Goal: Task Accomplishment & Management: Manage account settings

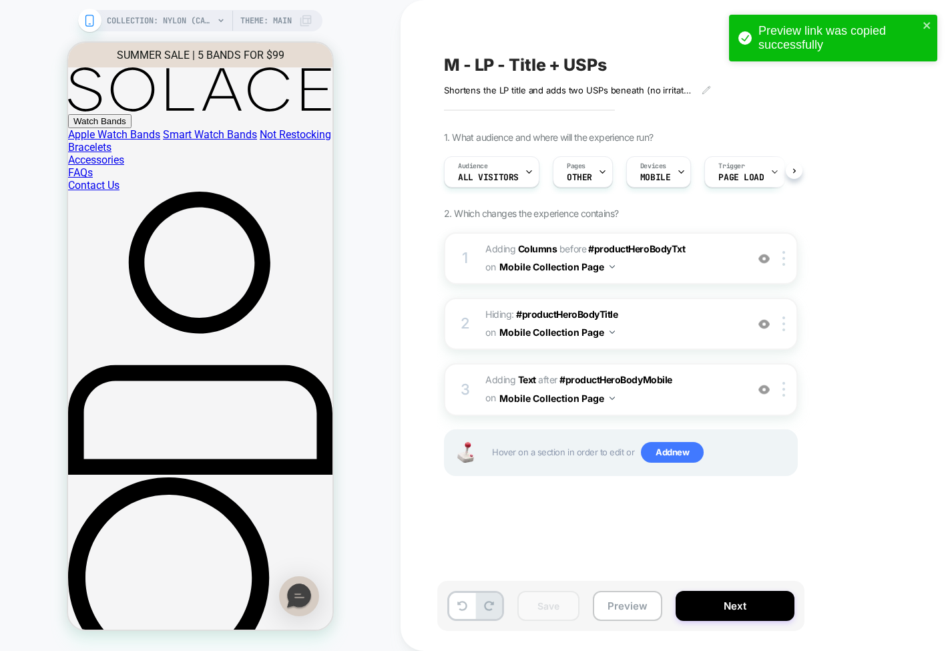
scroll to position [0, 1]
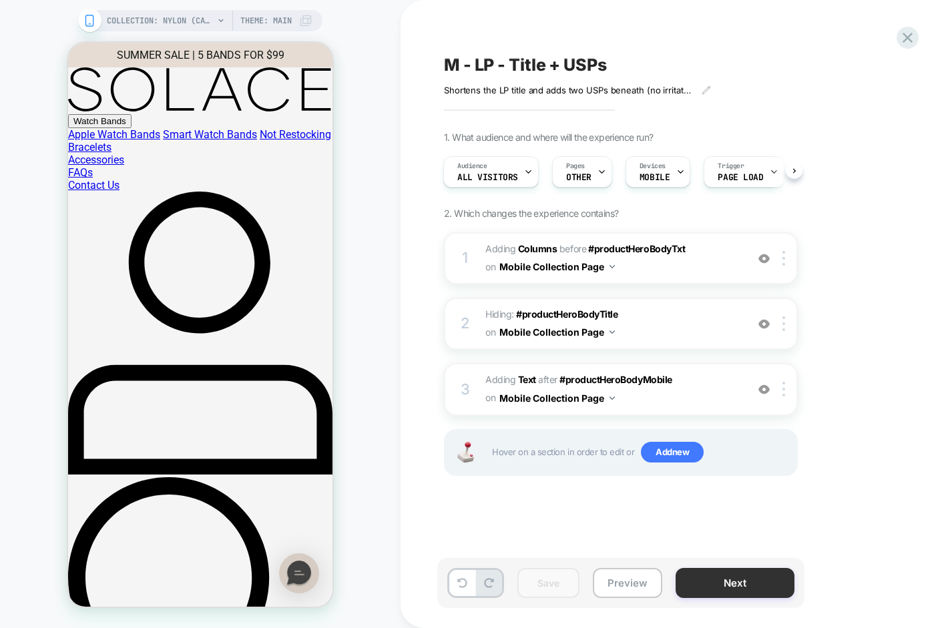
click at [711, 584] on button "Next" at bounding box center [734, 583] width 119 height 30
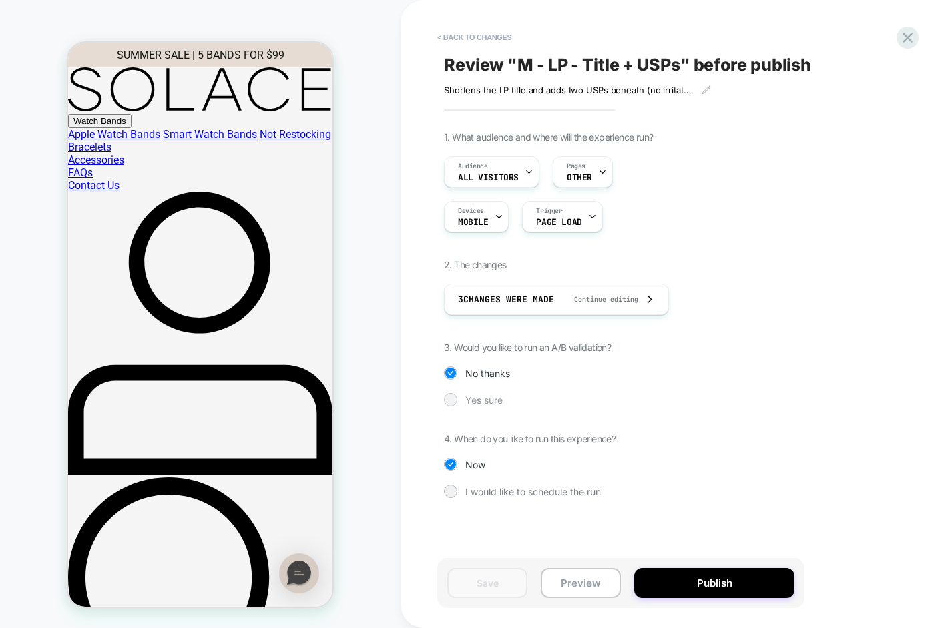
click at [472, 404] on span "Yes sure" at bounding box center [483, 399] width 37 height 11
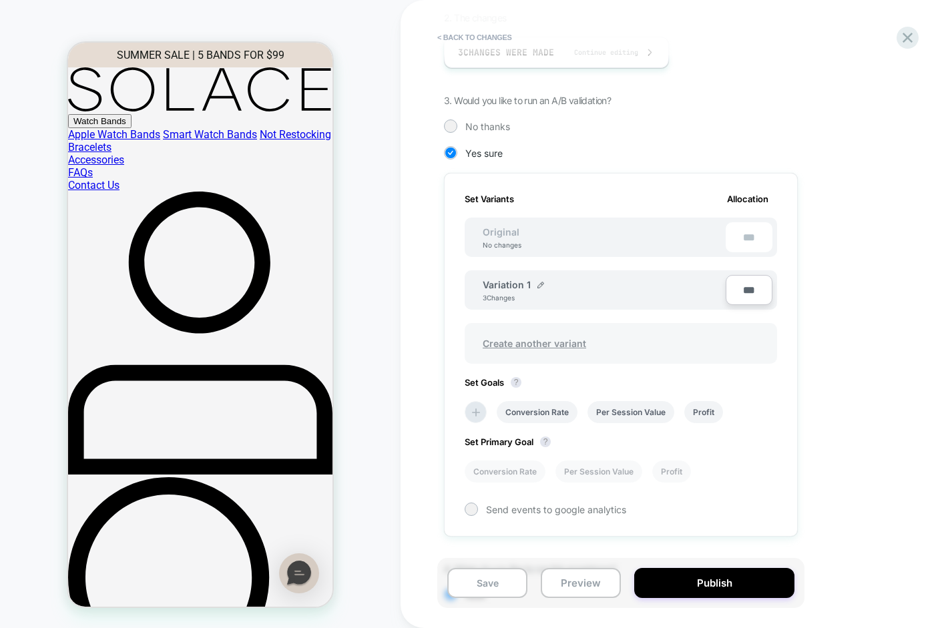
scroll to position [334, 0]
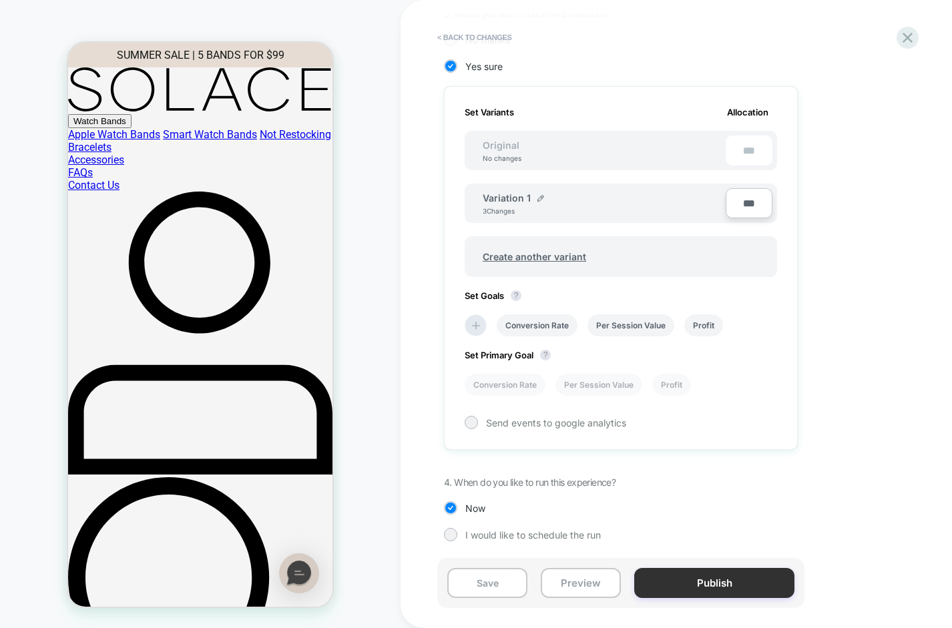
click at [677, 577] on button "Publish" at bounding box center [714, 583] width 160 height 30
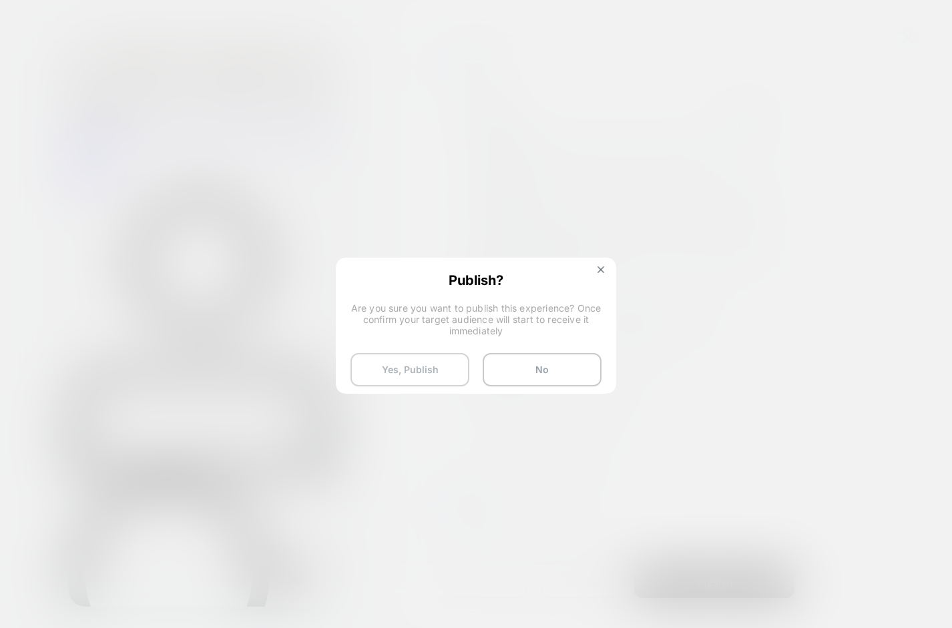
click at [402, 364] on button "Yes, Publish" at bounding box center [409, 369] width 119 height 33
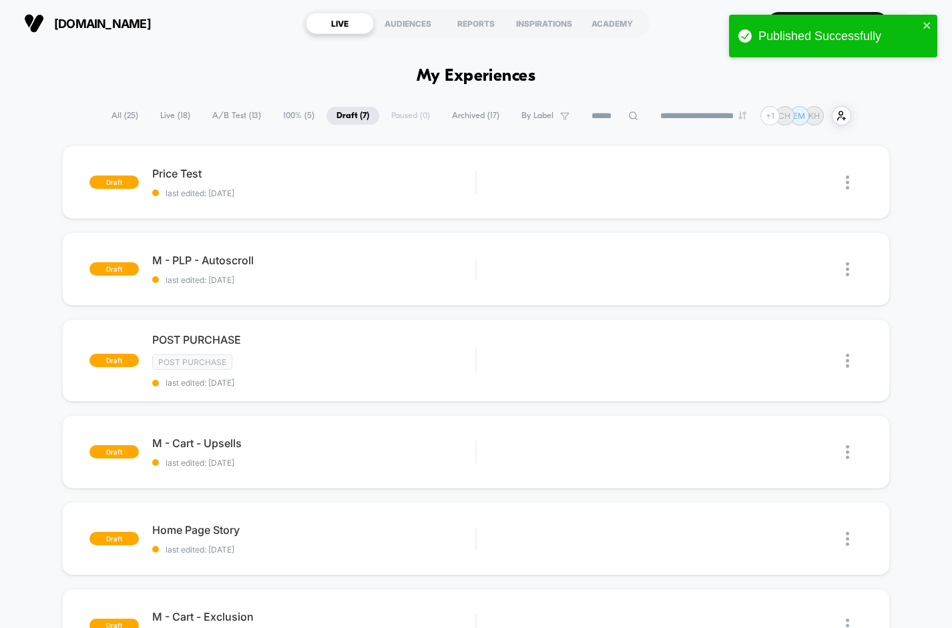
click at [229, 116] on span "A/B Test ( 13 )" at bounding box center [236, 116] width 69 height 18
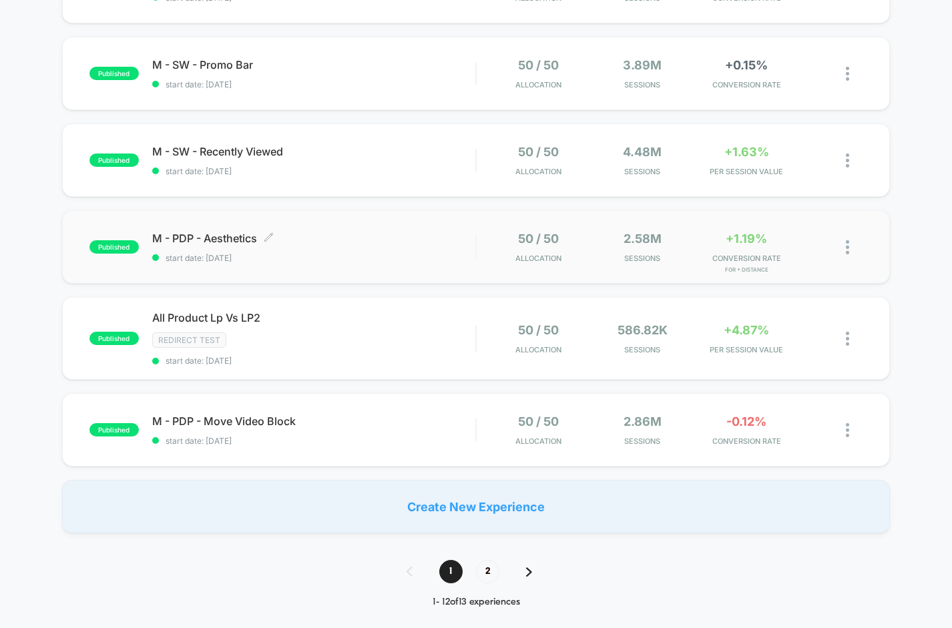
scroll to position [691, 0]
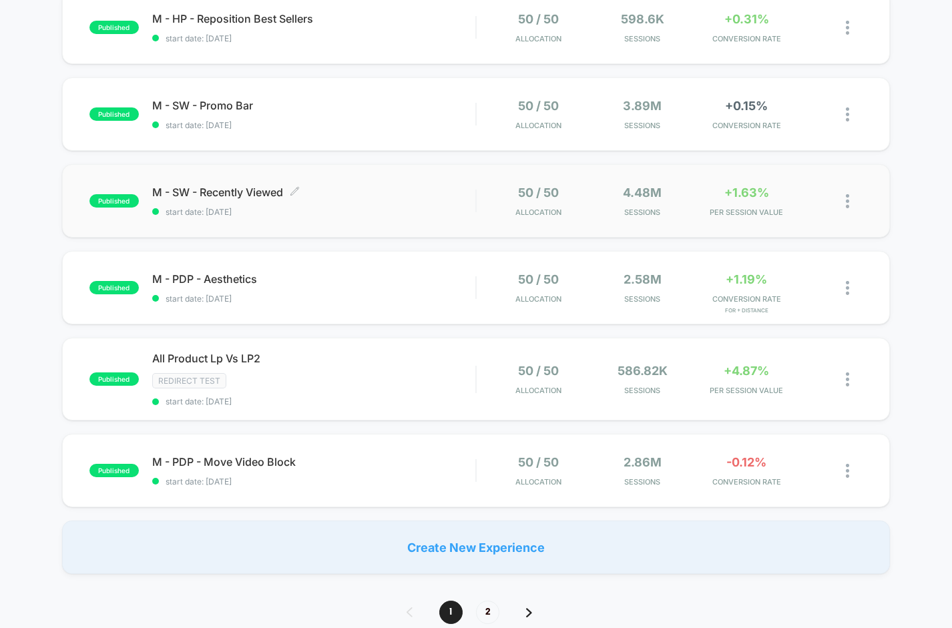
click at [337, 196] on div "M - SW - Recently Viewed Click to edit experience details Click to edit experie…" at bounding box center [314, 201] width 324 height 31
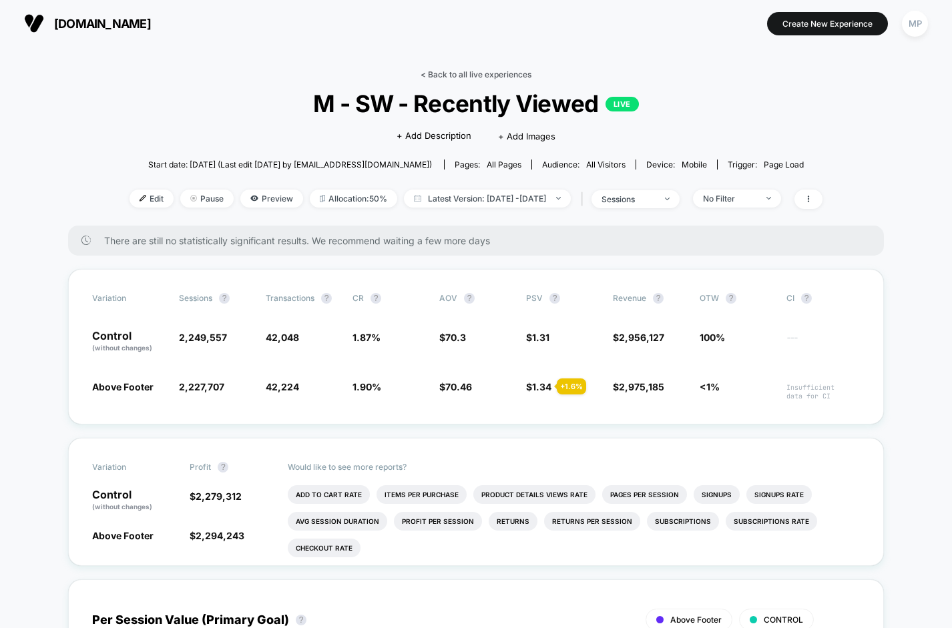
click at [458, 76] on link "< Back to all live experiences" at bounding box center [475, 74] width 111 height 10
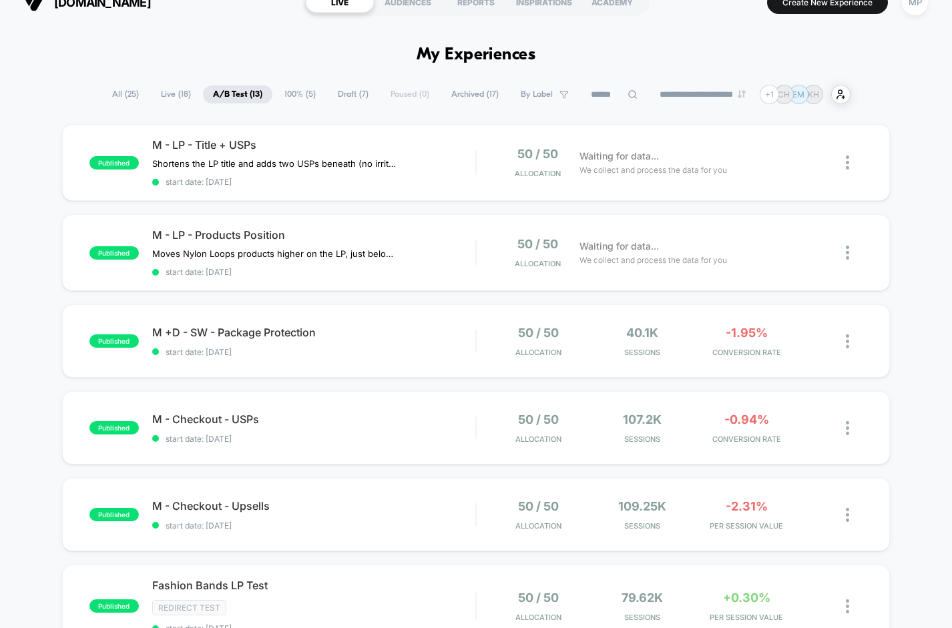
scroll to position [21, 0]
click at [353, 355] on div "published M +D - SW - Package Protection start date: 8/13/2025 50 / 50 Allocati…" at bounding box center [476, 341] width 828 height 73
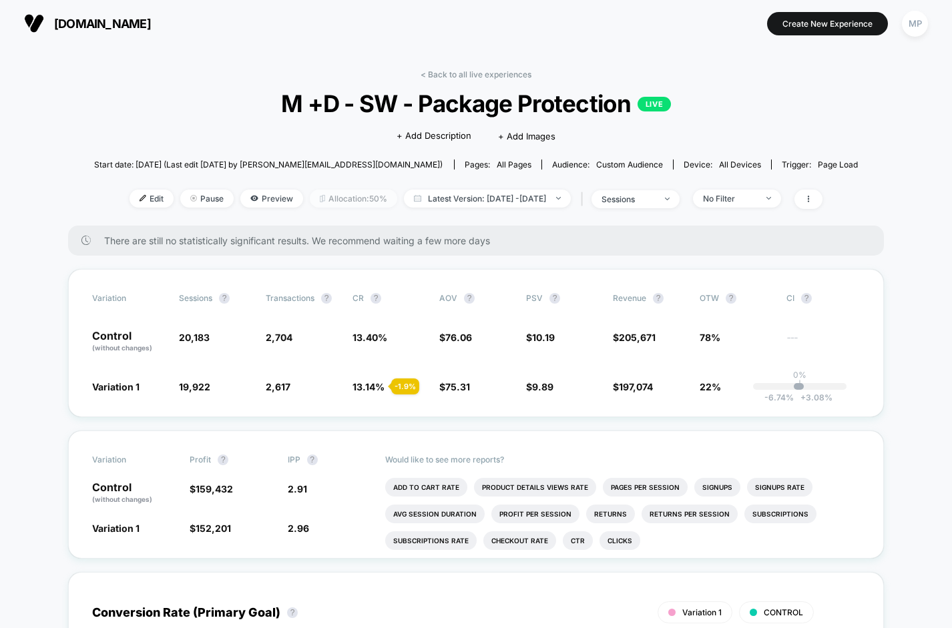
click at [320, 200] on span "Allocation: 50%" at bounding box center [353, 199] width 87 height 18
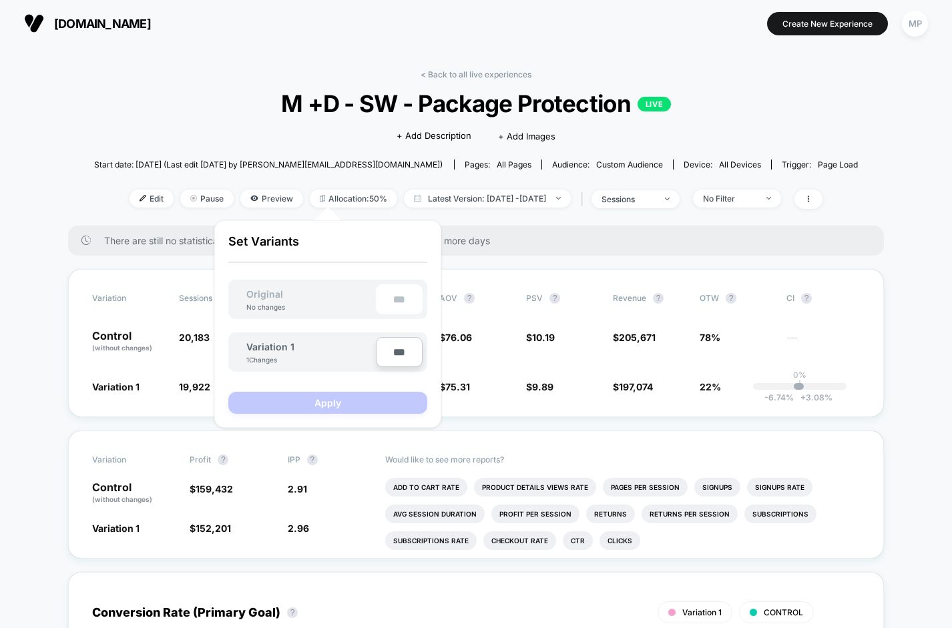
click at [398, 356] on input "***" at bounding box center [399, 352] width 47 height 30
type input "***"
type input "**"
type input "***"
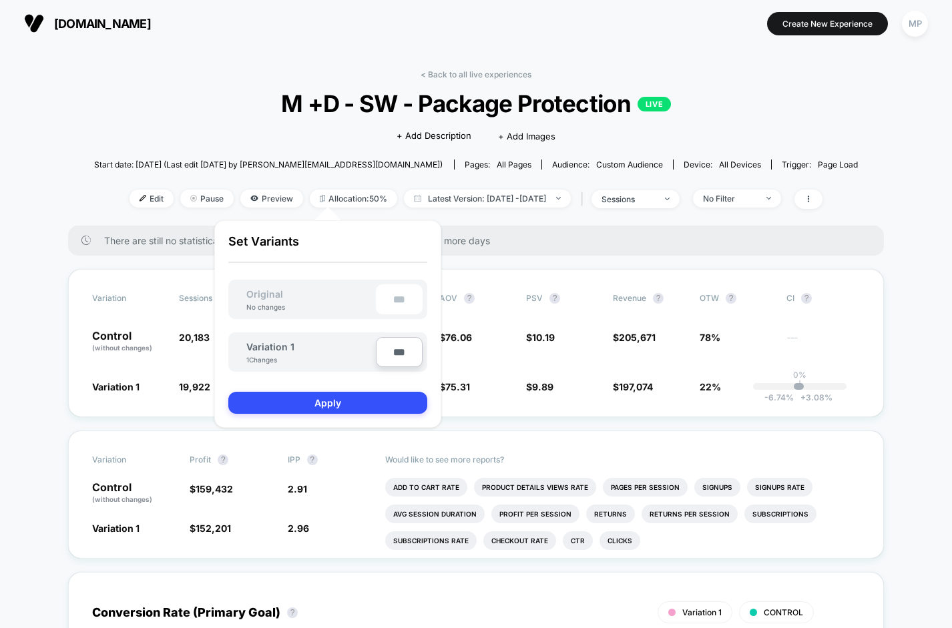
type input "**"
type input "****"
click at [196, 133] on div "< Back to all live experiences M +D - SW - Package Protection LIVE Click to edi…" at bounding box center [476, 147] width 764 height 156
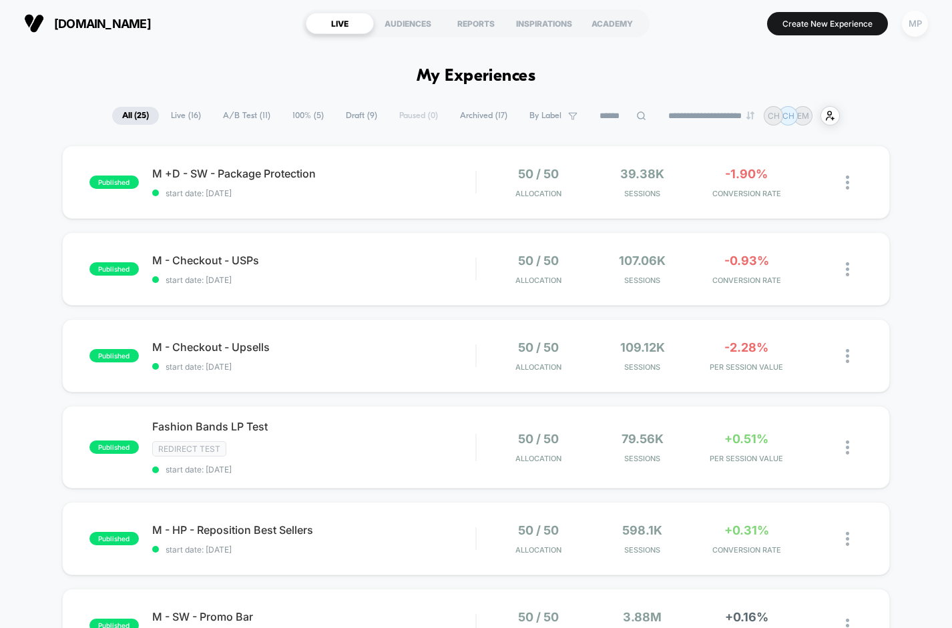
click at [912, 25] on div "MP" at bounding box center [915, 24] width 26 height 26
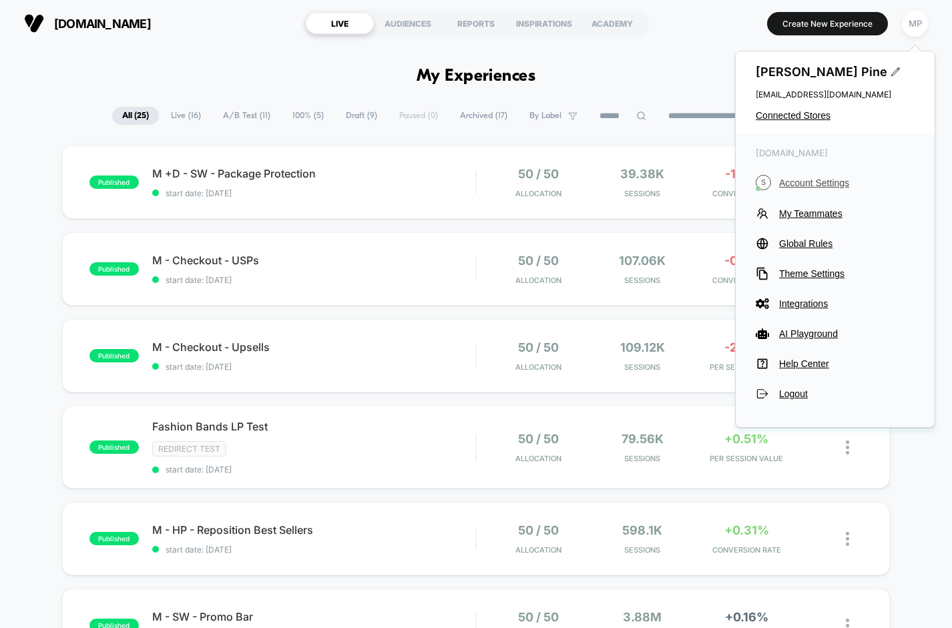
click at [799, 182] on span "Account Settings" at bounding box center [846, 183] width 135 height 11
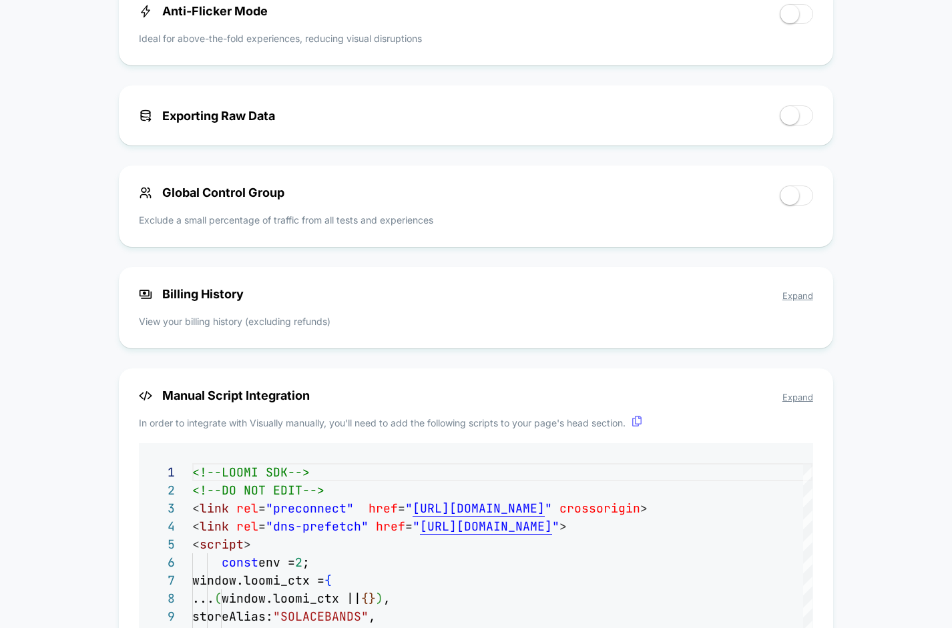
scroll to position [703, 0]
click at [75, 320] on div "< Back to Homepage solacebands.com Account Settings Your subscription is Active…" at bounding box center [476, 101] width 952 height 1517
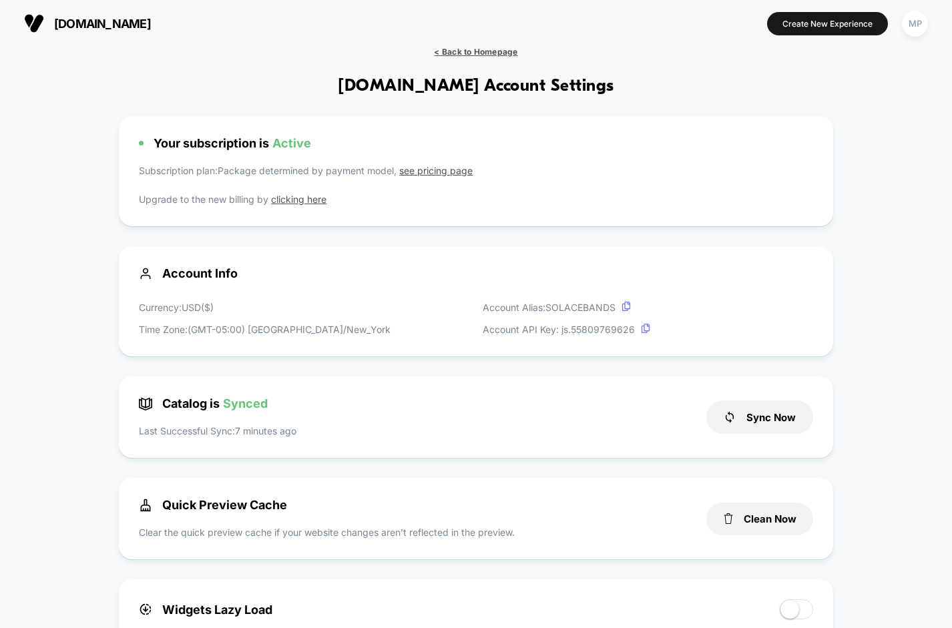
click at [481, 55] on span "< Back to Homepage" at bounding box center [475, 52] width 83 height 10
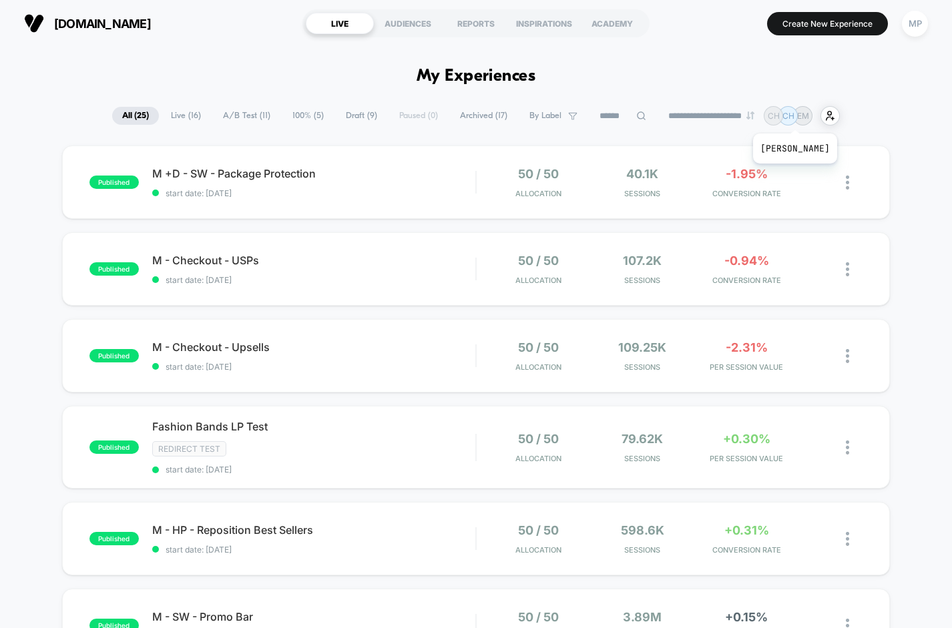
click at [779, 117] on p "CH" at bounding box center [773, 116] width 12 height 10
click at [794, 118] on p "CH" at bounding box center [788, 116] width 12 height 10
click at [809, 116] on p "EM" at bounding box center [803, 116] width 12 height 10
click at [835, 115] on icon "user-plus-alt-1-svgrepo-com" at bounding box center [830, 116] width 10 height 10
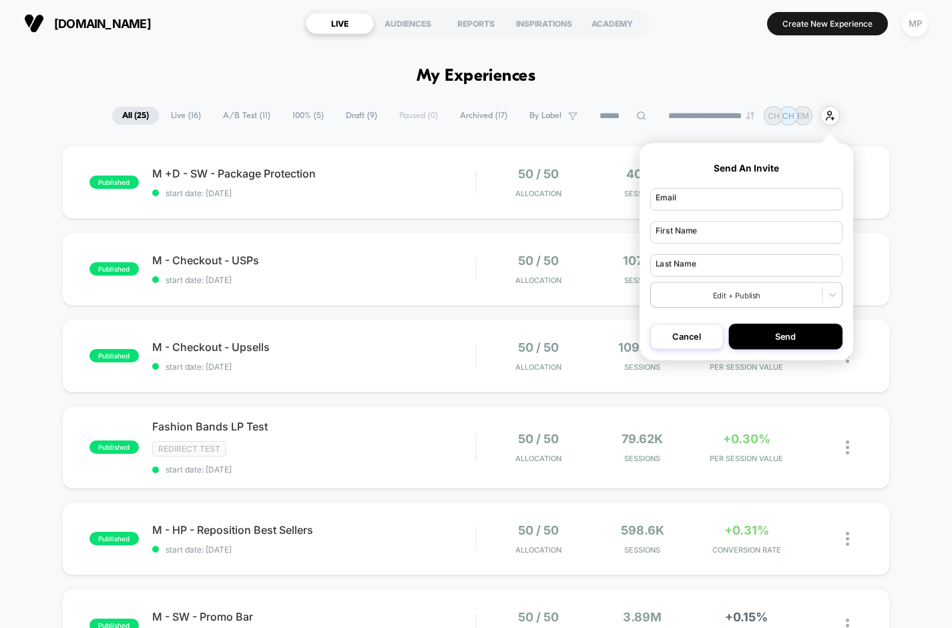
click at [873, 113] on div "**********" at bounding box center [476, 115] width 952 height 19
click at [809, 113] on p "EM" at bounding box center [803, 116] width 12 height 10
click at [685, 335] on button "Cancel" at bounding box center [686, 336] width 73 height 25
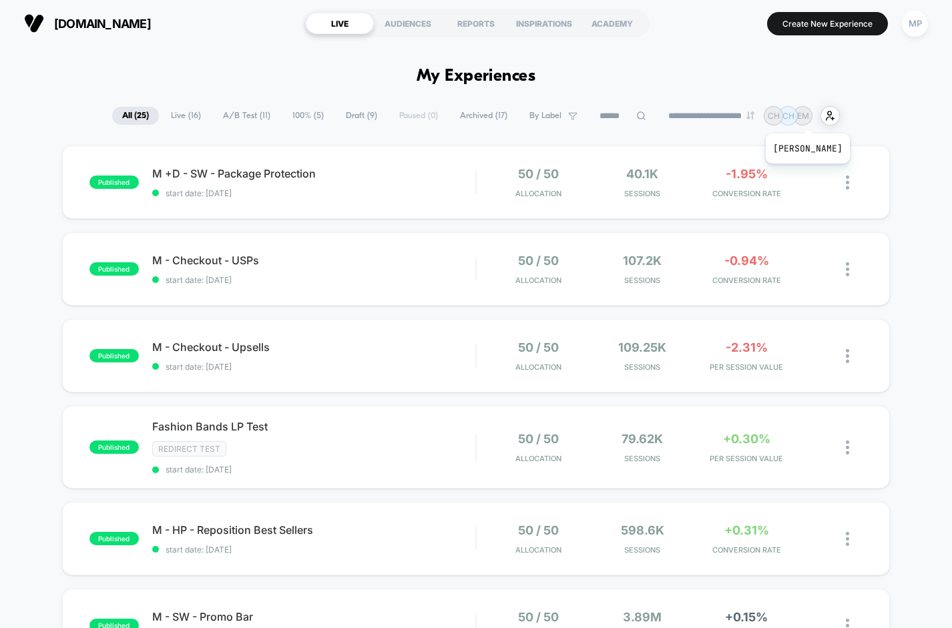
click at [794, 116] on p "CH" at bounding box center [788, 116] width 12 height 10
click at [779, 119] on p "CH" at bounding box center [773, 116] width 12 height 10
click at [809, 119] on p "EM" at bounding box center [803, 116] width 12 height 10
click at [775, 120] on p "CH" at bounding box center [773, 116] width 12 height 10
click at [794, 120] on p "CH" at bounding box center [788, 116] width 12 height 10
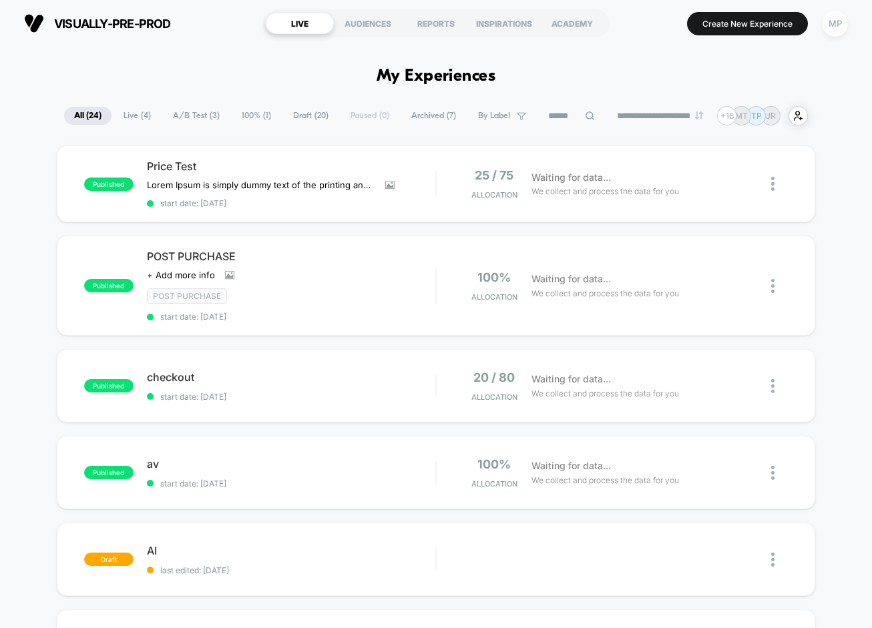
click at [835, 21] on div "MP" at bounding box center [834, 24] width 26 height 26
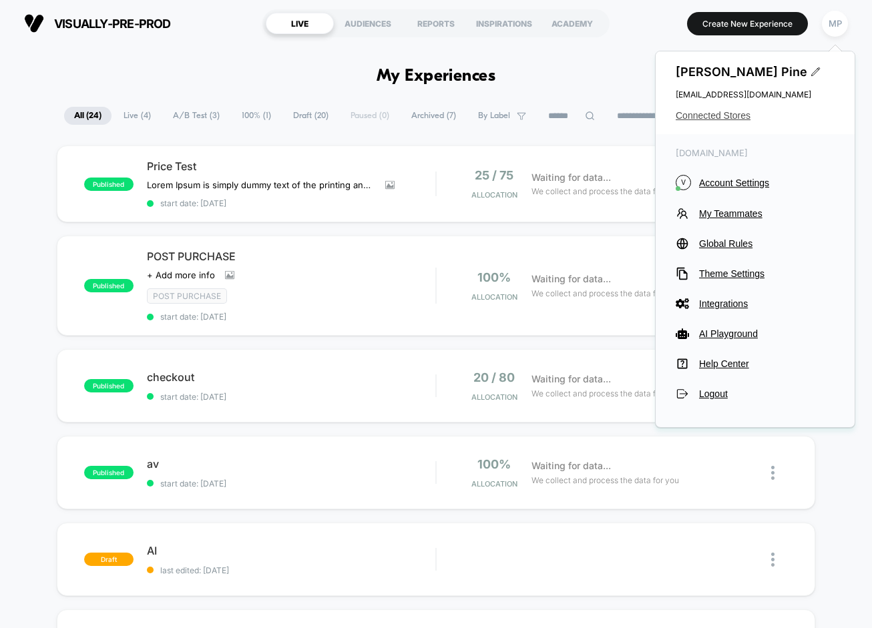
click at [719, 119] on span "Connected Stores" at bounding box center [754, 115] width 159 height 11
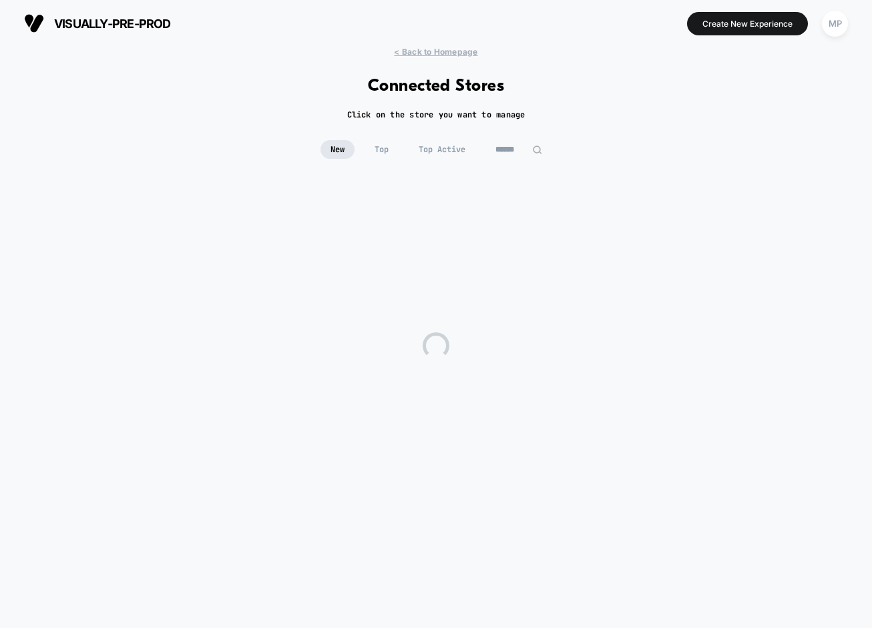
click at [507, 150] on input at bounding box center [518, 149] width 67 height 19
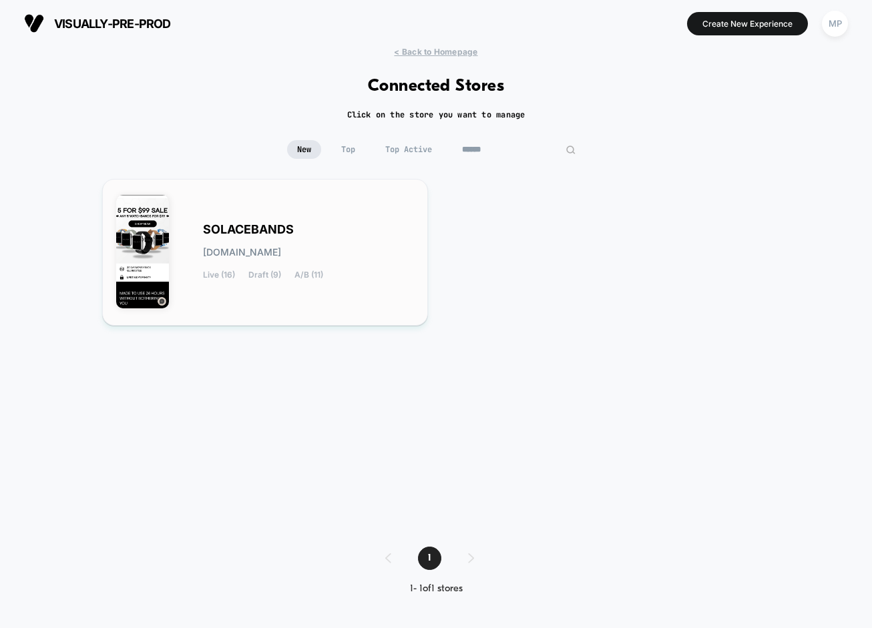
type input "******"
click at [265, 228] on span "SOLACEBANDS" at bounding box center [248, 229] width 91 height 9
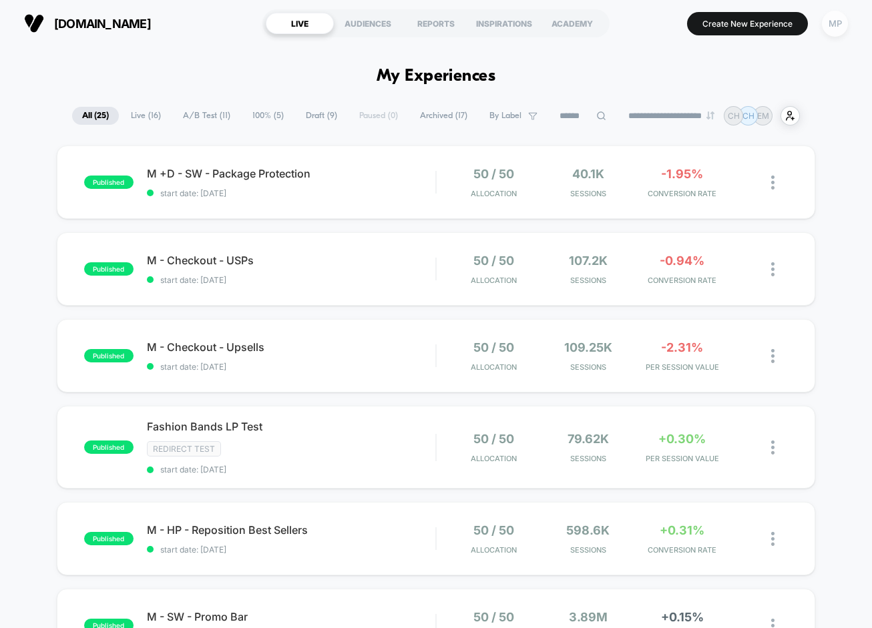
click at [835, 27] on div "MP" at bounding box center [834, 24] width 26 height 26
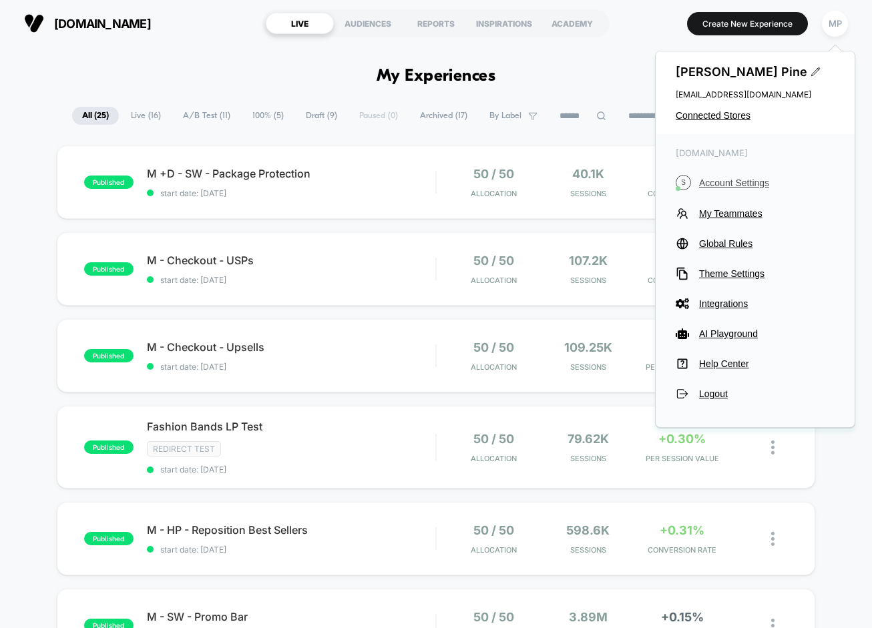
click at [713, 184] on span "Account Settings" at bounding box center [766, 183] width 135 height 11
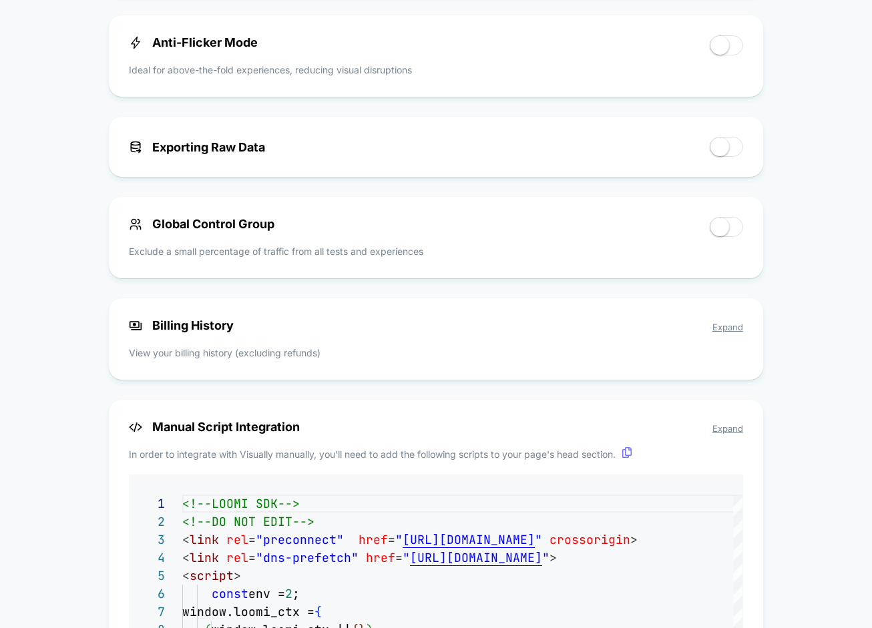
scroll to position [677, 0]
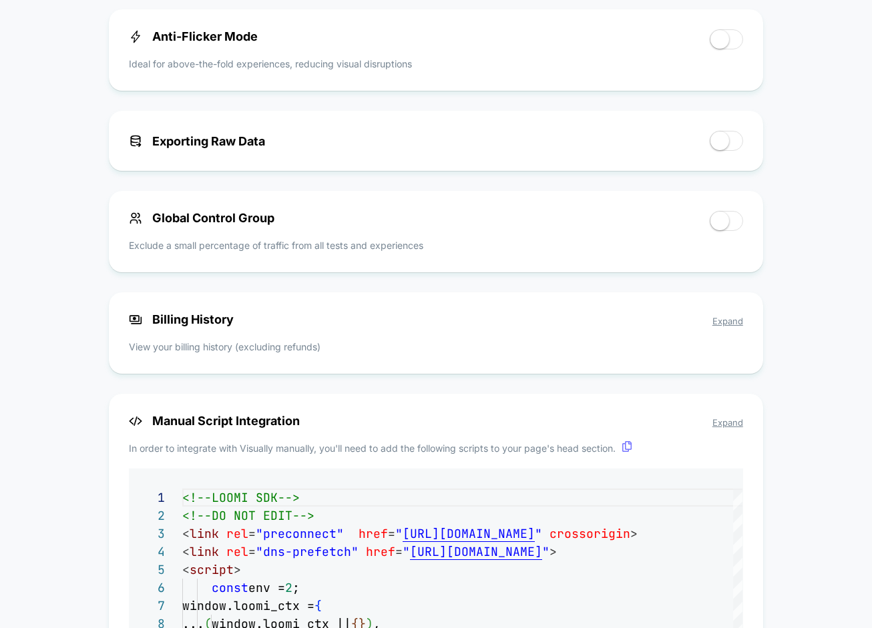
click at [719, 325] on span "Expand" at bounding box center [727, 321] width 31 height 11
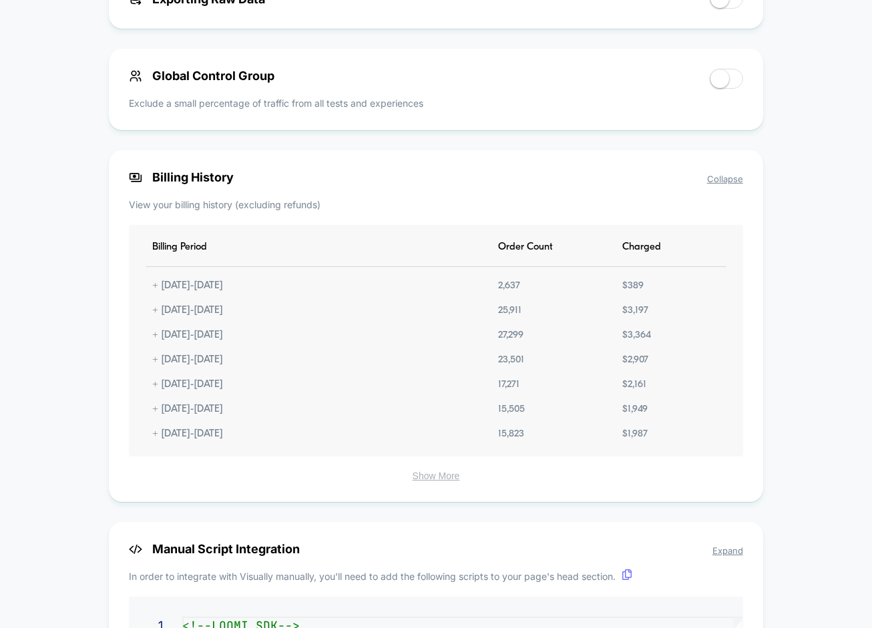
scroll to position [854, 0]
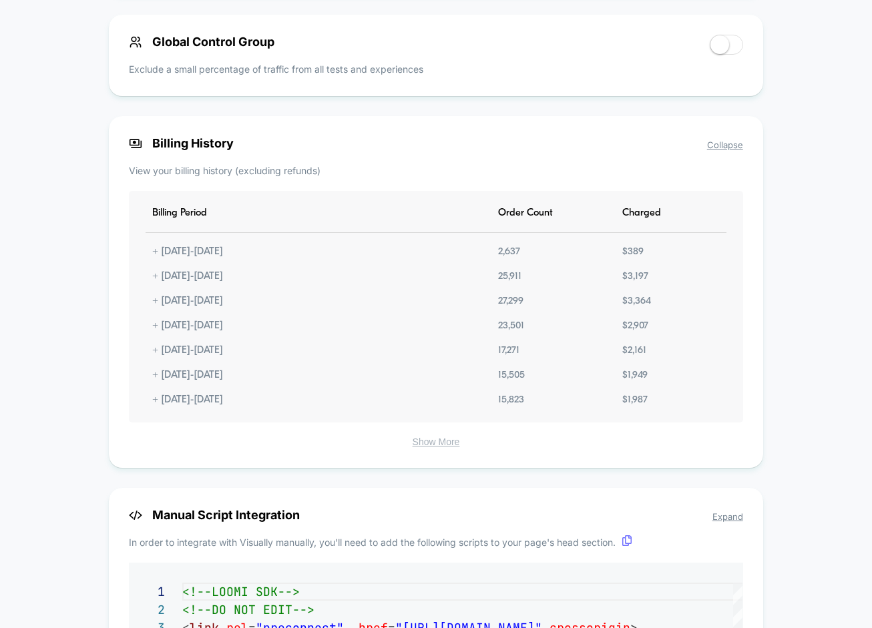
click at [423, 448] on button "Show More" at bounding box center [436, 442] width 614 height 12
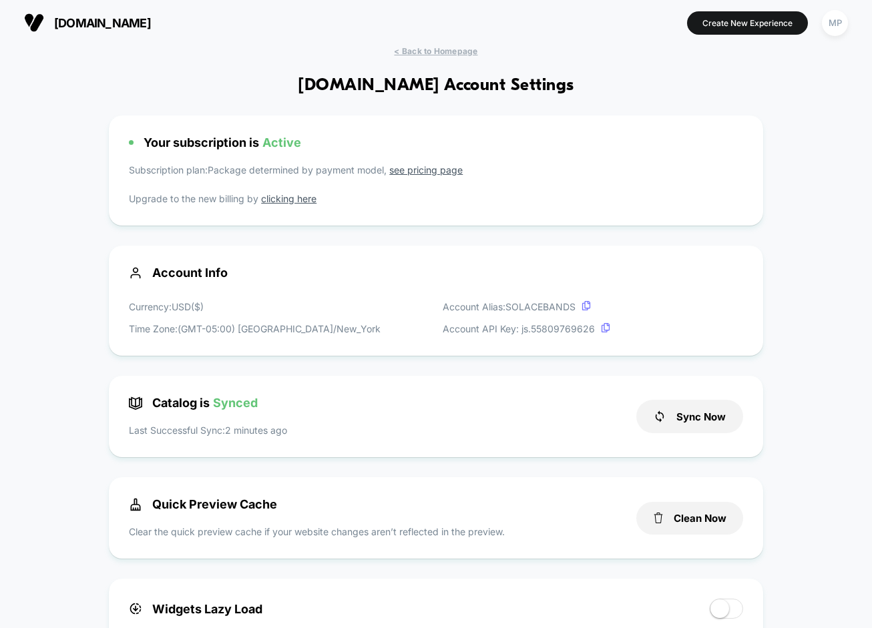
scroll to position [0, 0]
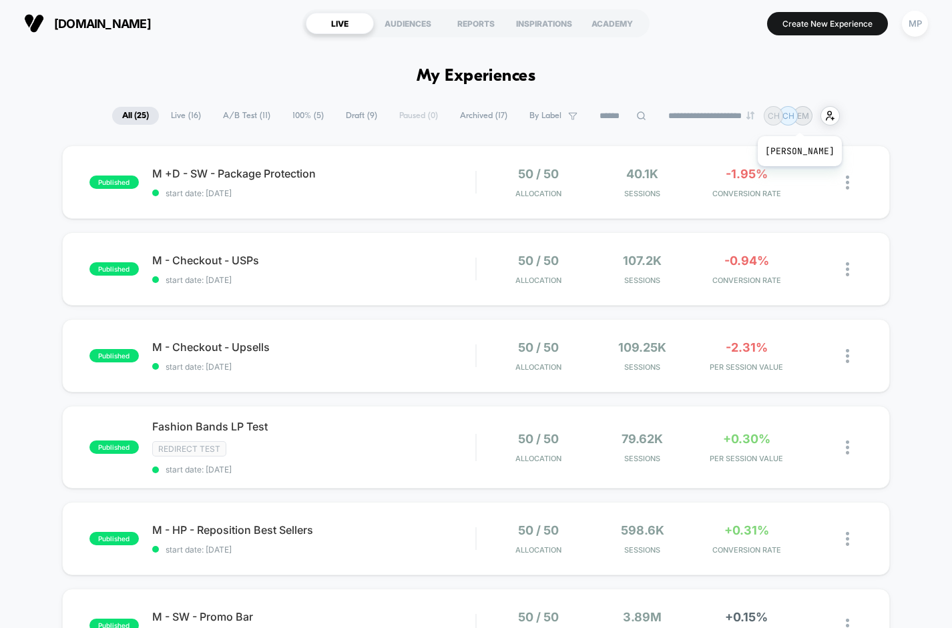
click at [783, 119] on div "CH" at bounding box center [772, 115] width 19 height 19
click at [773, 119] on div "CH" at bounding box center [772, 115] width 19 height 19
click at [779, 119] on p "CH" at bounding box center [773, 116] width 12 height 10
click at [791, 119] on p "CH" at bounding box center [788, 116] width 12 height 10
click at [835, 118] on icon "user-plus-alt-1-svgrepo-com" at bounding box center [830, 116] width 10 height 10
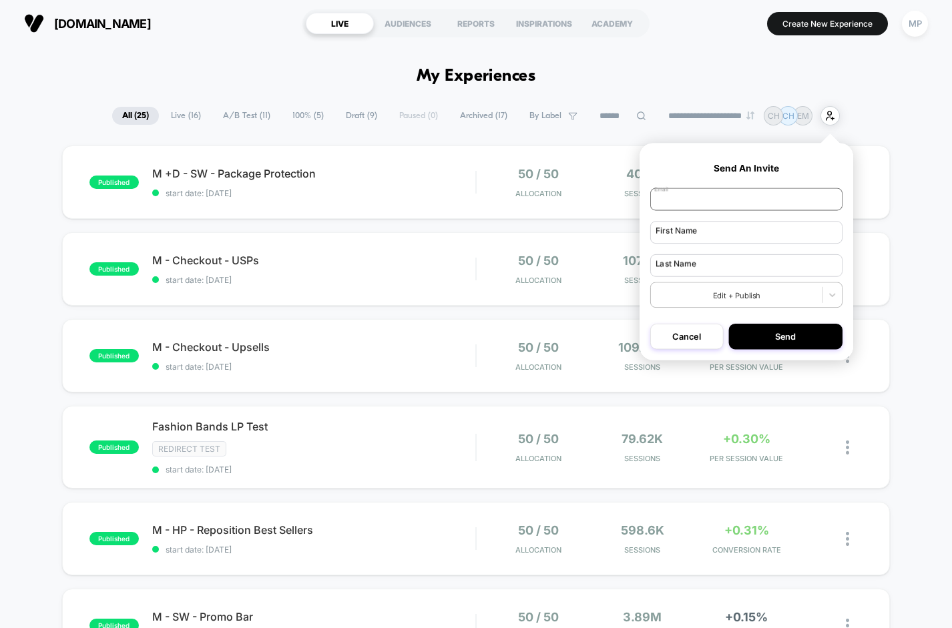
click at [695, 196] on input "email" at bounding box center [746, 199] width 192 height 23
click at [783, 121] on div "CH" at bounding box center [772, 115] width 19 height 19
click at [783, 119] on div "CH" at bounding box center [772, 115] width 19 height 19
click at [779, 118] on p "CH" at bounding box center [773, 116] width 12 height 10
click at [794, 118] on p "CH" at bounding box center [788, 116] width 12 height 10
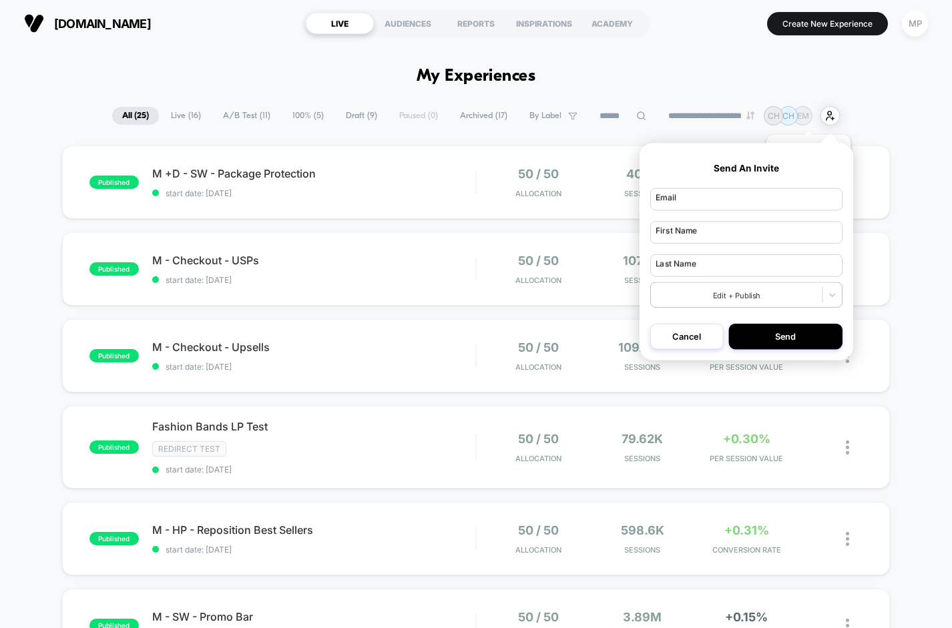
click at [809, 118] on p "EM" at bounding box center [803, 116] width 12 height 10
click at [677, 204] on input "email" at bounding box center [746, 199] width 192 height 23
paste input "**********"
type input "**********"
click at [693, 295] on div at bounding box center [736, 294] width 161 height 11
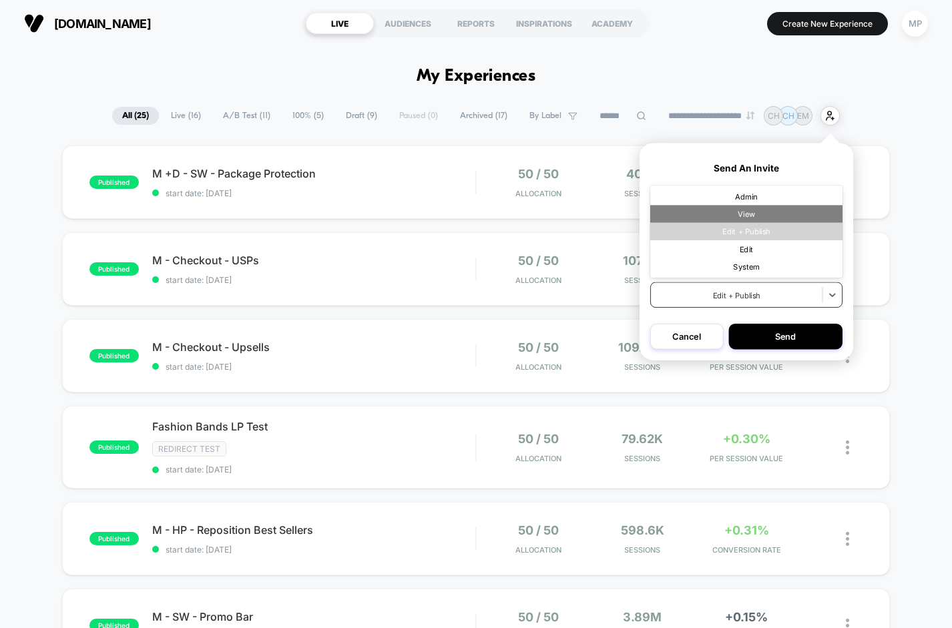
click at [742, 210] on div "View" at bounding box center [746, 213] width 192 height 17
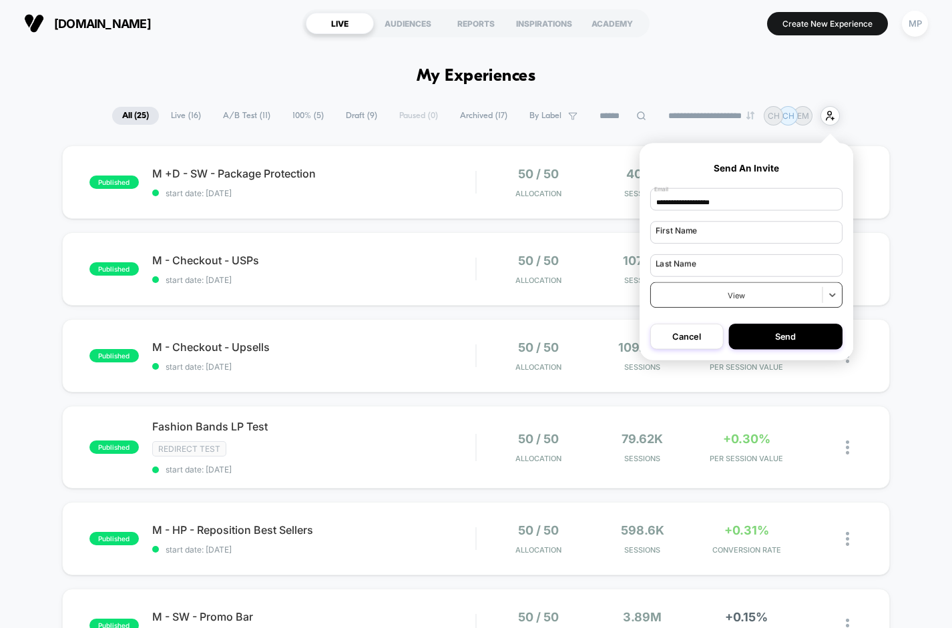
click at [693, 297] on div at bounding box center [736, 294] width 161 height 11
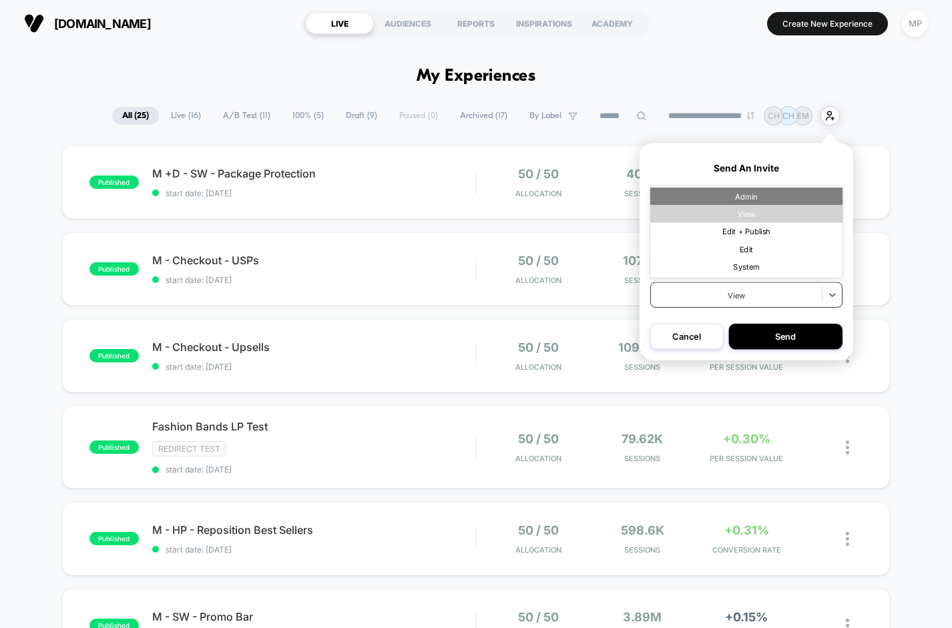
click at [717, 202] on div "Admin" at bounding box center [746, 196] width 192 height 17
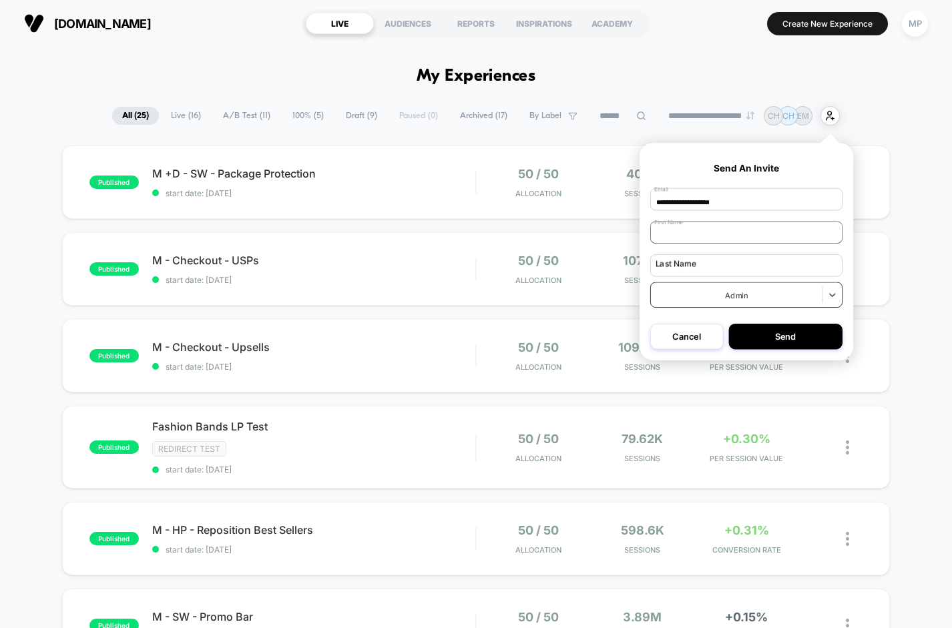
click at [685, 237] on input "text" at bounding box center [746, 232] width 192 height 23
type input "****"
click at [685, 267] on input "text" at bounding box center [746, 265] width 192 height 23
type input "*"
click at [805, 336] on button "Send" at bounding box center [785, 336] width 114 height 25
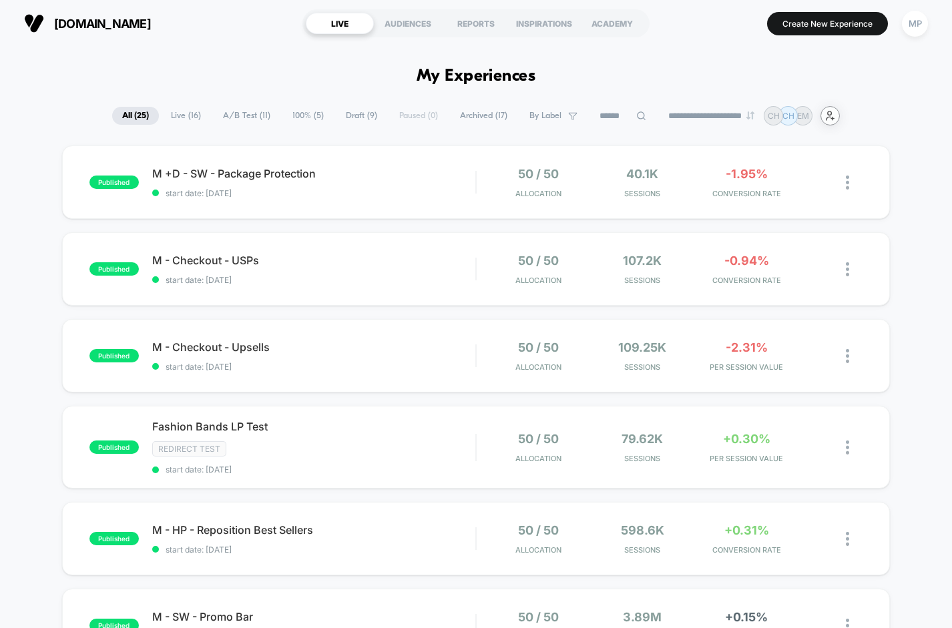
click at [835, 108] on div "user-plus-alt-1-svgrepo-com" at bounding box center [829, 115] width 19 height 19
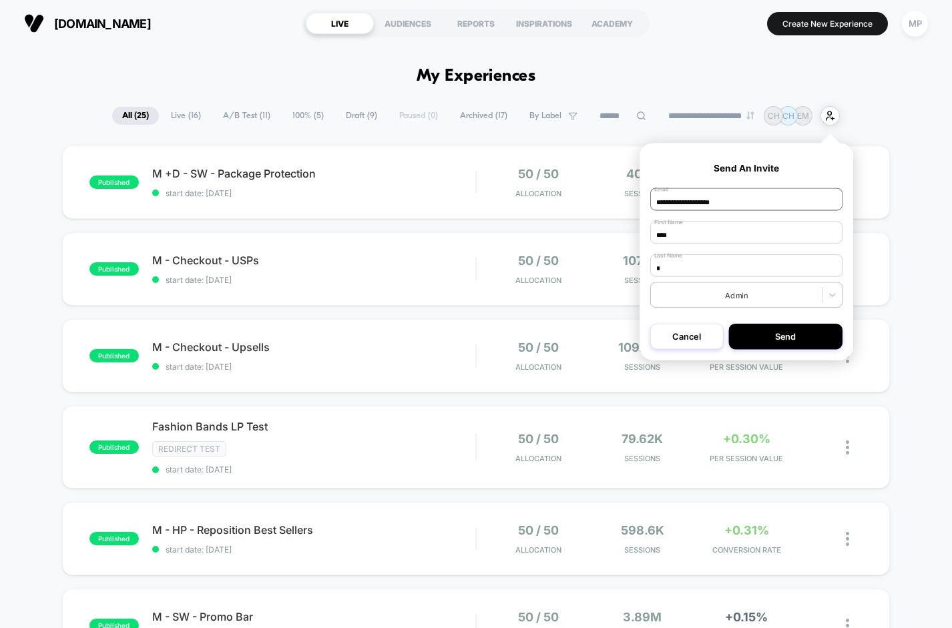
click at [724, 208] on input "**********" at bounding box center [746, 199] width 192 height 23
paste input "**********"
type input "**********"
click at [725, 232] on input "****" at bounding box center [746, 232] width 192 height 23
type input "*"
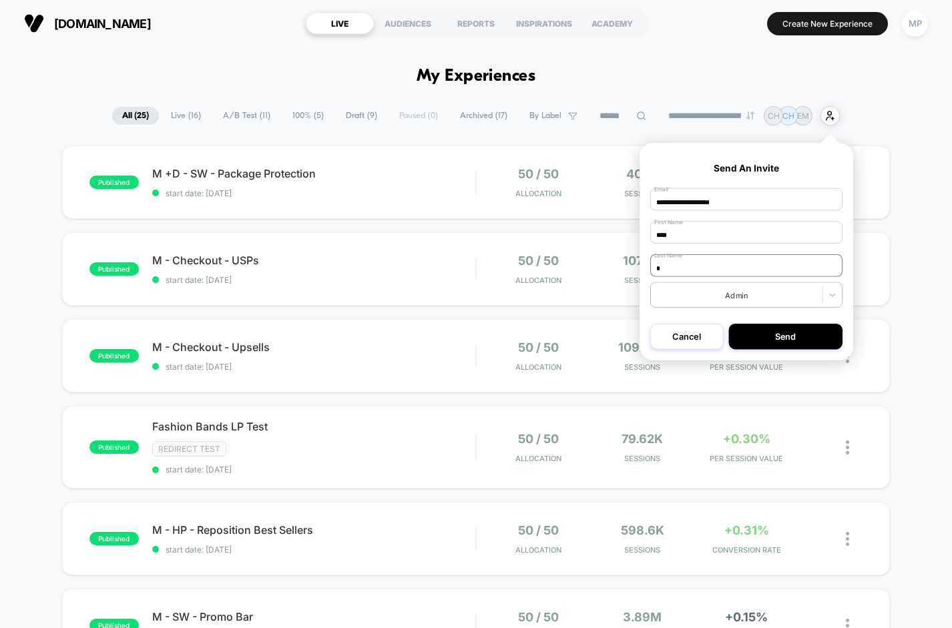
type input "****"
click at [723, 261] on input "*" at bounding box center [746, 265] width 192 height 23
type input "*****"
click at [808, 349] on button "Send" at bounding box center [785, 336] width 114 height 25
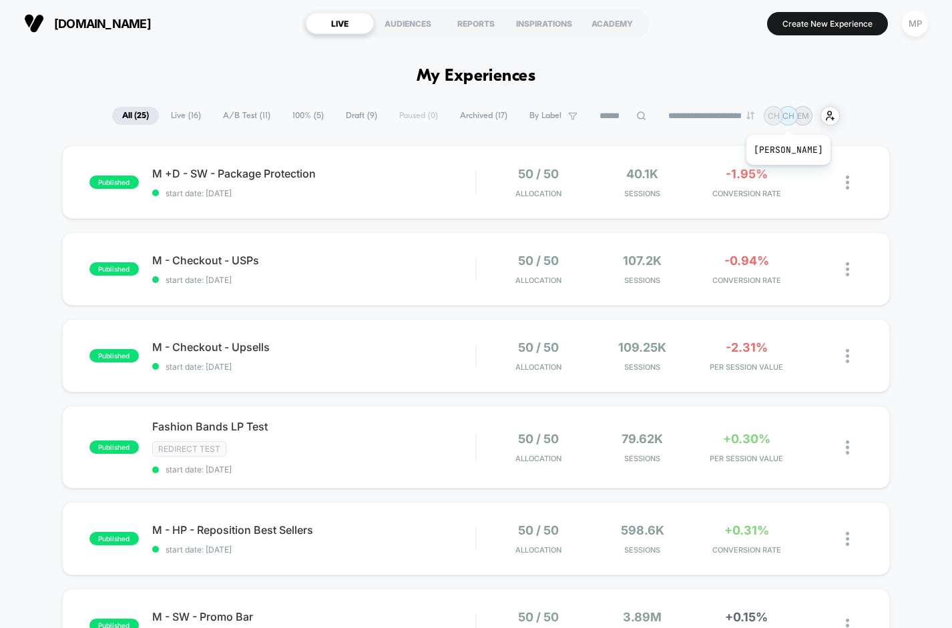
click at [772, 116] on div "CH" at bounding box center [772, 115] width 19 height 19
click at [794, 116] on p "CH" at bounding box center [788, 116] width 12 height 10
click at [812, 117] on div "EM" at bounding box center [802, 115] width 19 height 19
click at [915, 27] on div "MP" at bounding box center [915, 24] width 26 height 26
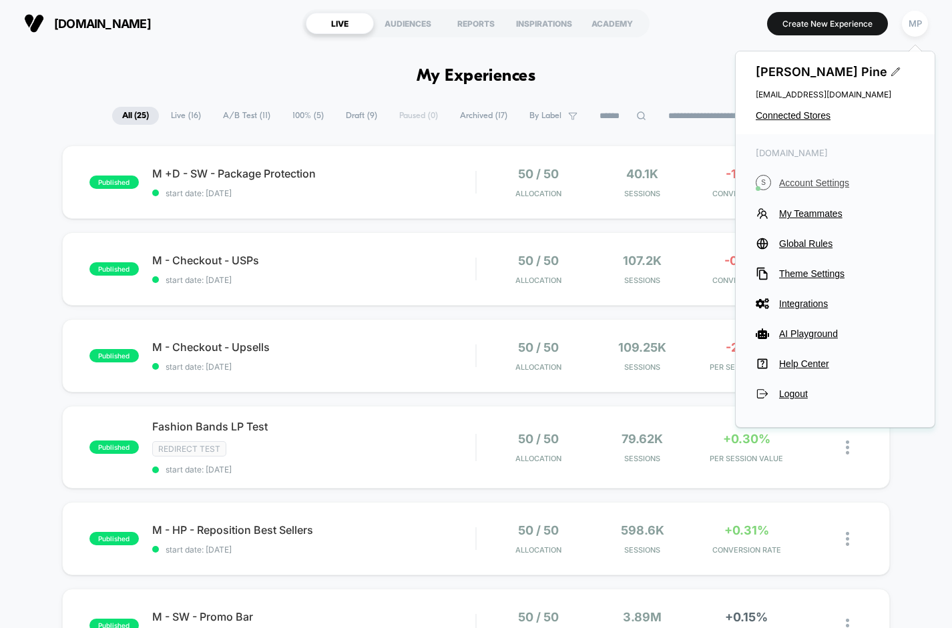
click at [786, 180] on span "Account Settings" at bounding box center [846, 183] width 135 height 11
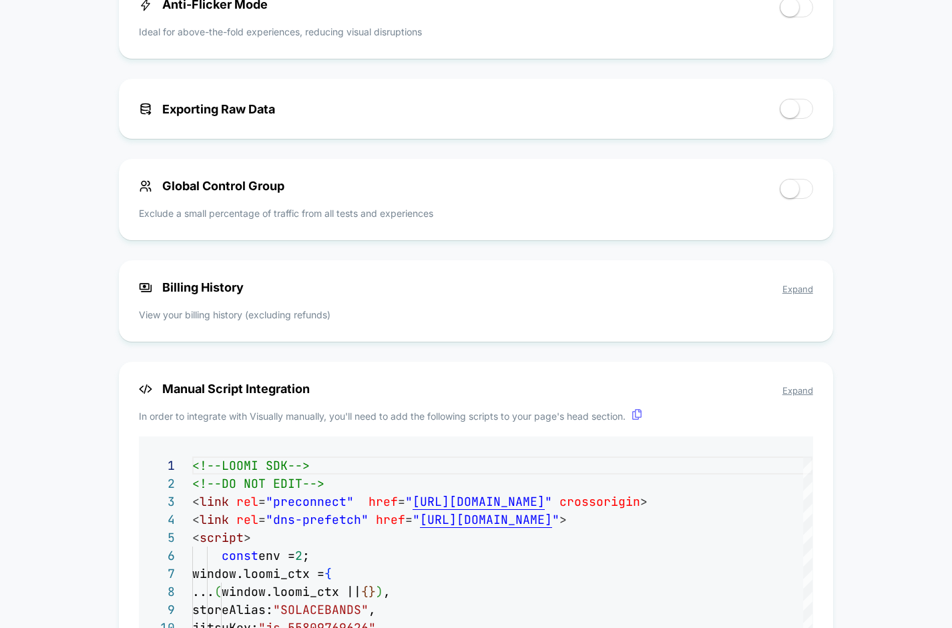
scroll to position [715, 0]
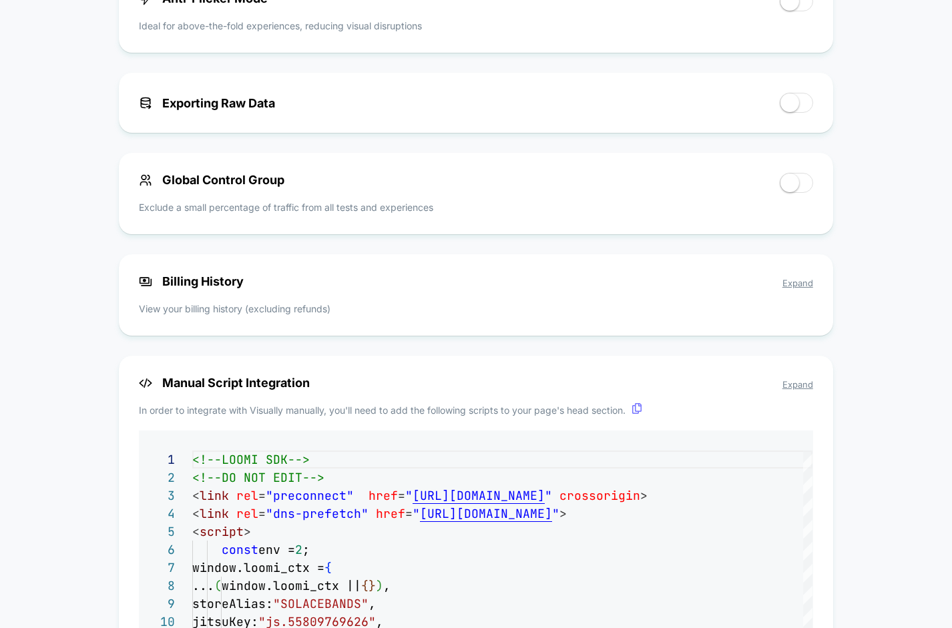
click at [793, 284] on span "Expand" at bounding box center [797, 283] width 31 height 11
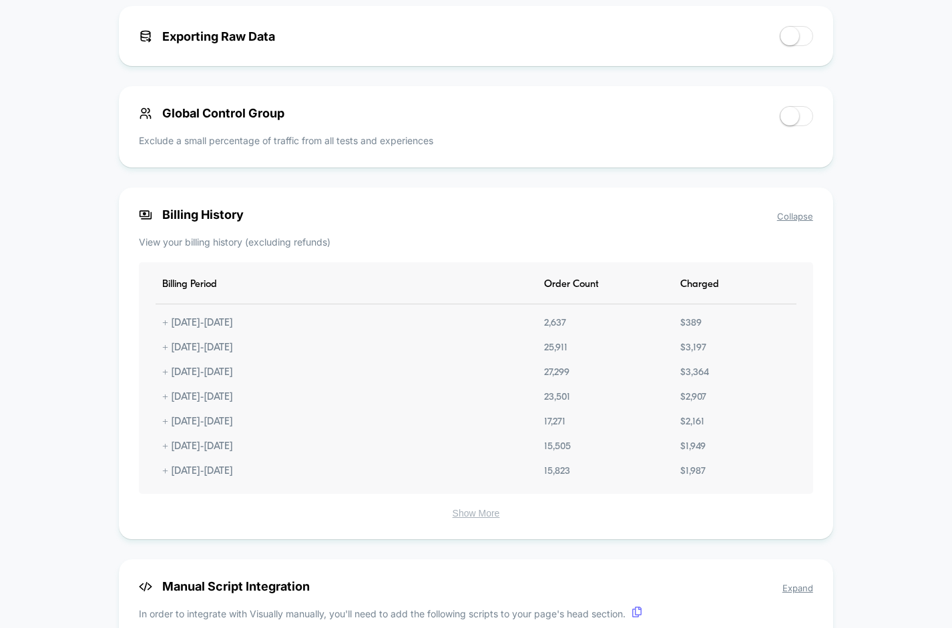
scroll to position [0, 0]
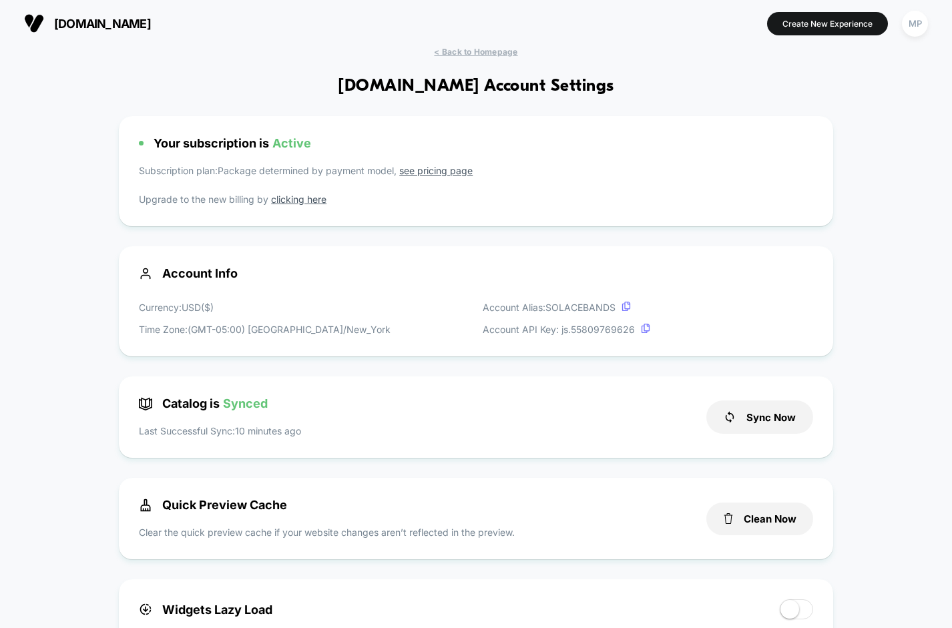
click at [453, 50] on span "< Back to Homepage" at bounding box center [475, 52] width 83 height 10
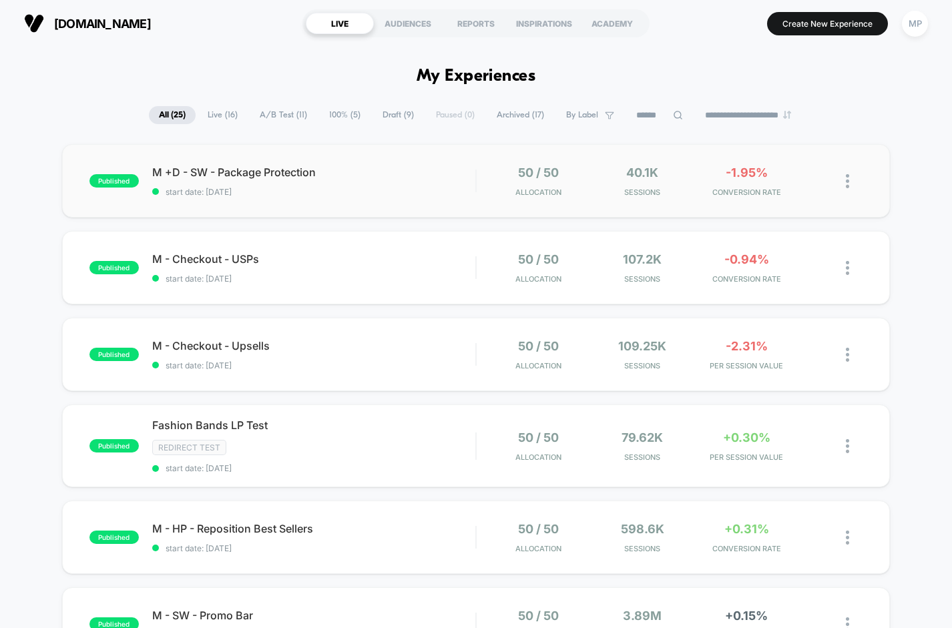
click at [310, 199] on div "published M +D - SW - Package Protection start date: 8/13/2025 50 / 50 Allocati…" at bounding box center [476, 180] width 828 height 73
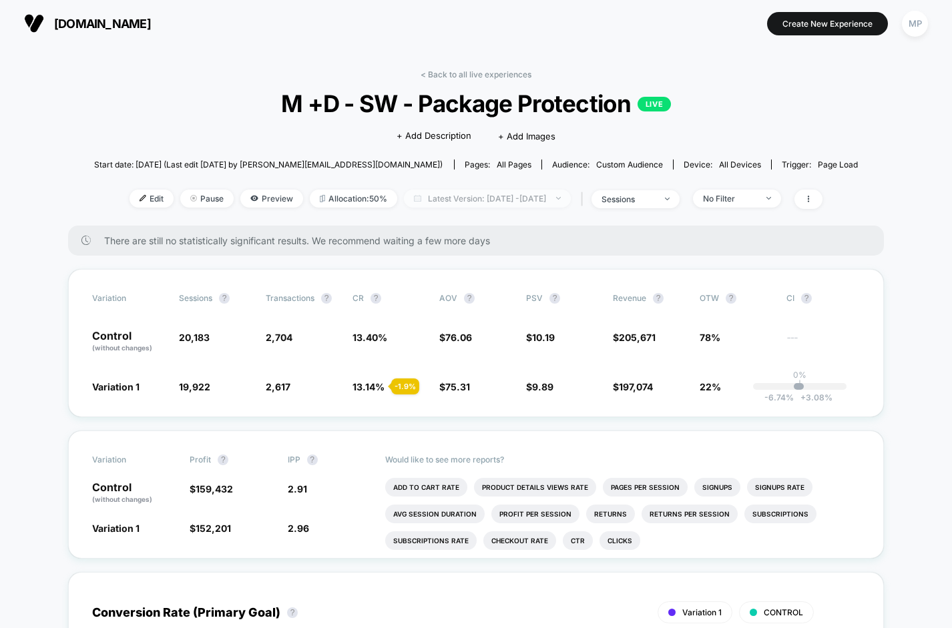
click at [531, 200] on span "Latest Version: Aug 13, 2025 - Aug 20, 2025" at bounding box center [487, 199] width 167 height 18
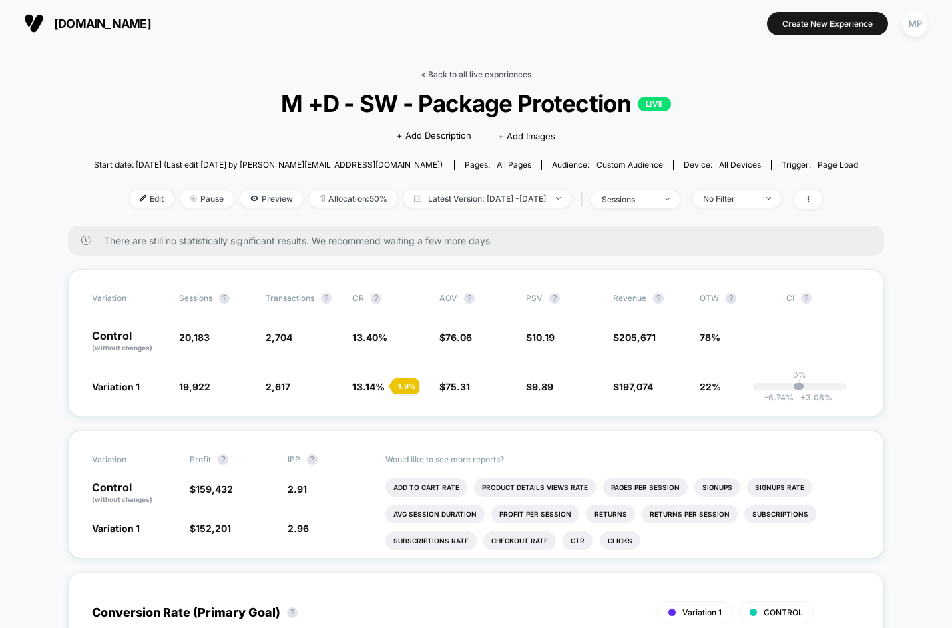
click at [446, 75] on link "< Back to all live experiences" at bounding box center [475, 74] width 111 height 10
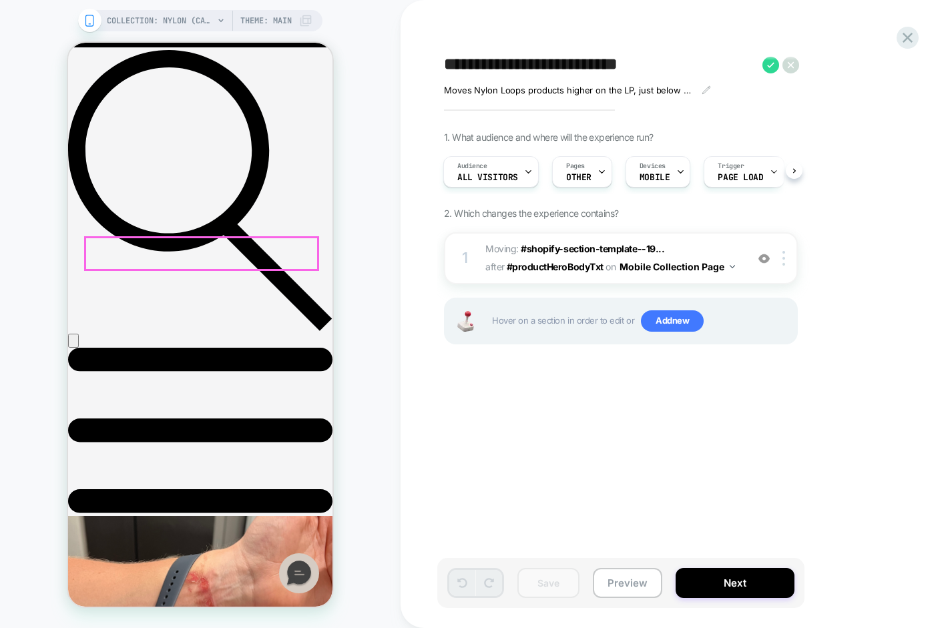
scroll to position [426, 0]
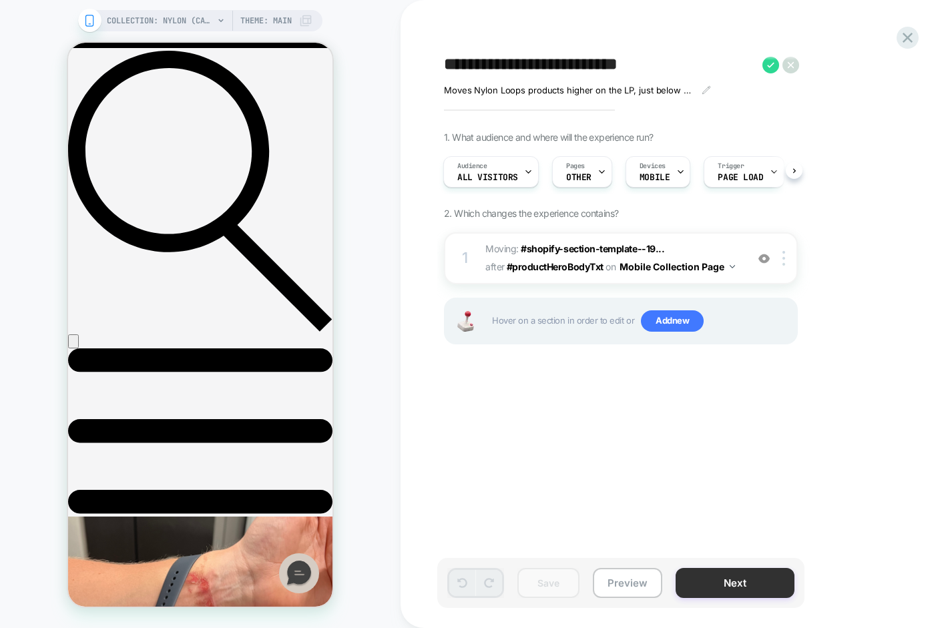
click at [707, 587] on button "Next" at bounding box center [734, 583] width 119 height 30
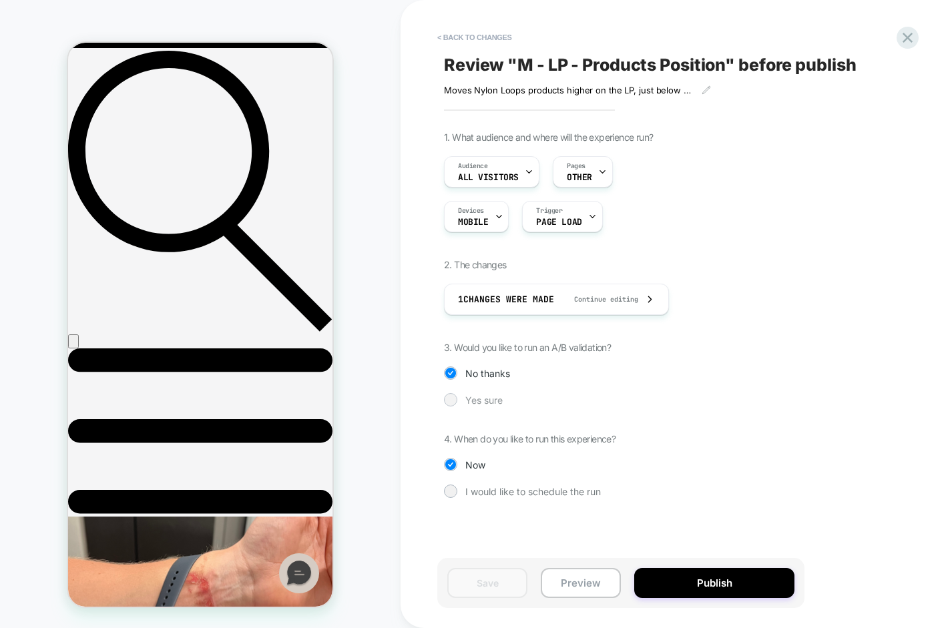
click at [487, 397] on span "Yes sure" at bounding box center [483, 399] width 37 height 11
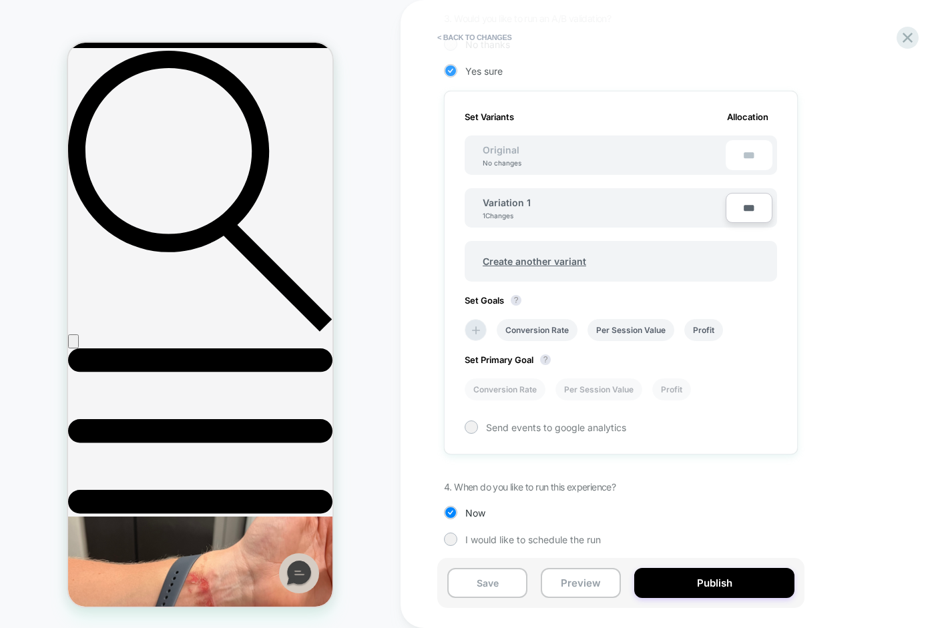
scroll to position [334, 0]
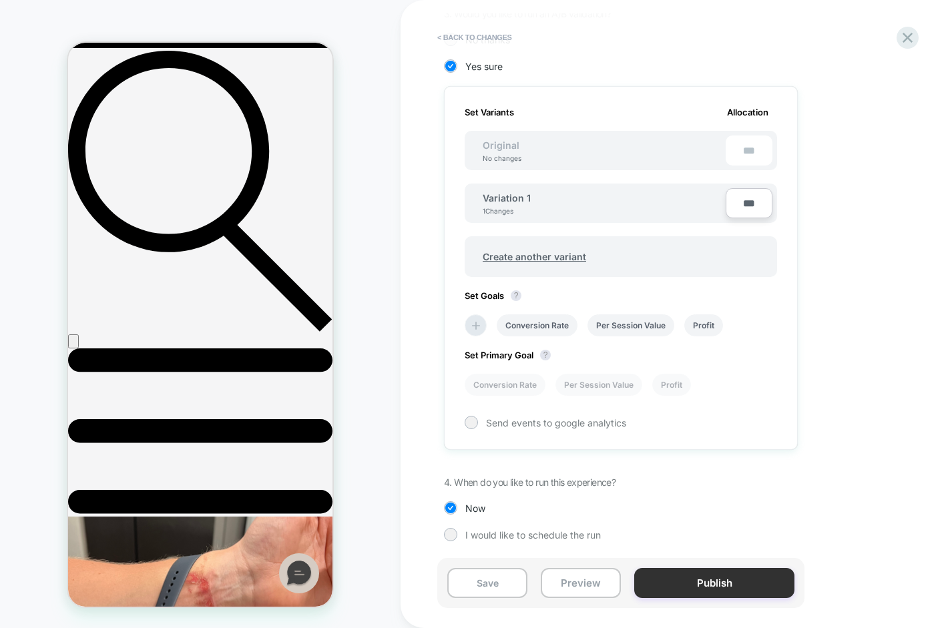
click at [669, 583] on button "Publish" at bounding box center [714, 583] width 160 height 30
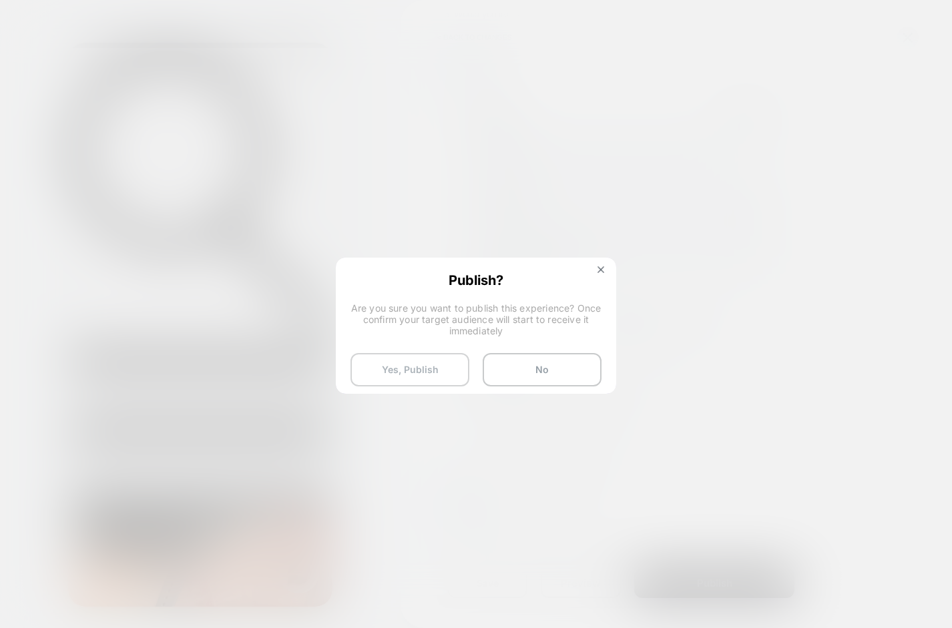
click at [385, 366] on button "Yes, Publish" at bounding box center [409, 369] width 119 height 33
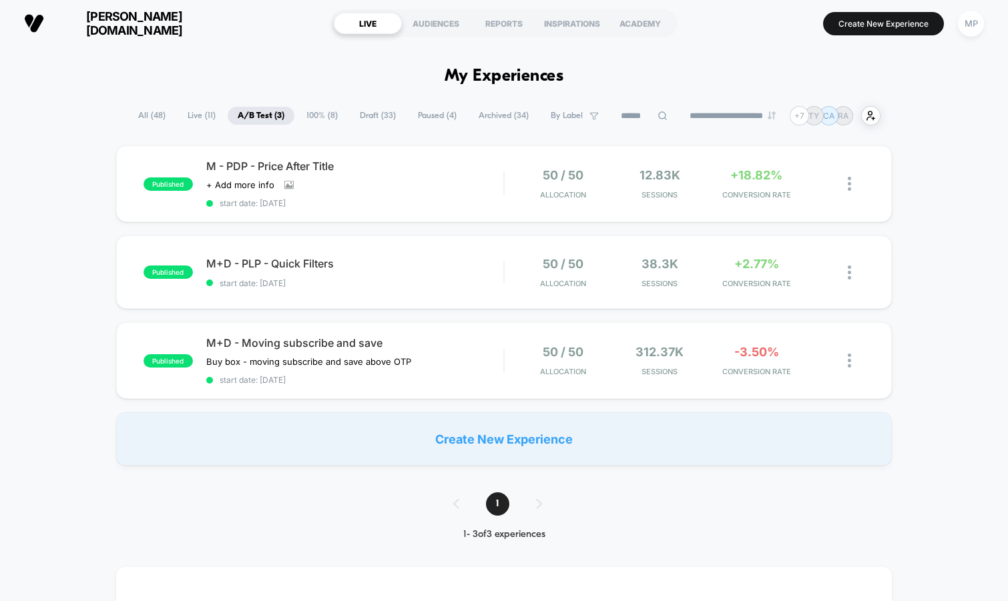
click at [196, 12] on section "[PERSON_NAME][DOMAIN_NAME]" at bounding box center [170, 23] width 300 height 33
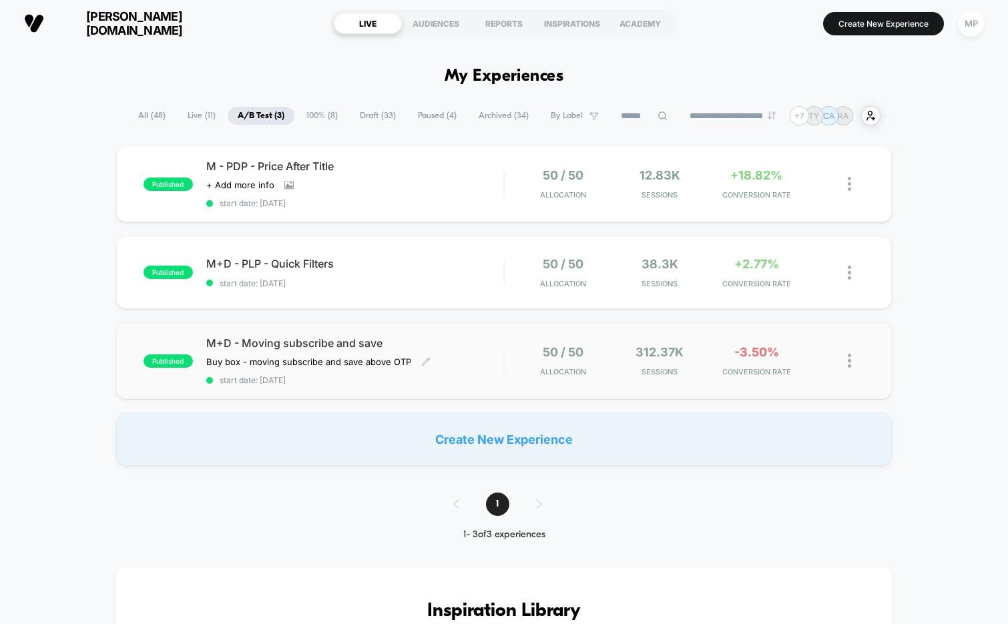
click at [357, 378] on span "start date: [DATE]" at bounding box center [355, 380] width 298 height 10
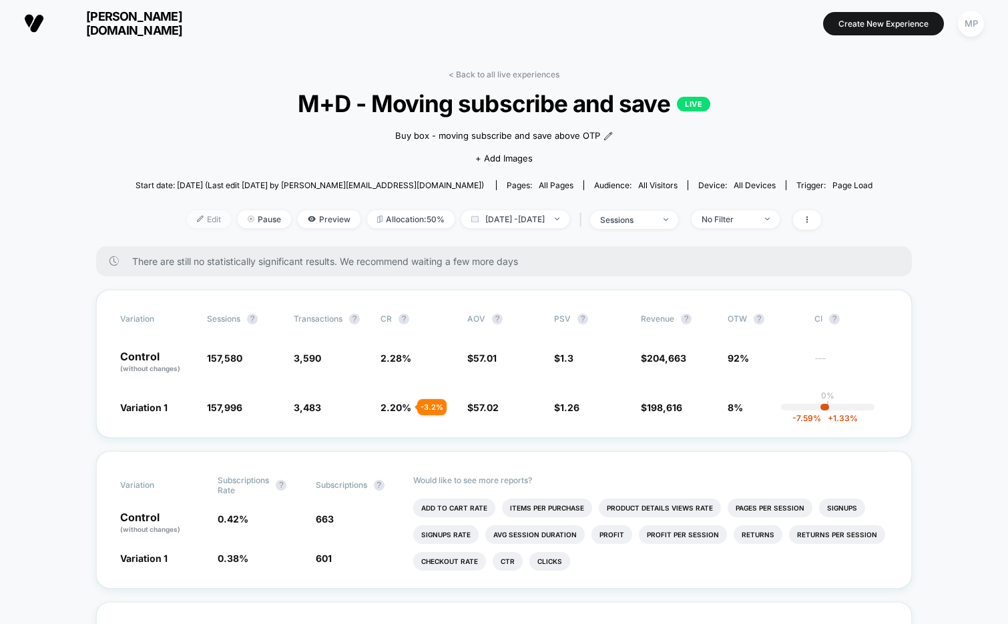
click at [187, 222] on span "Edit" at bounding box center [209, 219] width 44 height 18
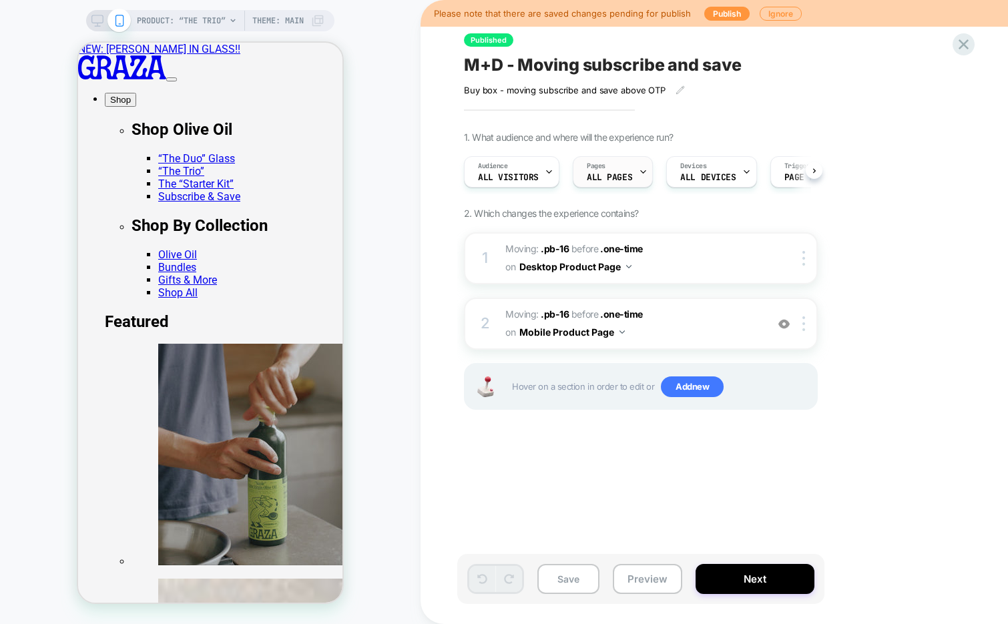
scroll to position [0, 1]
click at [638, 162] on div at bounding box center [642, 172] width 9 height 30
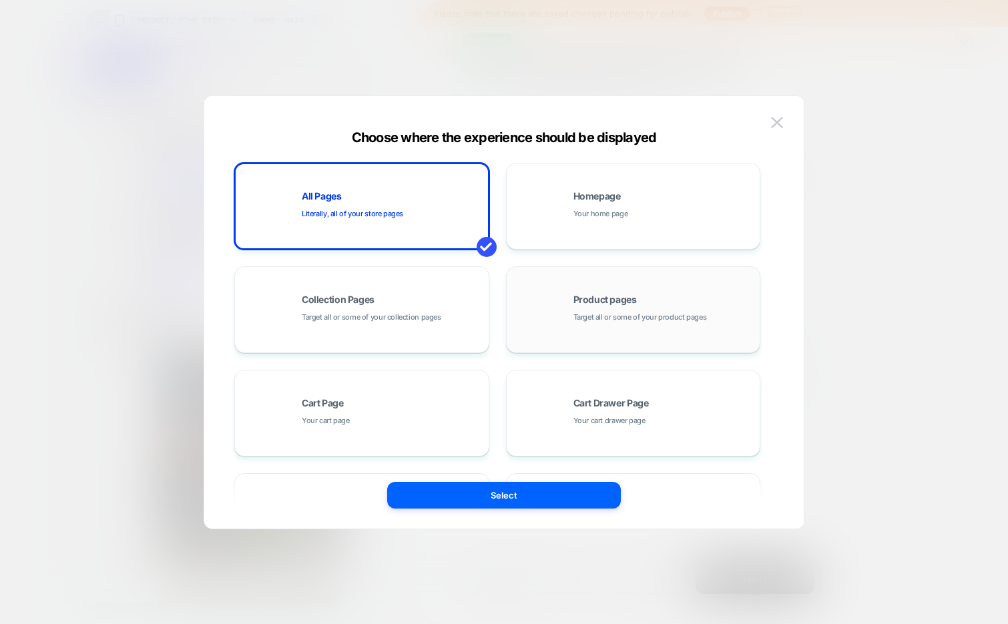
click at [584, 293] on div "Product pages Target all or some of your product pages" at bounding box center [633, 309] width 240 height 73
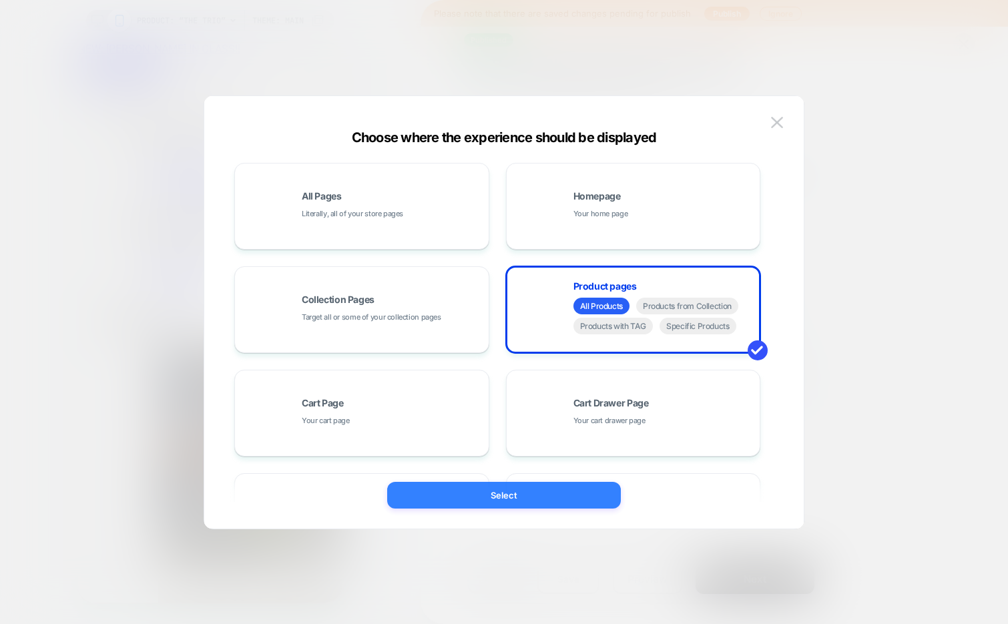
click at [496, 490] on button "Select" at bounding box center [504, 495] width 234 height 27
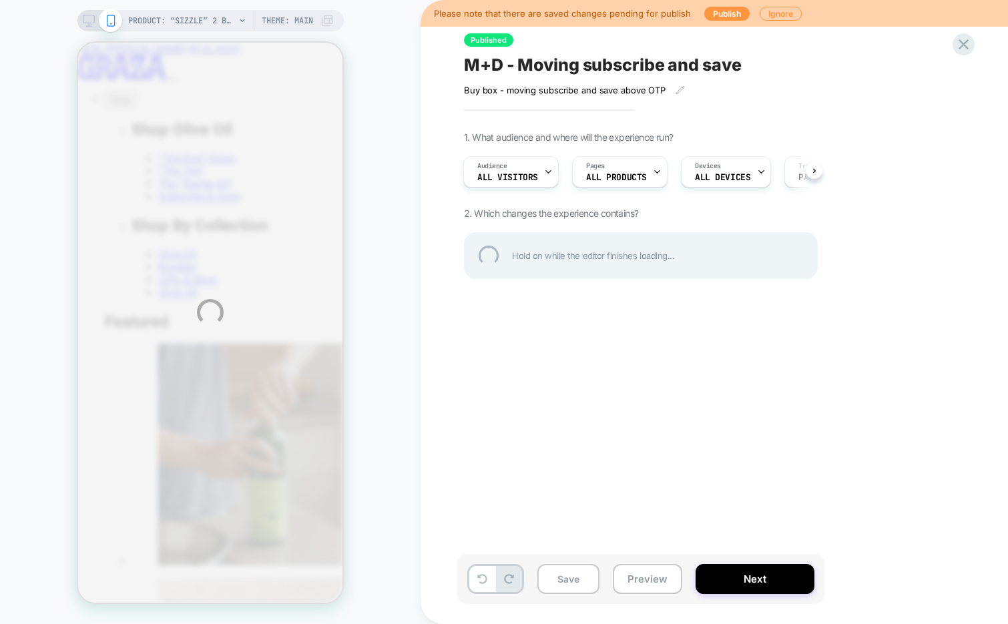
click at [556, 569] on div "PRODUCT: “Sizzle” 2 Bottles [wirecutter] PRODUCT: “Sizzle” 2 Bottles [wirecutte…" at bounding box center [504, 312] width 1008 height 624
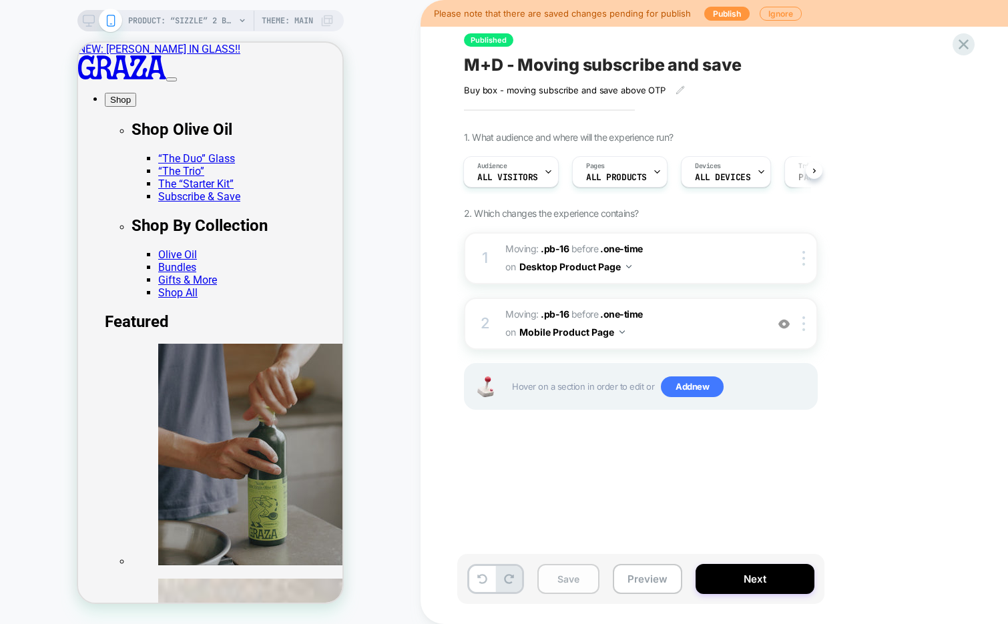
click at [562, 578] on button "Save" at bounding box center [568, 579] width 62 height 30
click at [737, 577] on button "Next" at bounding box center [754, 579] width 119 height 30
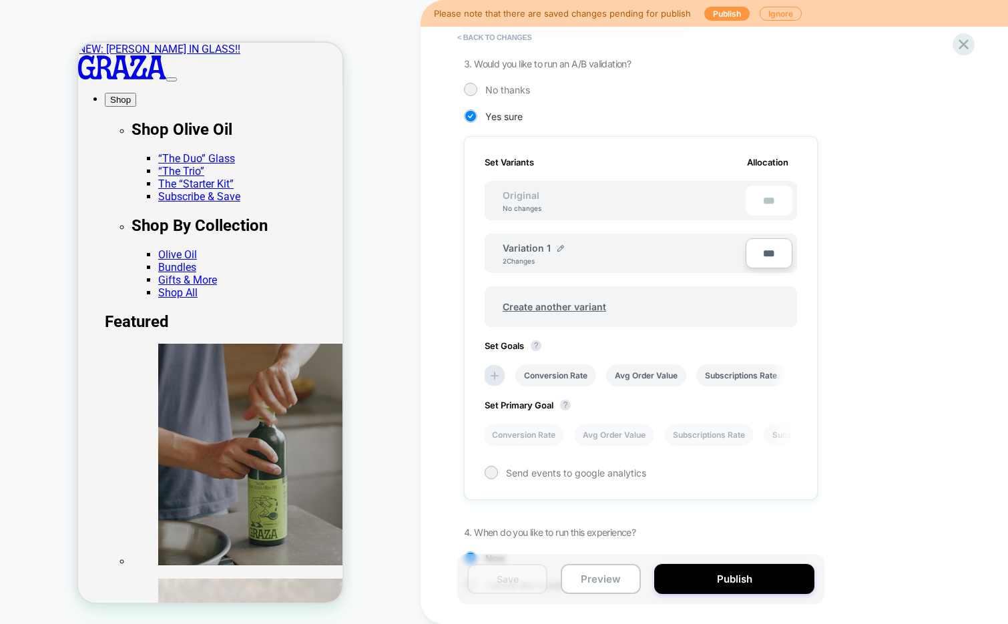
scroll to position [312, 0]
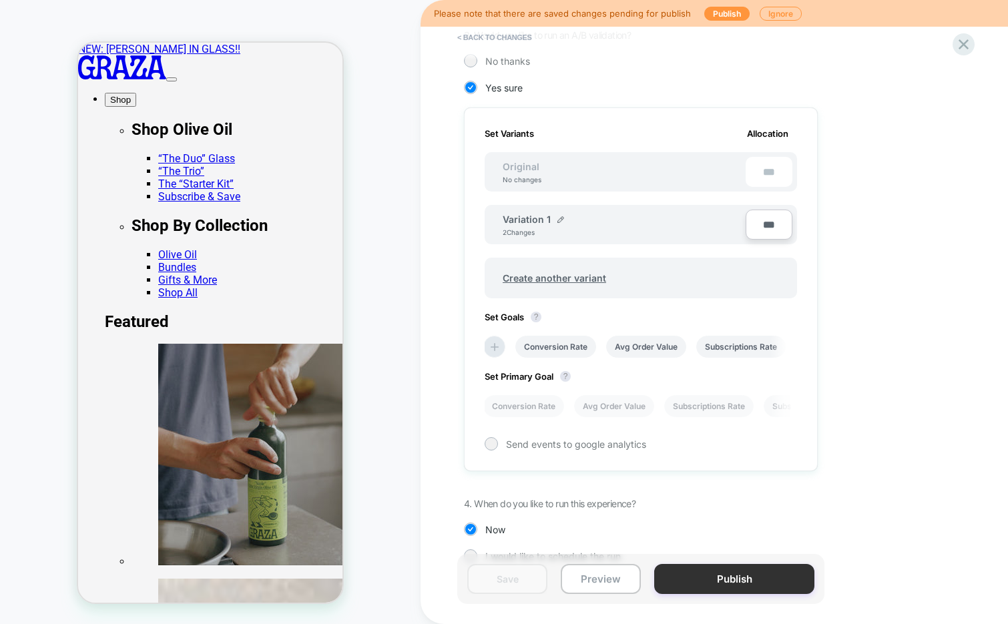
click at [693, 576] on button "Publish" at bounding box center [734, 579] width 160 height 30
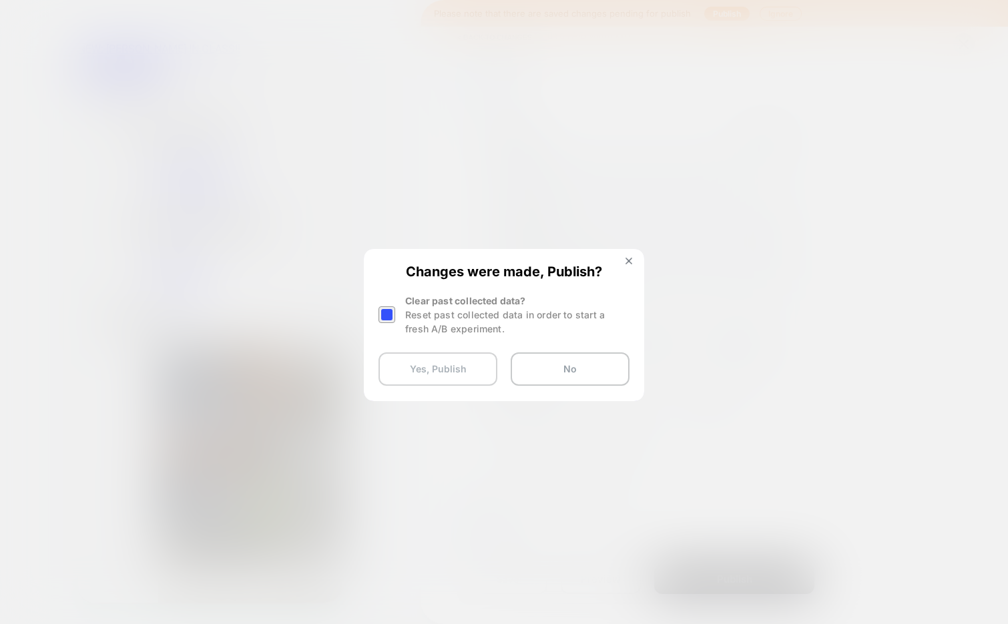
click at [417, 372] on button "Yes, Publish" at bounding box center [437, 368] width 119 height 33
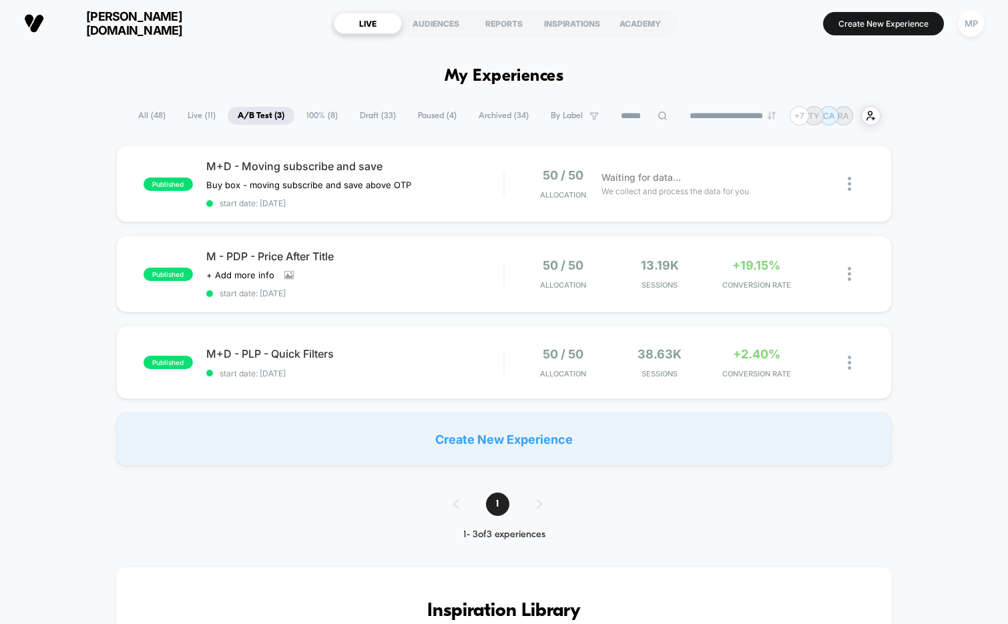
click at [369, 119] on span "Draft ( 33 )" at bounding box center [378, 116] width 56 height 18
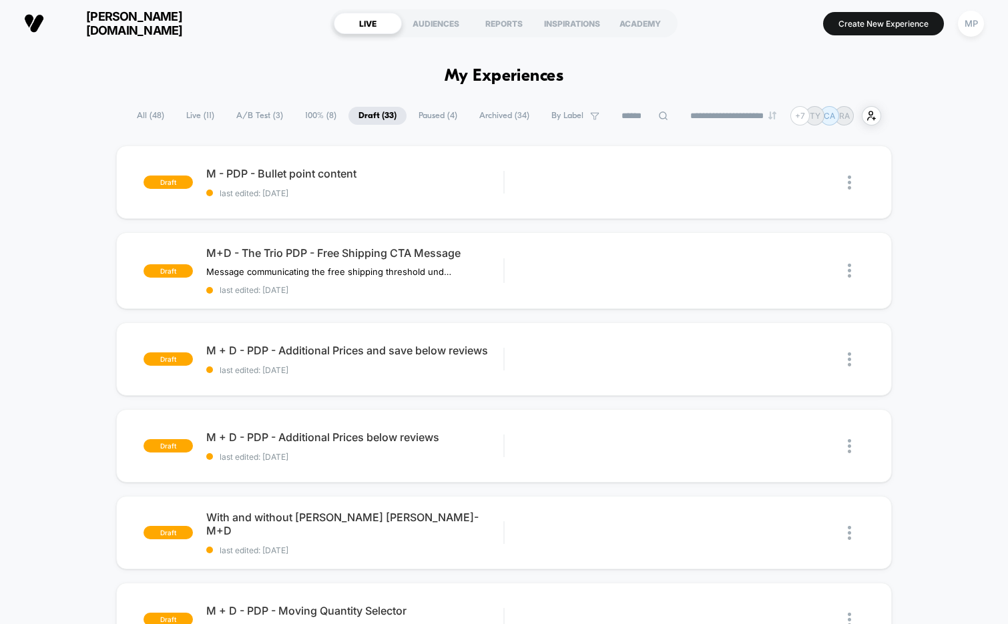
click at [422, 115] on span "Paused ( 4 )" at bounding box center [437, 116] width 59 height 18
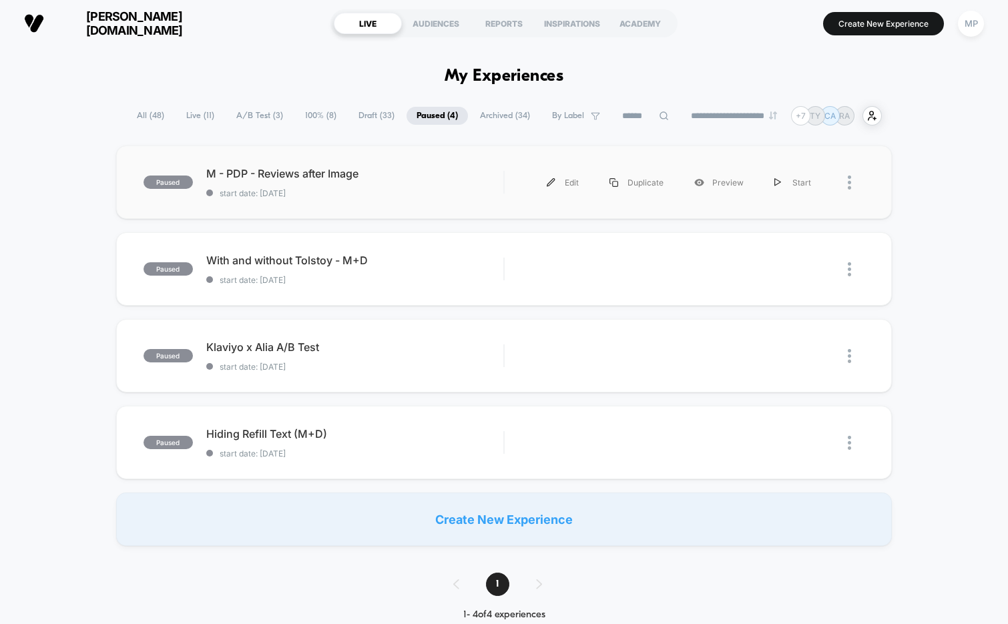
click at [369, 212] on div "paused M - PDP - Reviews after Image start date: 8/13/2025 Edit Duplicate Previ…" at bounding box center [504, 181] width 776 height 73
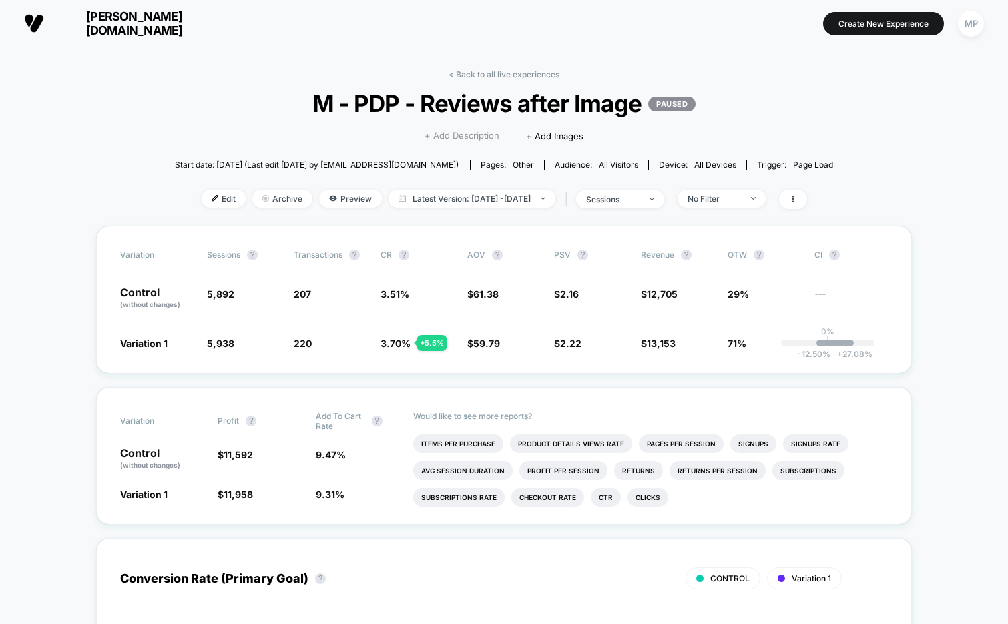
click at [465, 133] on span "+ Add Description" at bounding box center [461, 135] width 75 height 13
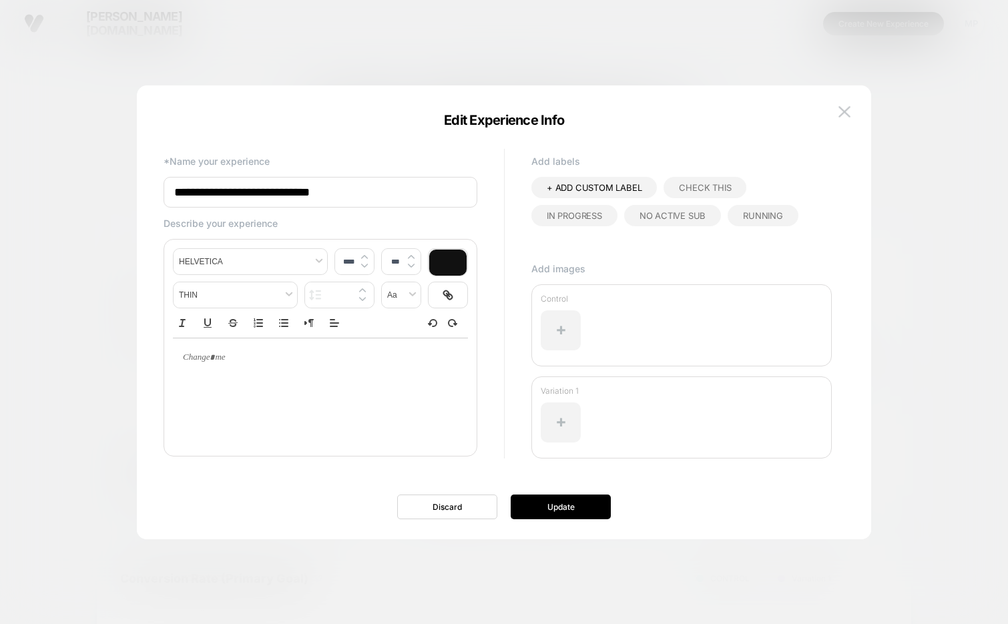
click at [583, 187] on span "+ ADD CUSTOM LABEL" at bounding box center [594, 187] width 95 height 11
type input "**********"
click at [639, 189] on icon at bounding box center [639, 188] width 12 height 12
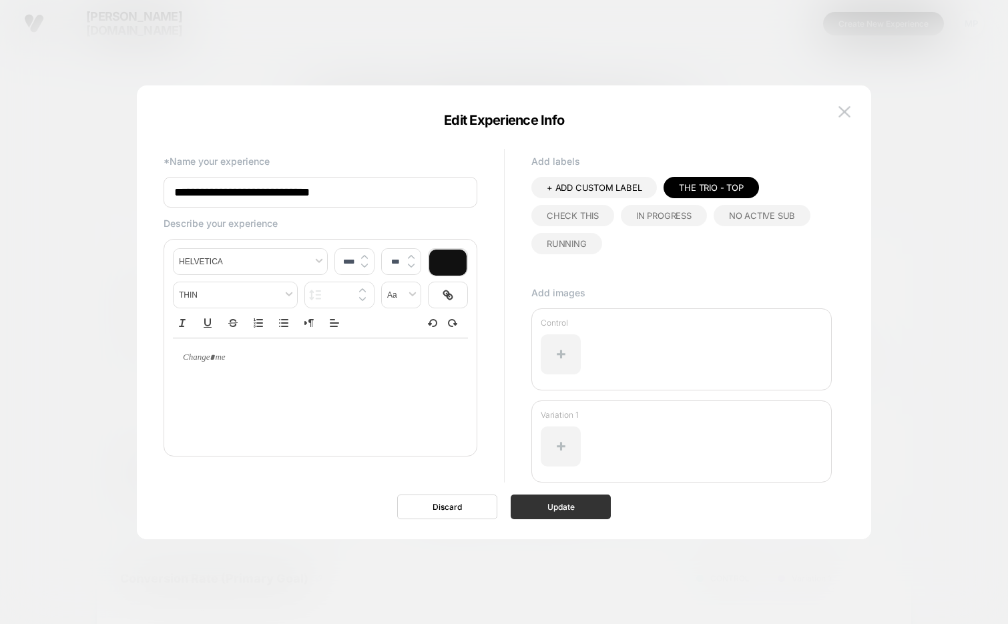
click at [554, 500] on button "Update" at bounding box center [561, 506] width 100 height 25
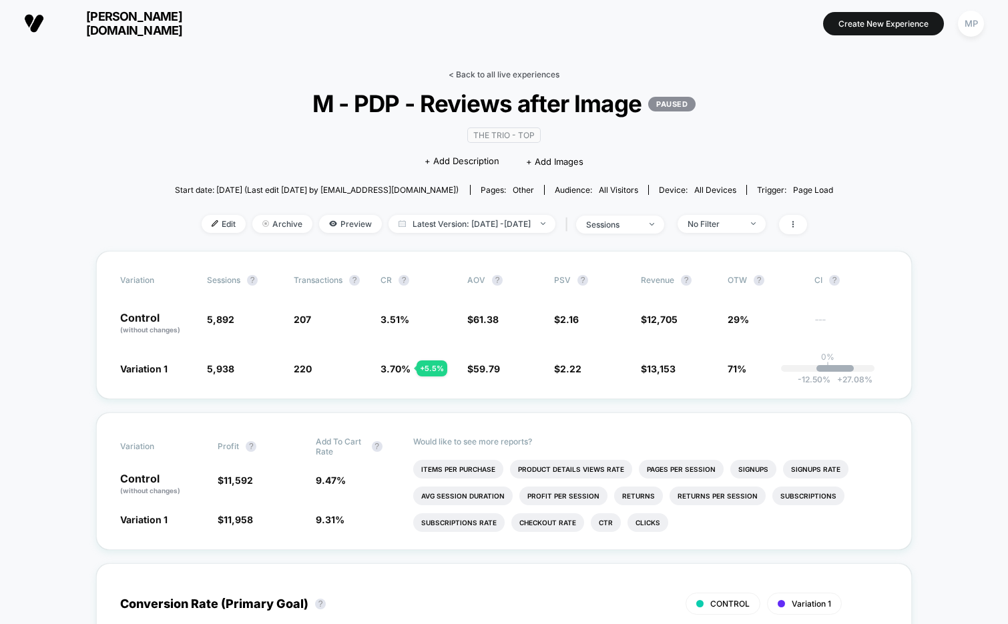
click at [482, 75] on link "< Back to all live experiences" at bounding box center [503, 74] width 111 height 10
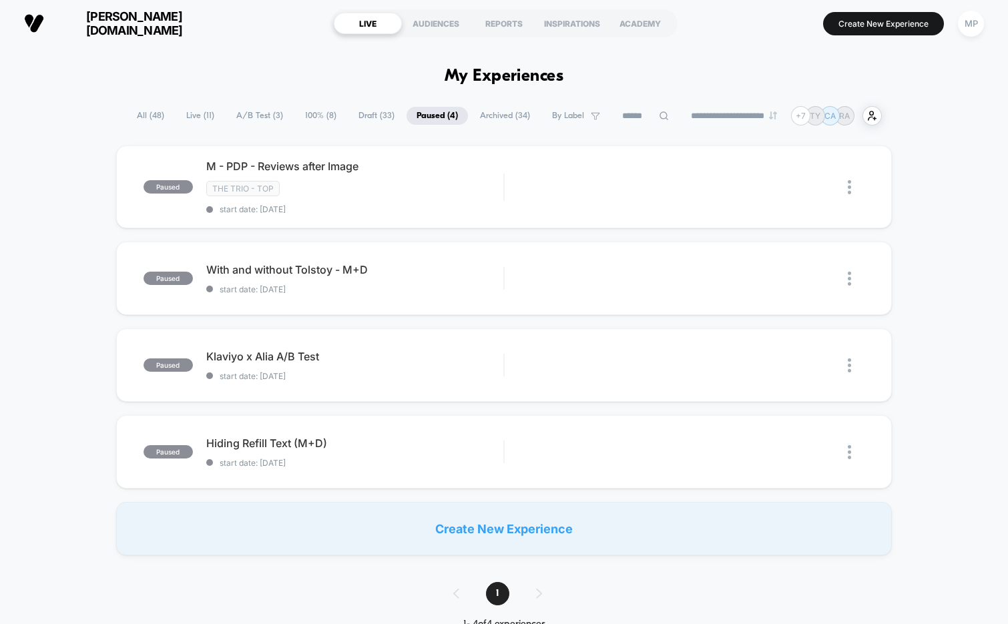
click at [366, 113] on span "Draft ( 33 )" at bounding box center [376, 116] width 56 height 18
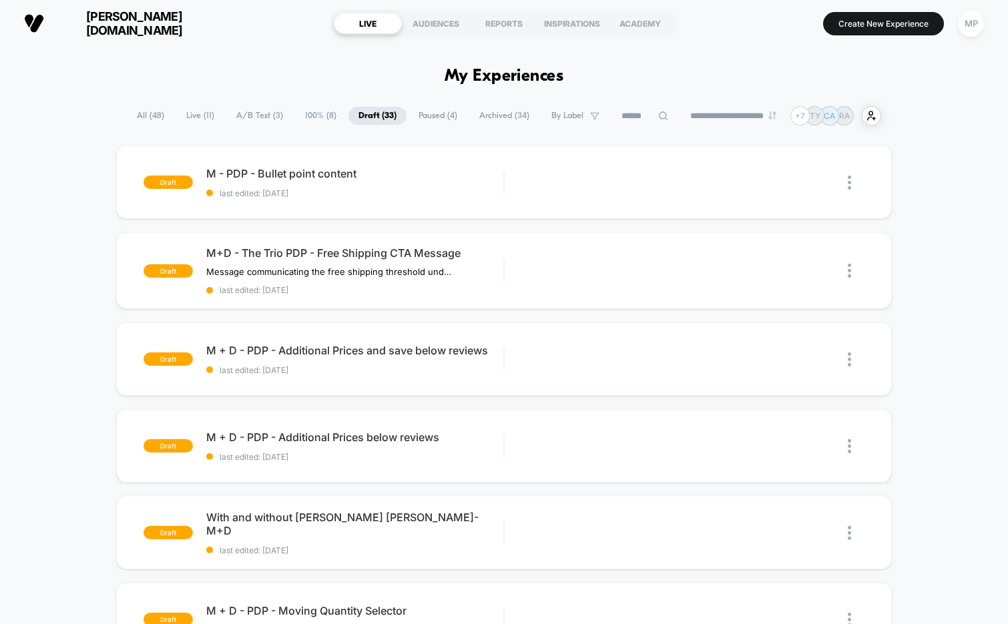
click at [260, 114] on span "A/B Test ( 3 )" at bounding box center [259, 116] width 67 height 18
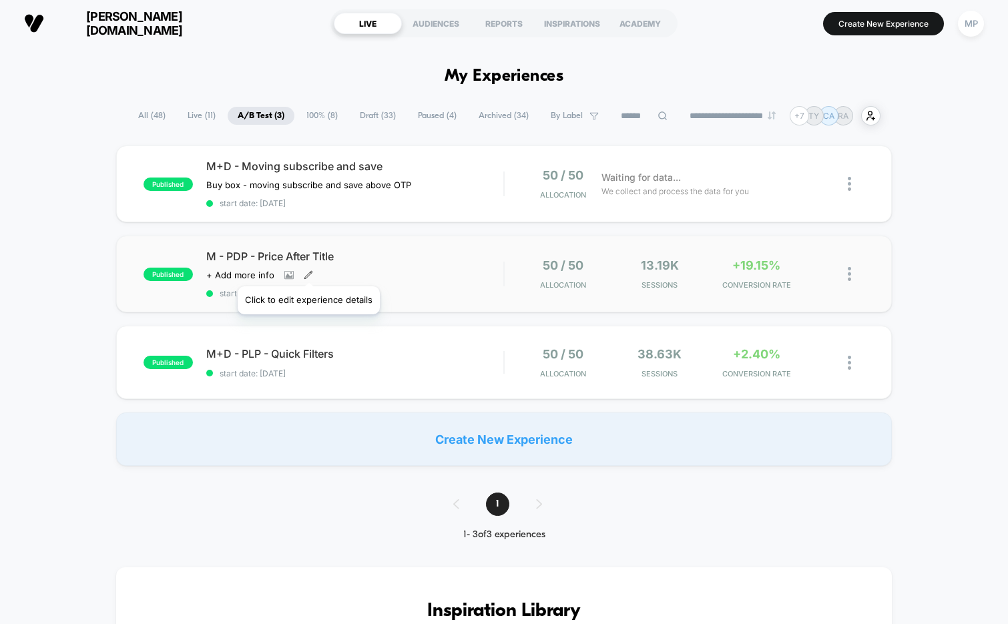
click at [308, 270] on icon at bounding box center [308, 274] width 9 height 9
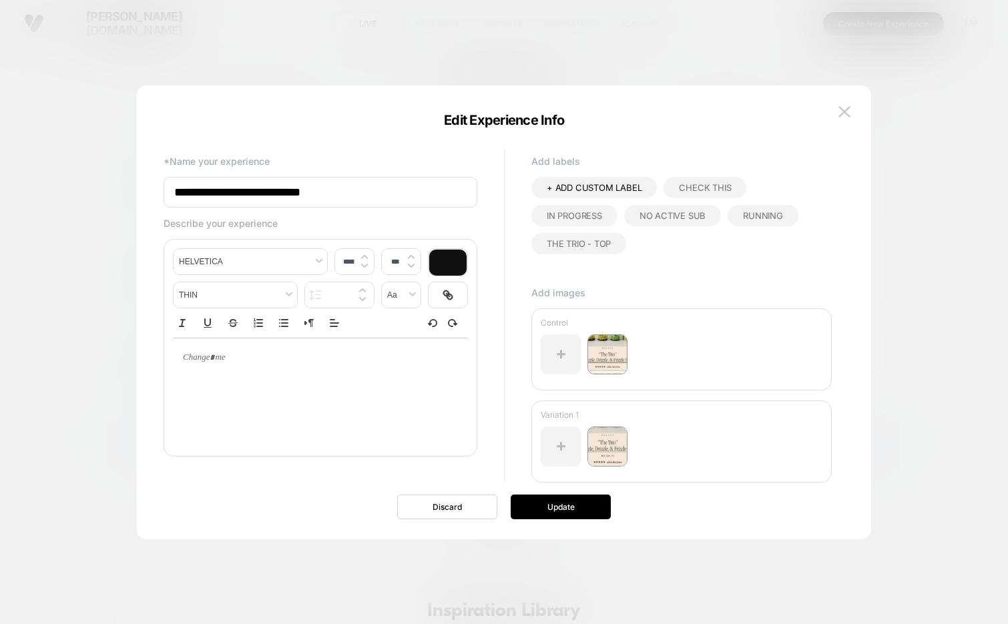
click at [579, 238] on span "The Trio - Top" at bounding box center [579, 243] width 64 height 11
click at [558, 513] on button "Update" at bounding box center [561, 506] width 100 height 25
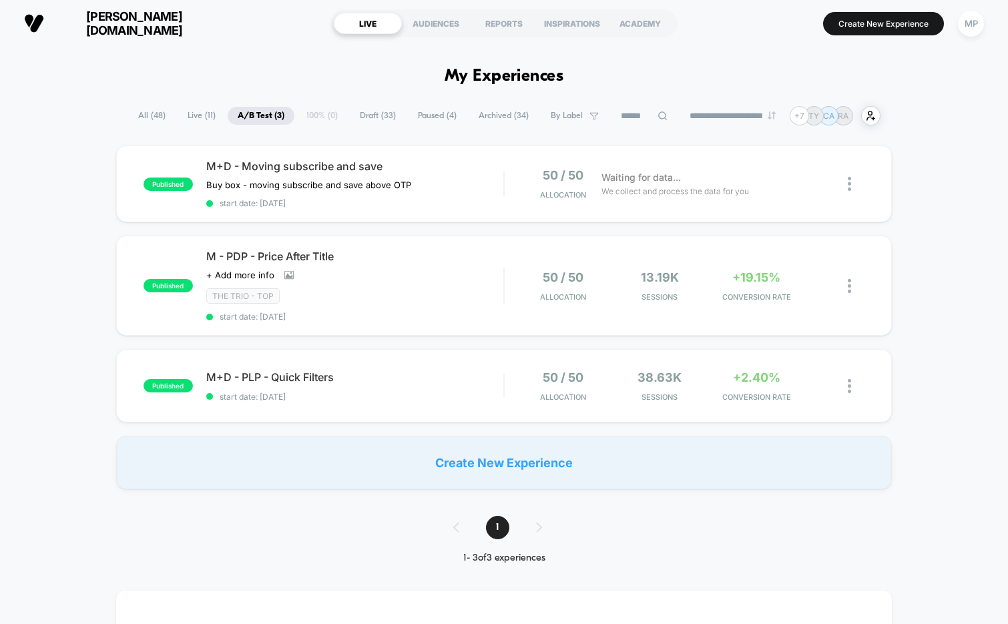
click at [371, 106] on div "**********" at bounding box center [504, 115] width 752 height 19
click at [371, 113] on span "Draft ( 33 )" at bounding box center [378, 116] width 56 height 18
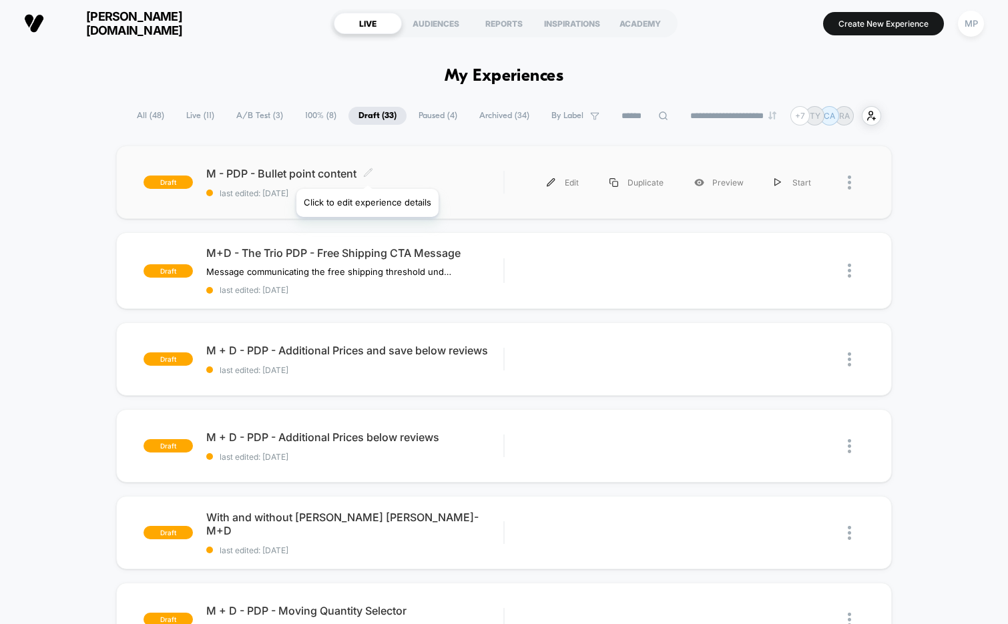
click at [367, 172] on icon at bounding box center [368, 172] width 10 height 10
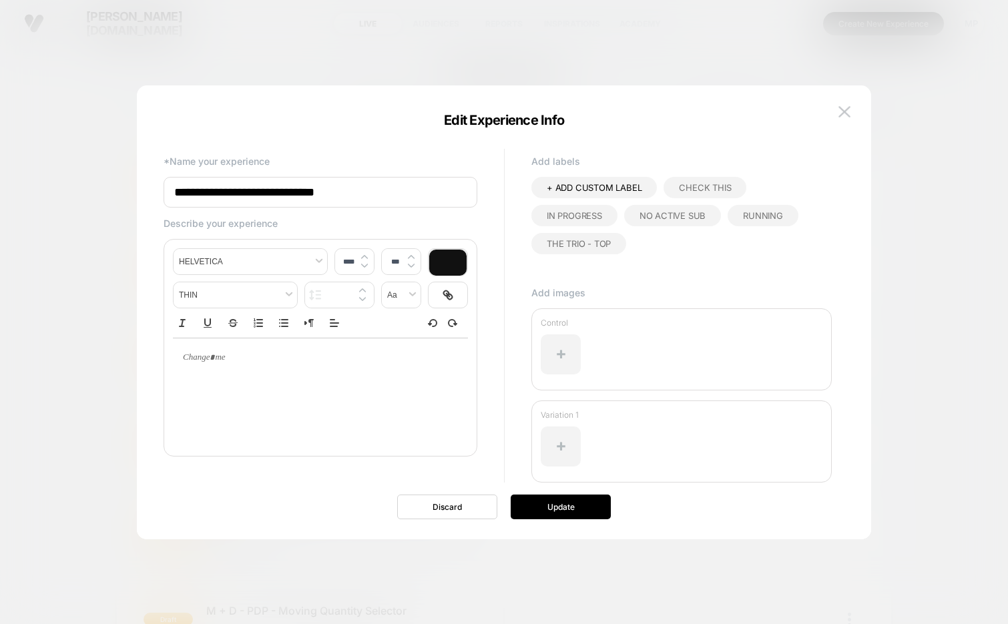
click at [588, 240] on span "The Trio - Top" at bounding box center [579, 243] width 64 height 11
click at [544, 505] on button "Update" at bounding box center [561, 506] width 100 height 25
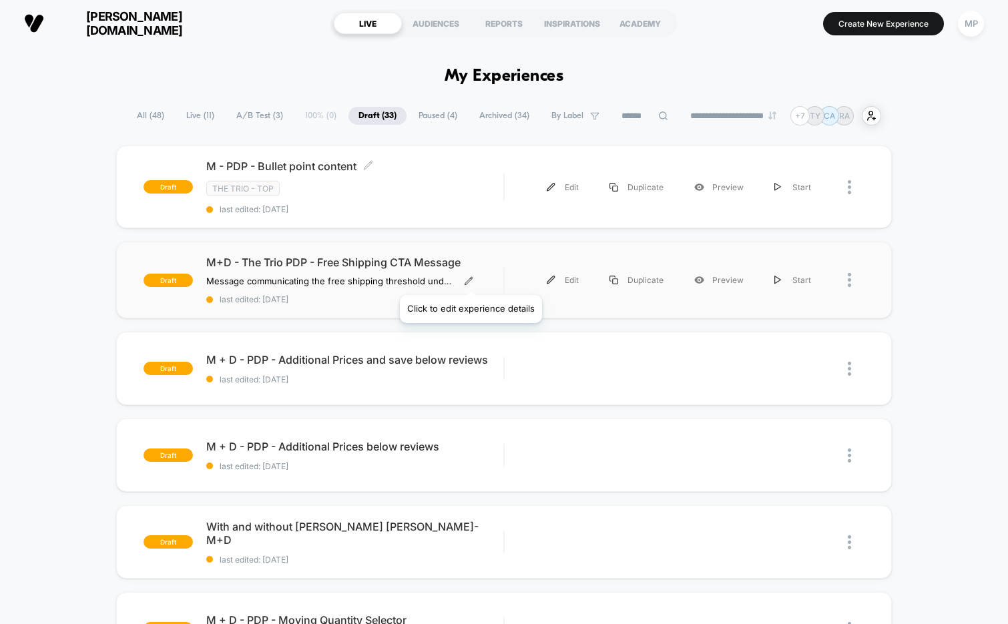
click at [468, 278] on icon at bounding box center [468, 280] width 9 height 9
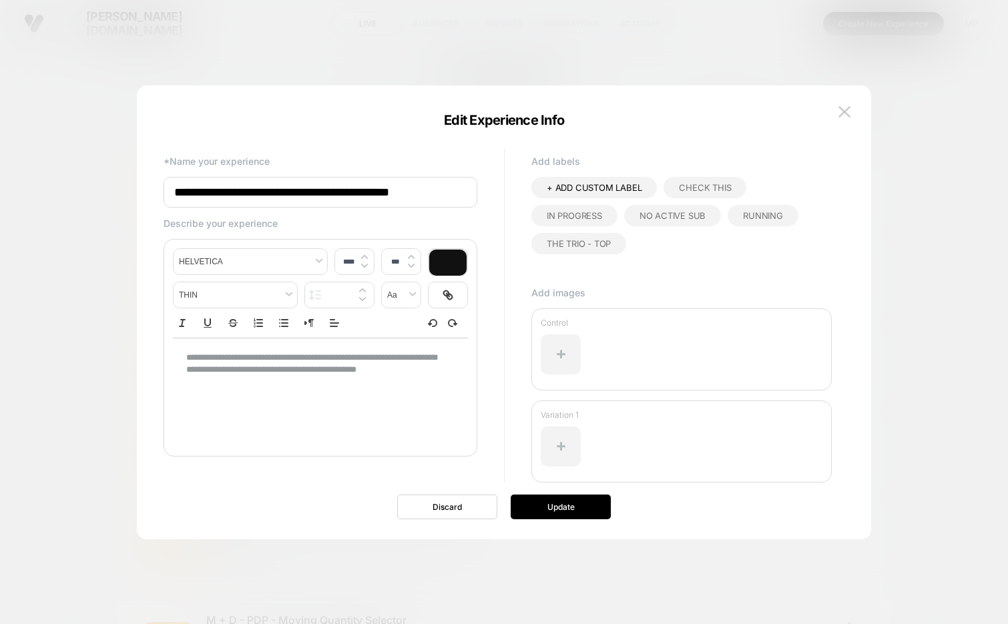
click at [583, 188] on span "+ ADD CUSTOM LABEL" at bounding box center [594, 187] width 95 height 11
type input "**********"
click at [641, 190] on icon at bounding box center [639, 188] width 12 height 12
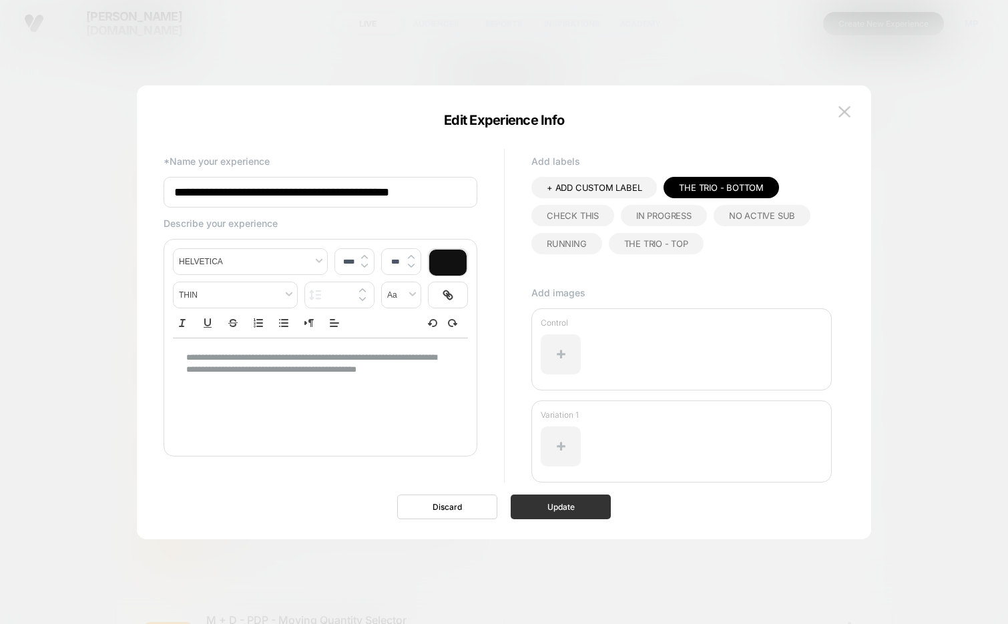
click at [577, 509] on button "Update" at bounding box center [561, 506] width 100 height 25
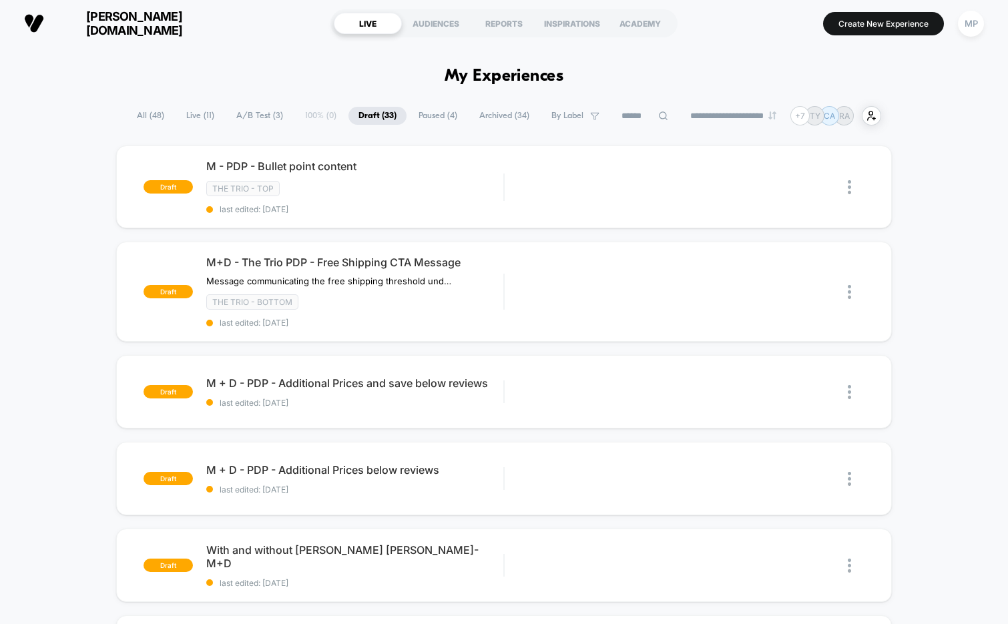
click at [137, 116] on span "All ( 48 )" at bounding box center [150, 116] width 47 height 18
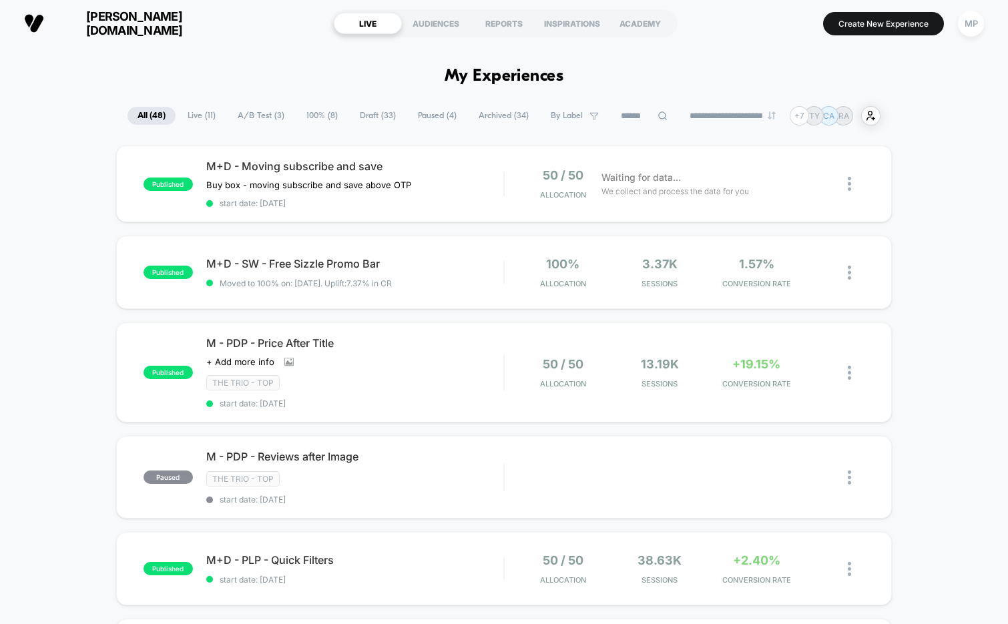
click at [562, 117] on span "By Label" at bounding box center [567, 116] width 32 height 10
click at [566, 115] on span "By Label" at bounding box center [567, 116] width 32 height 10
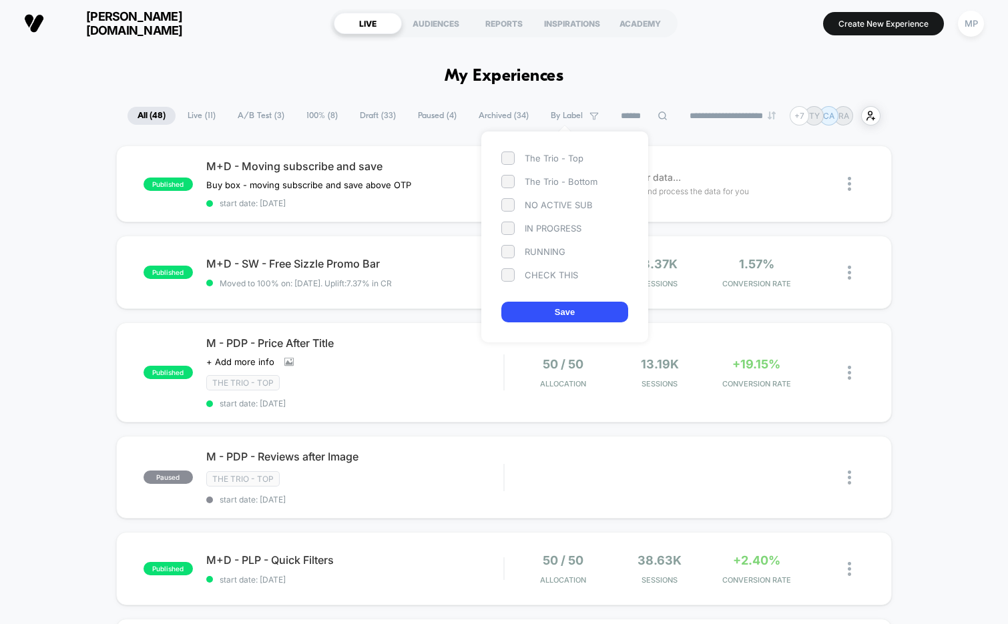
click at [510, 154] on span at bounding box center [507, 157] width 13 height 13
click at [509, 179] on span at bounding box center [507, 181] width 13 height 13
click at [534, 314] on button "Save" at bounding box center [564, 312] width 127 height 21
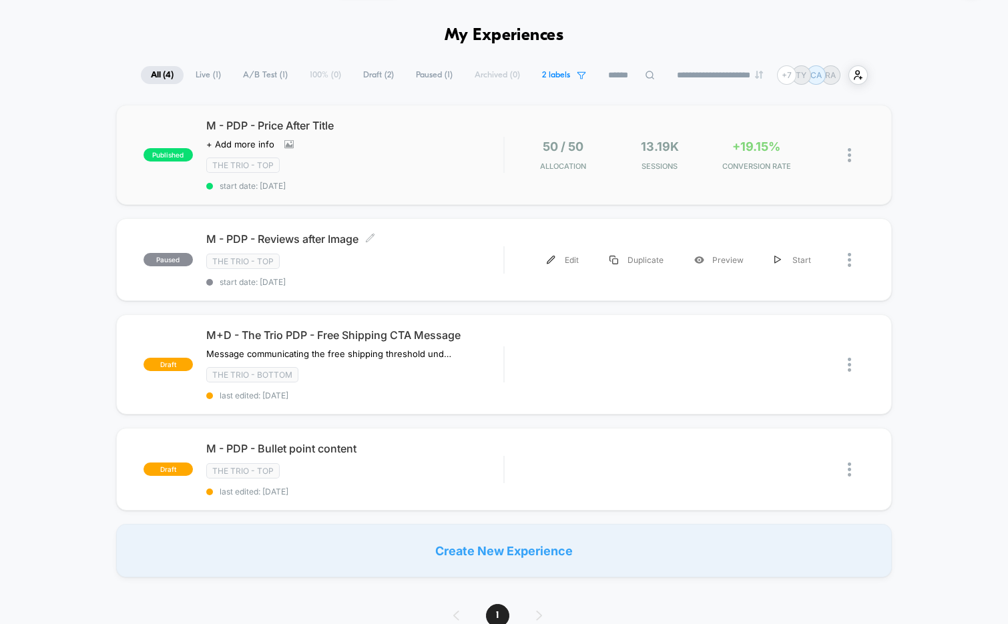
scroll to position [40, 0]
click at [364, 487] on span "last edited: [DATE]" at bounding box center [355, 492] width 298 height 10
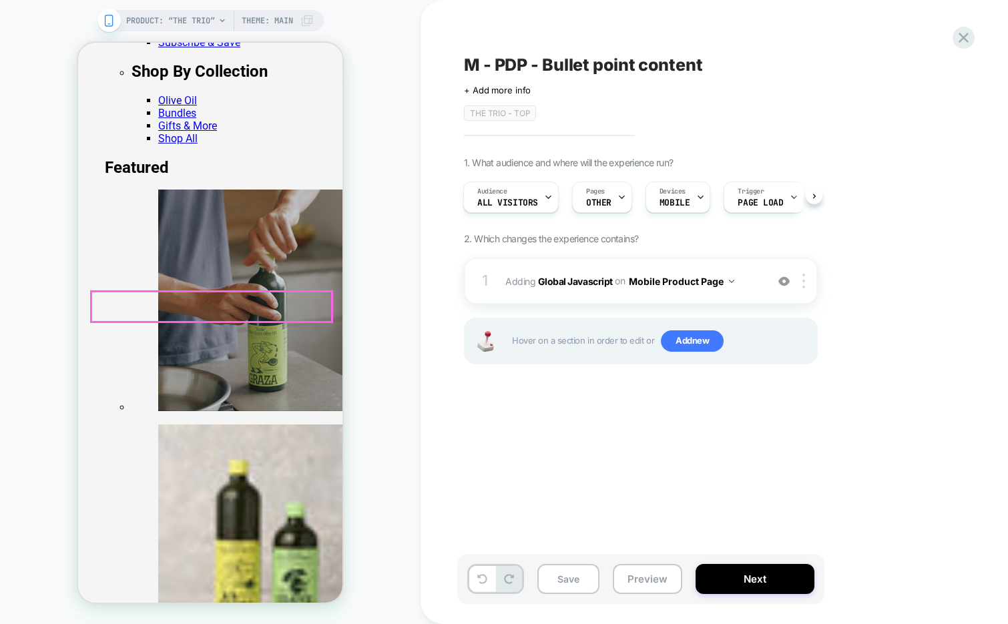
scroll to position [263, 0]
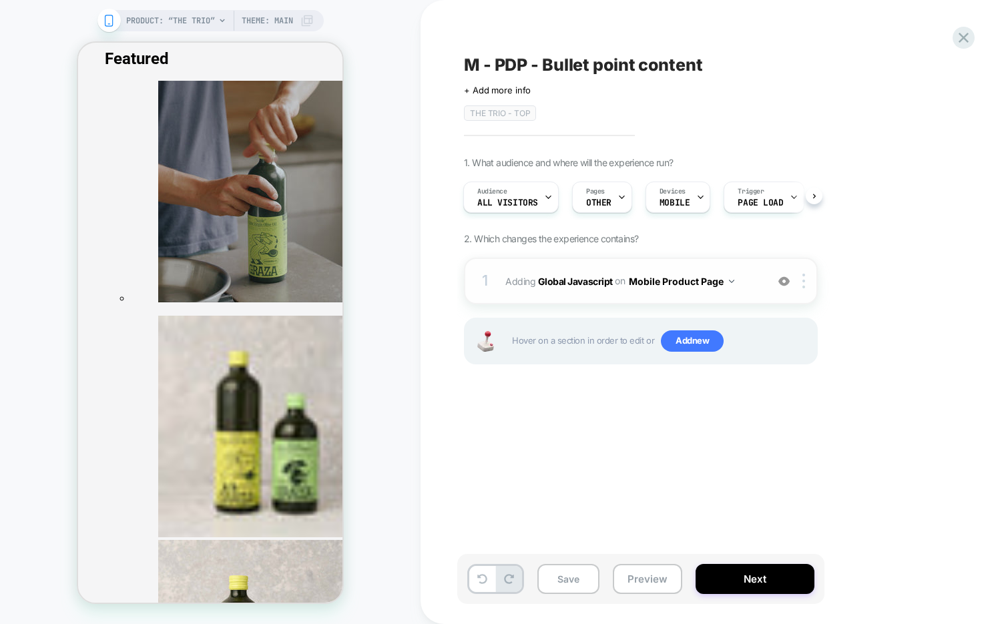
click at [663, 292] on div "1 Adding Global Javascript on Mobile Product Page Add Before Add After Copy to …" at bounding box center [641, 281] width 354 height 47
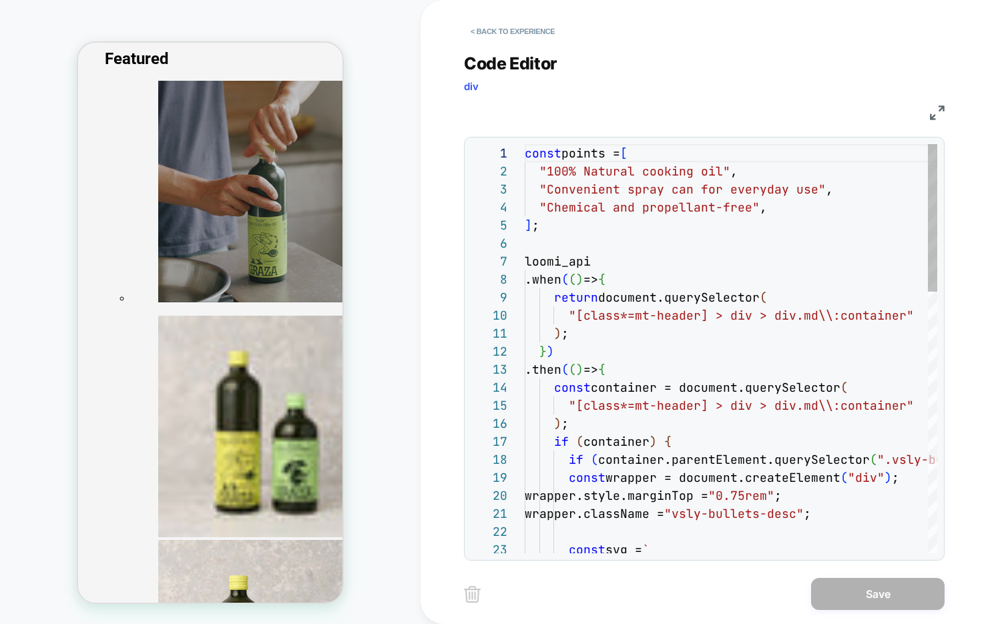
scroll to position [180, 0]
click at [534, 31] on button "< Back to experience" at bounding box center [512, 31] width 97 height 21
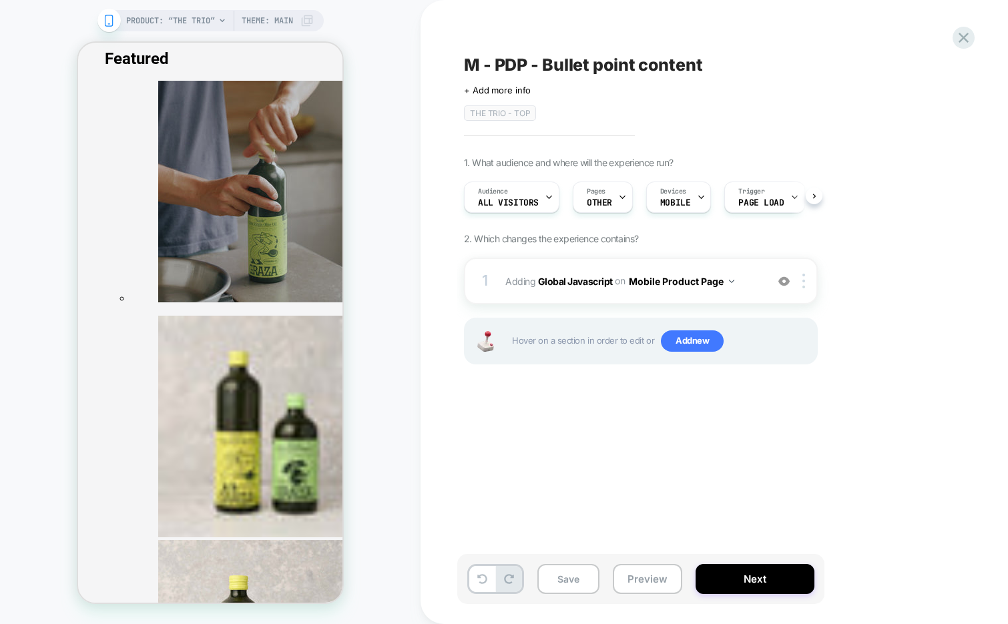
scroll to position [0, 1]
click at [584, 294] on div "1 Adding Global Javascript on Mobile Product Page Add Before Add After Copy to …" at bounding box center [641, 281] width 354 height 47
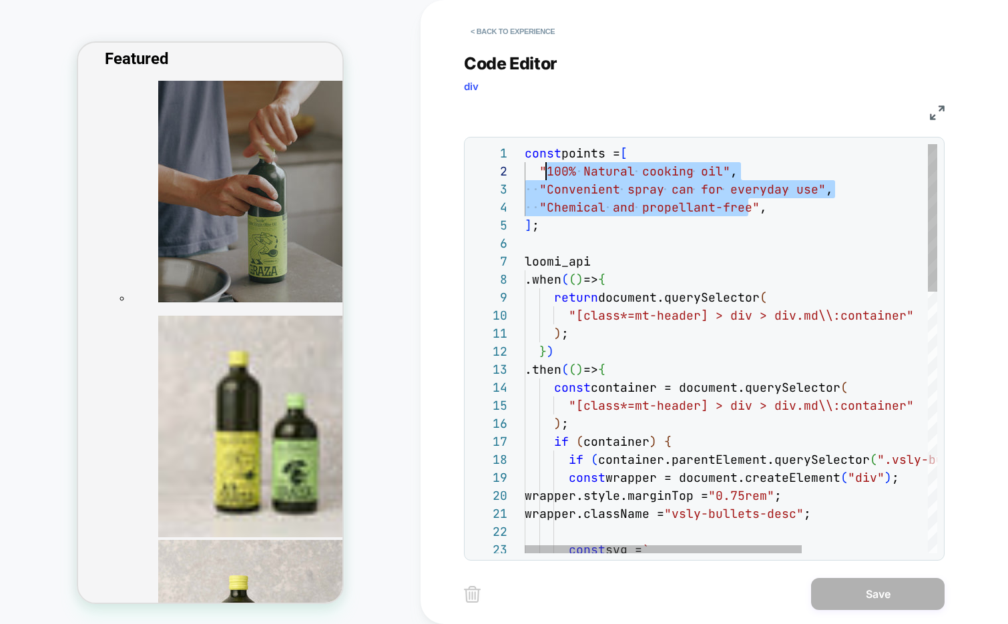
scroll to position [18, 21]
drag, startPoint x: 751, startPoint y: 210, endPoint x: 546, endPoint y: 176, distance: 208.3
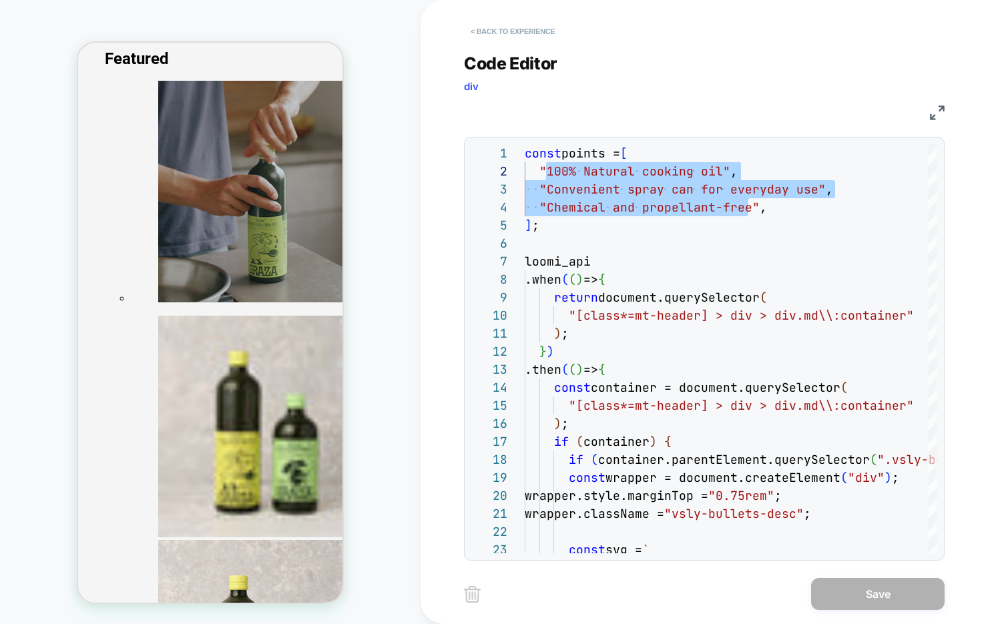
click at [521, 33] on button "< Back to experience" at bounding box center [512, 31] width 97 height 21
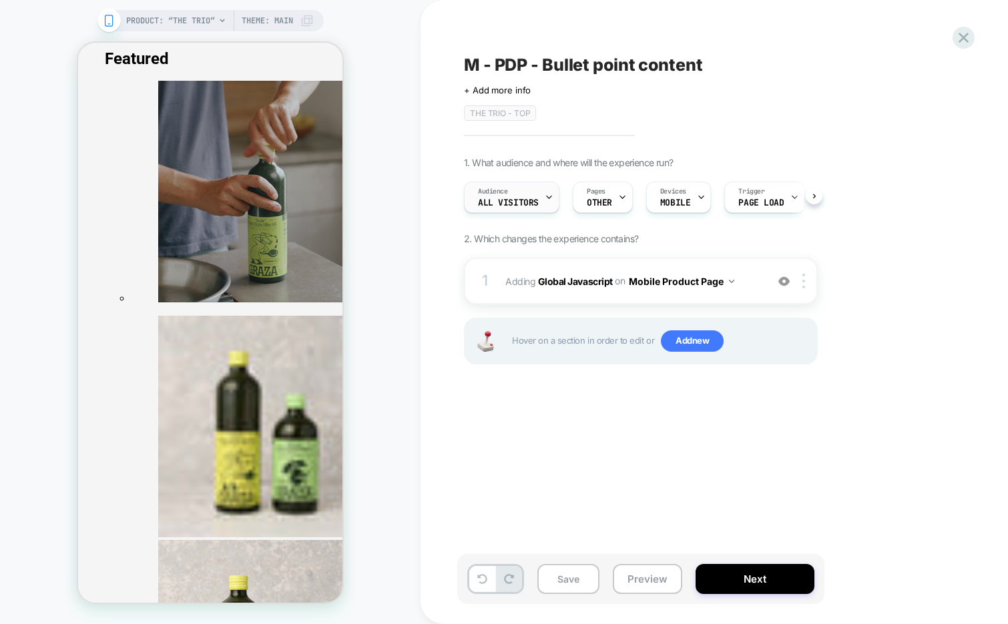
scroll to position [0, 1]
click at [959, 40] on icon at bounding box center [963, 38] width 10 height 10
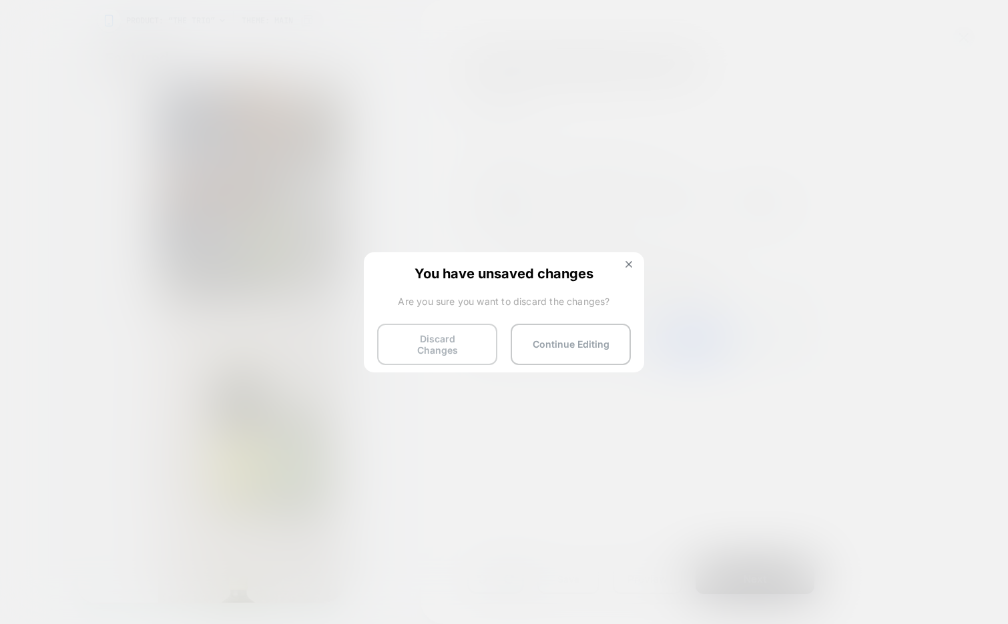
click at [436, 339] on button "Discard Changes" at bounding box center [437, 344] width 120 height 41
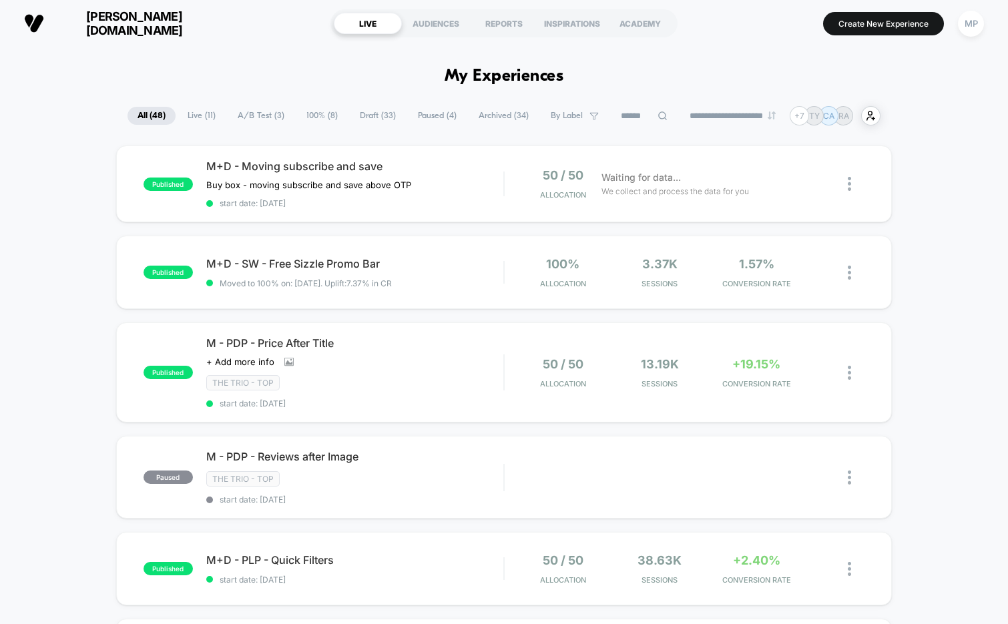
click at [551, 113] on span "By Label" at bounding box center [567, 116] width 32 height 10
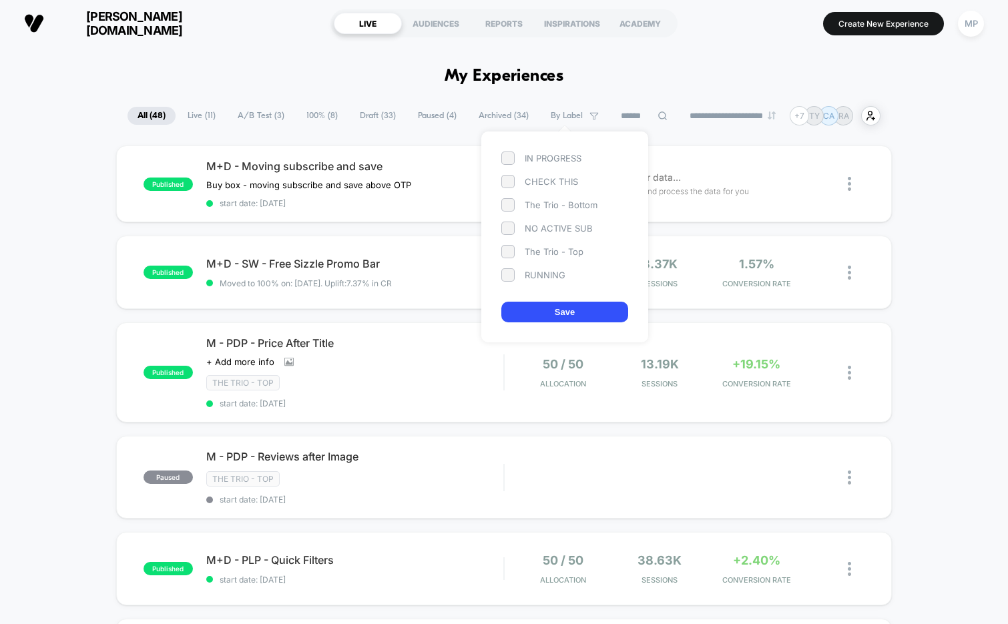
click at [541, 201] on div "The Trio - Bottom" at bounding box center [564, 204] width 127 height 13
click at [536, 242] on div "IN PROGRESS CHECK THIS The Trio - Bottom NO ACTIVE SUB The Trio - Top RUNNING" at bounding box center [564, 216] width 127 height 130
click at [536, 249] on div "The Trio - Top" at bounding box center [564, 251] width 127 height 13
click at [536, 311] on button "Save" at bounding box center [564, 312] width 127 height 21
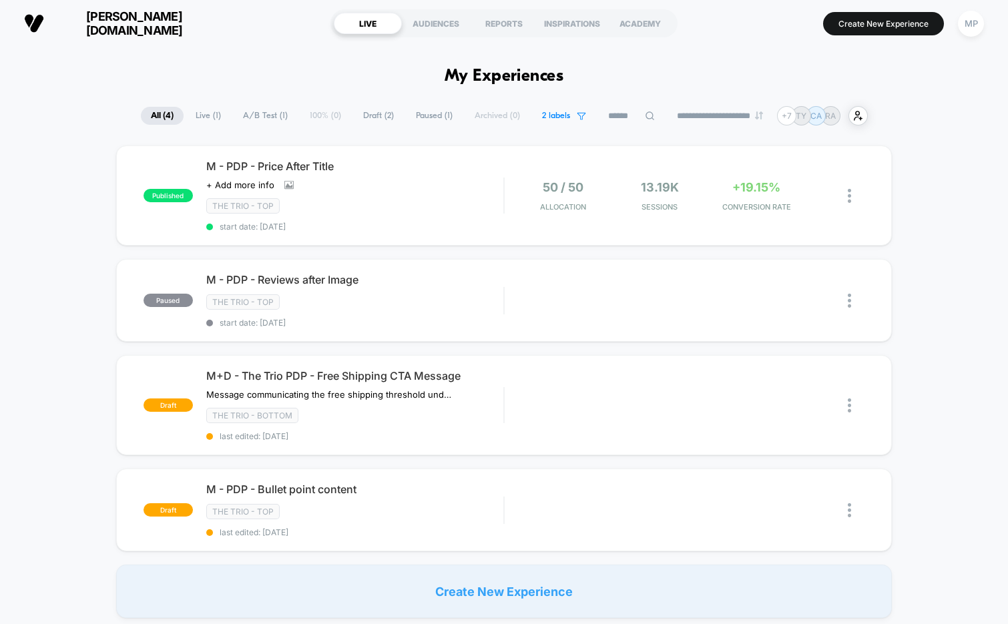
click at [260, 115] on span "A/B Test ( 1 )" at bounding box center [265, 116] width 65 height 18
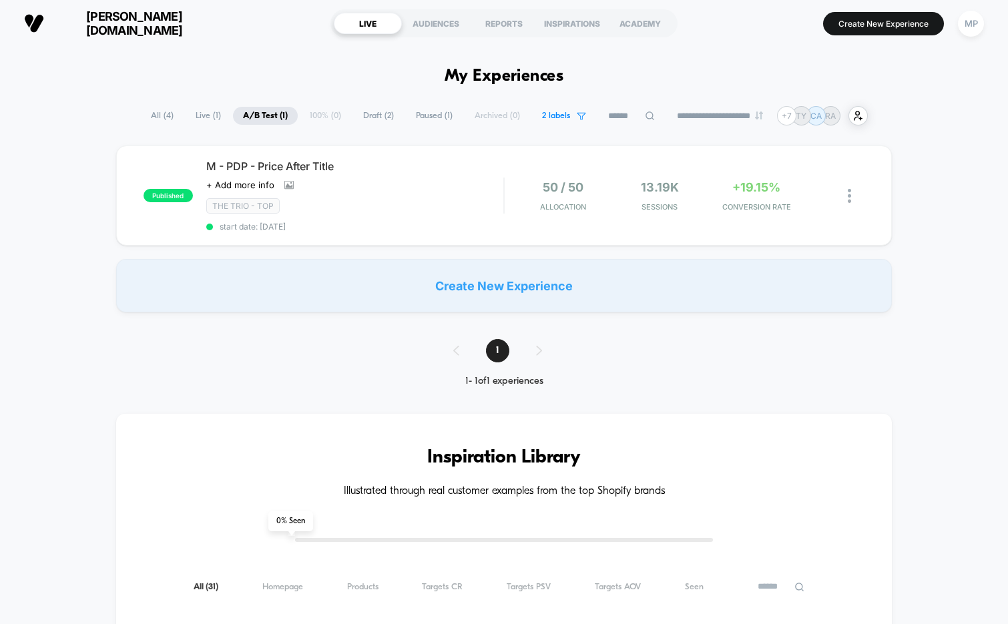
click at [542, 113] on span "2 labels" at bounding box center [556, 116] width 28 height 10
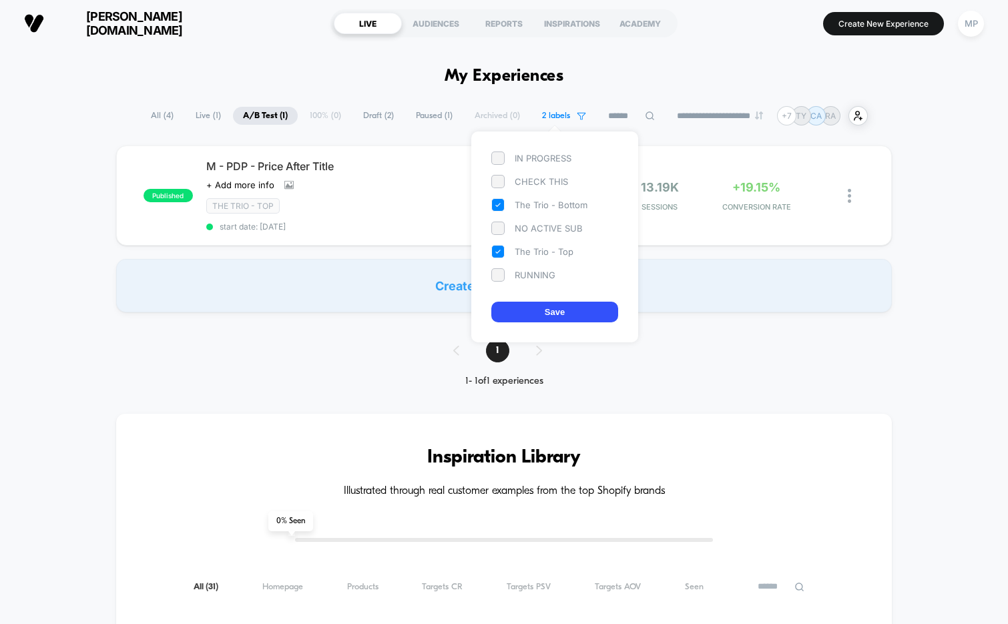
click at [501, 208] on icon at bounding box center [498, 205] width 12 height 16
click at [502, 246] on icon at bounding box center [498, 252] width 12 height 16
click at [509, 292] on div "IN PROGRESS CHECK THIS The Trio - Bottom NO ACTIVE SUB The Trio - Top RUNNING S…" at bounding box center [554, 236] width 167 height 211
click at [509, 299] on div "IN PROGRESS CHECK THIS The Trio - Bottom NO ACTIVE SUB The Trio - Top RUNNING S…" at bounding box center [554, 236] width 167 height 211
click at [509, 305] on button "Save" at bounding box center [554, 312] width 127 height 21
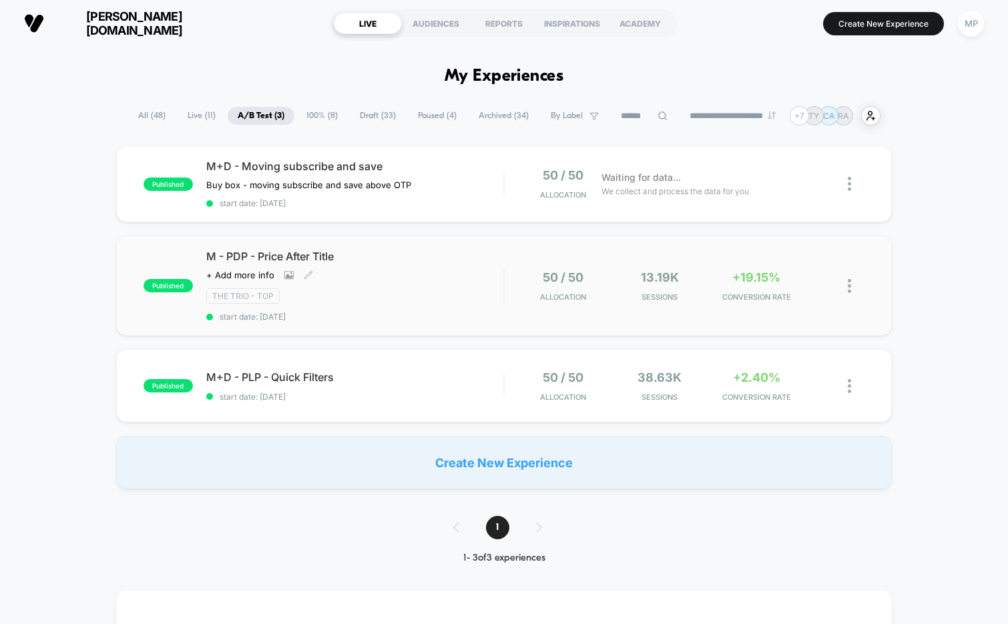
click at [403, 307] on div "M - PDP - Price After Title Click to view images Click to edit experience detai…" at bounding box center [355, 286] width 298 height 72
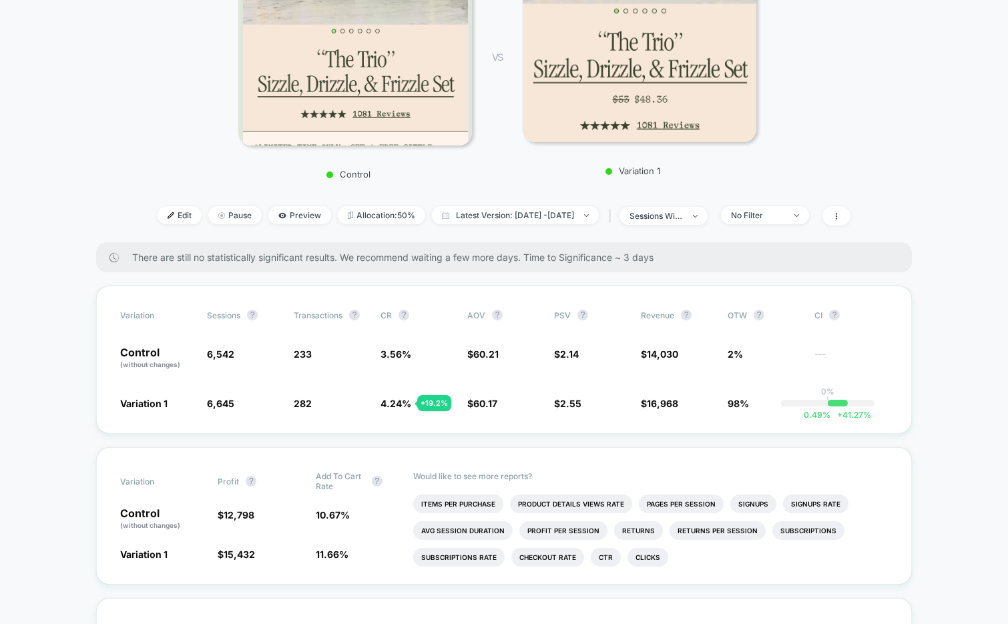
scroll to position [290, 0]
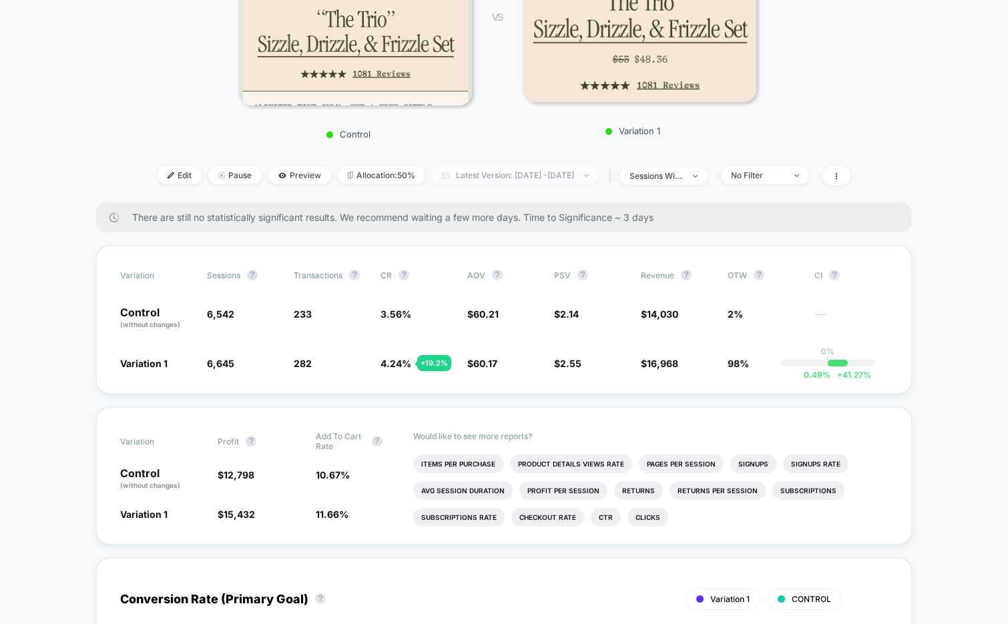
click at [577, 174] on span "Latest Version: [DATE] - [DATE]" at bounding box center [515, 175] width 167 height 18
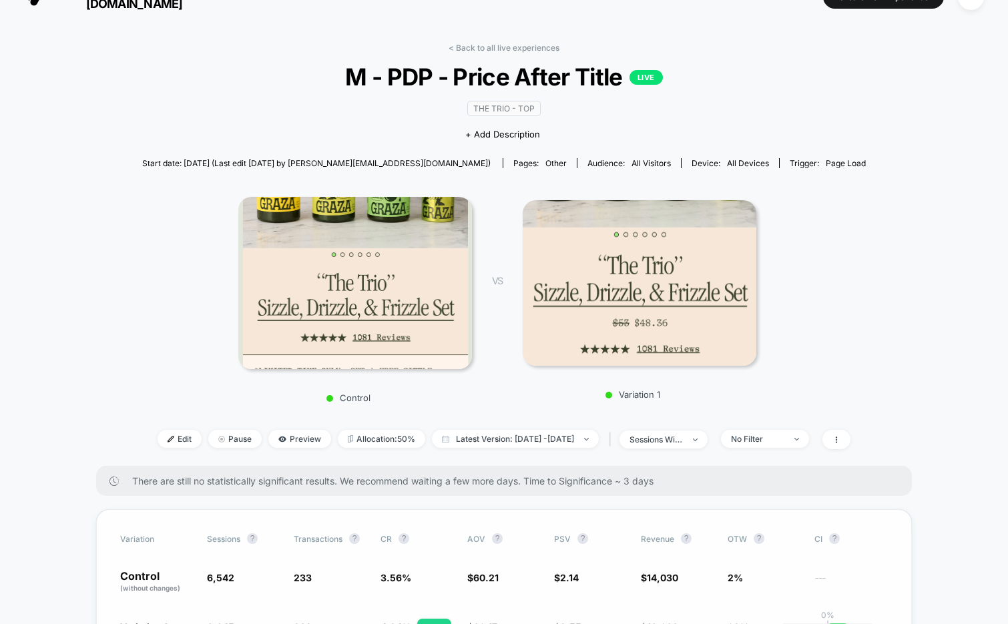
scroll to position [0, 0]
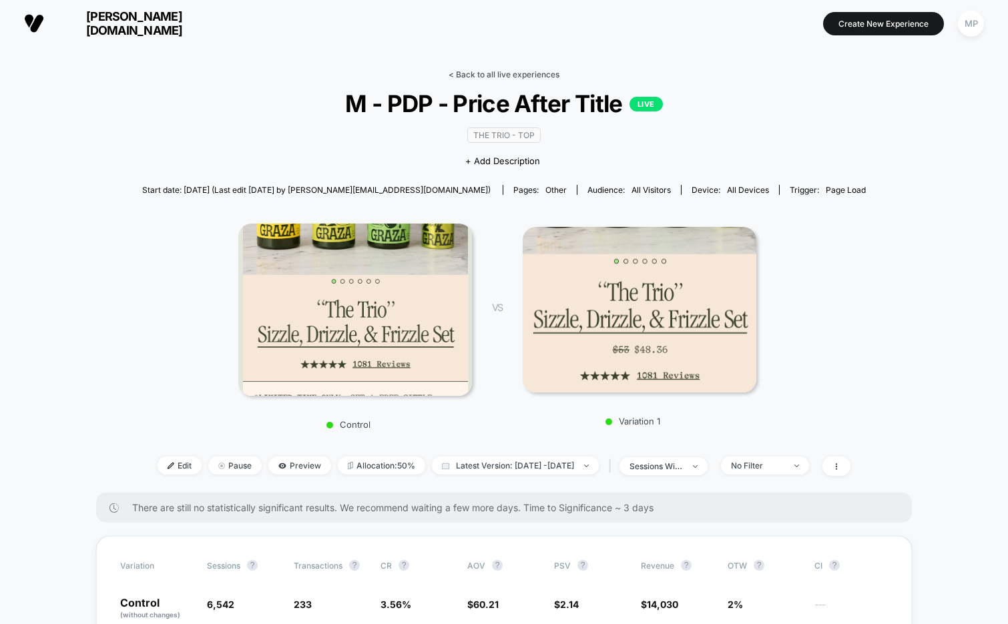
click at [483, 71] on link "< Back to all live experiences" at bounding box center [503, 74] width 111 height 10
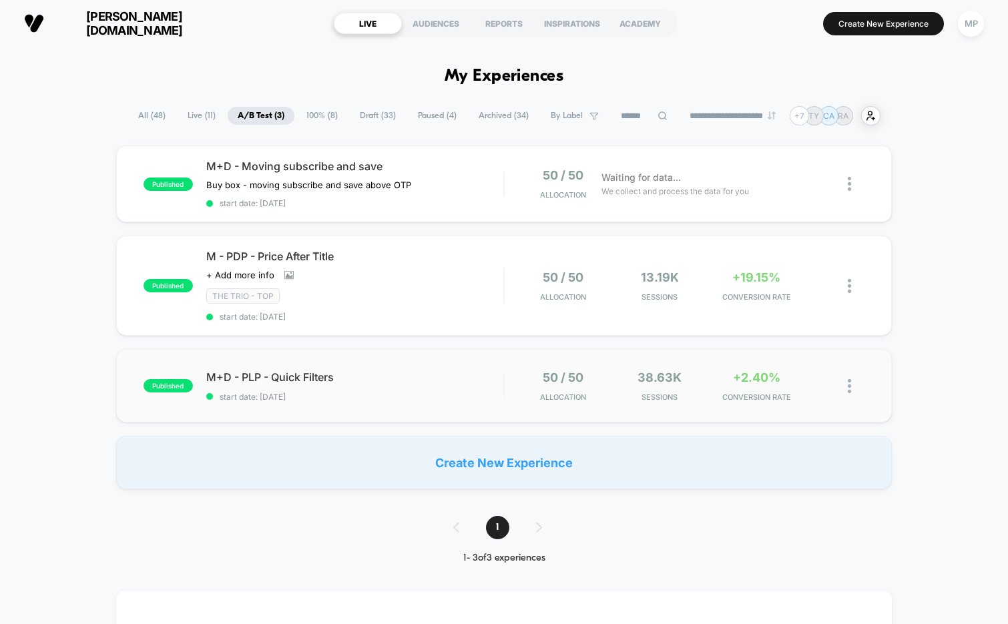
click at [366, 402] on div "published M+D - PLP - Quick Filters start date: [DATE] 50 / 50 Allocation 38.63…" at bounding box center [504, 385] width 776 height 73
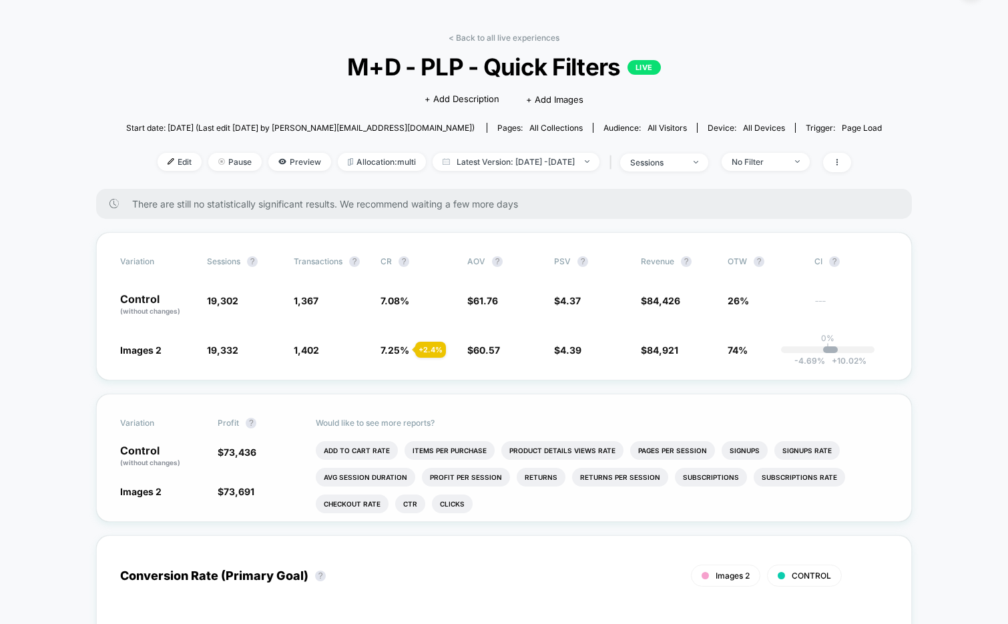
scroll to position [37, 0]
click at [500, 36] on link "< Back to all live experiences" at bounding box center [503, 37] width 111 height 10
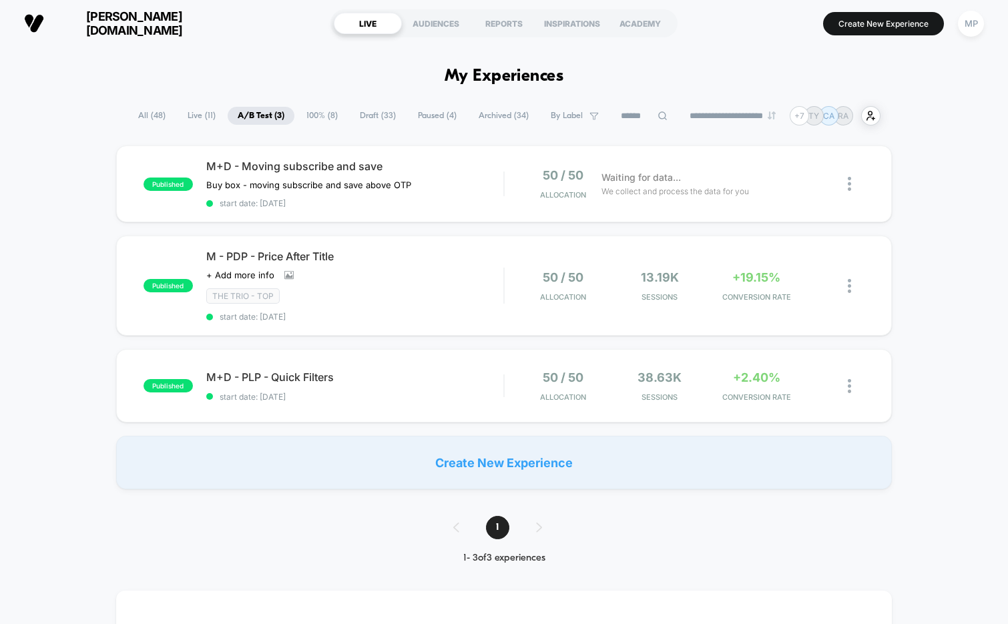
click at [366, 113] on span "Draft ( 33 )" at bounding box center [378, 116] width 56 height 18
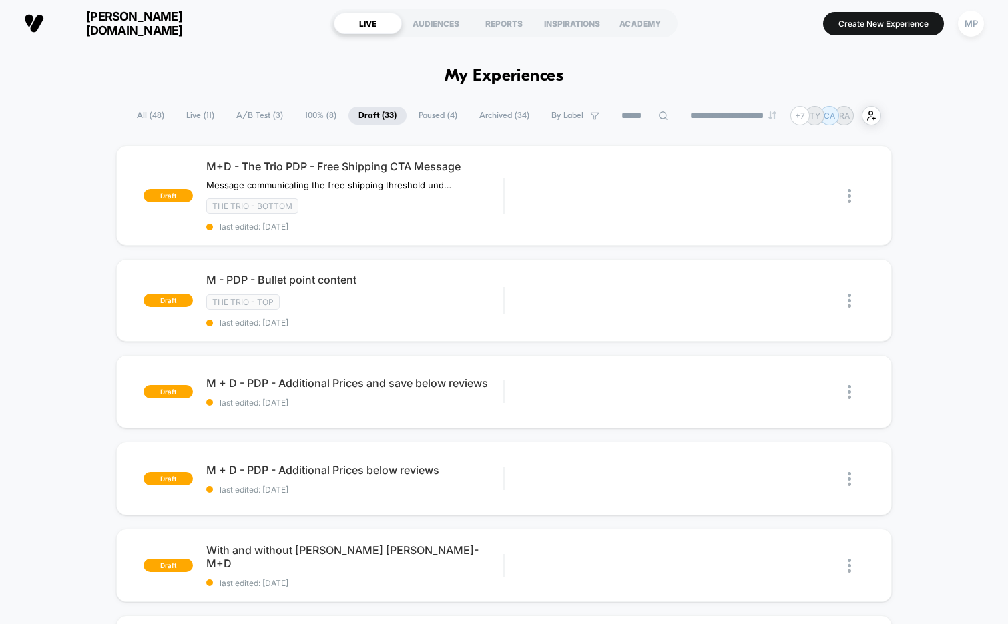
click at [299, 111] on span "100% ( 8 )" at bounding box center [320, 116] width 51 height 18
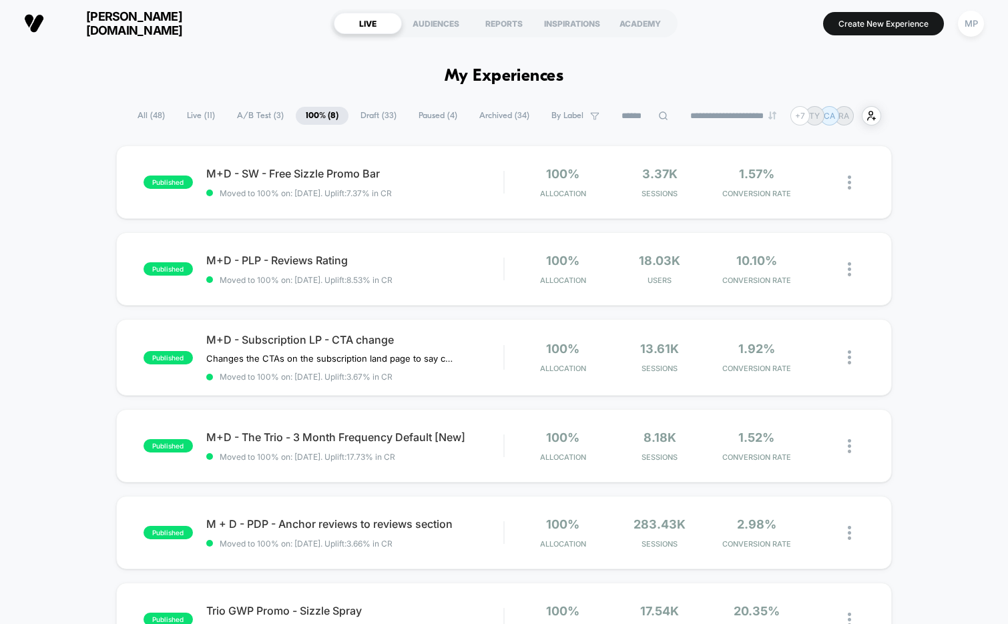
click at [254, 117] on span "A/B Test ( 3 )" at bounding box center [260, 116] width 67 height 18
